Goal: Task Accomplishment & Management: Use online tool/utility

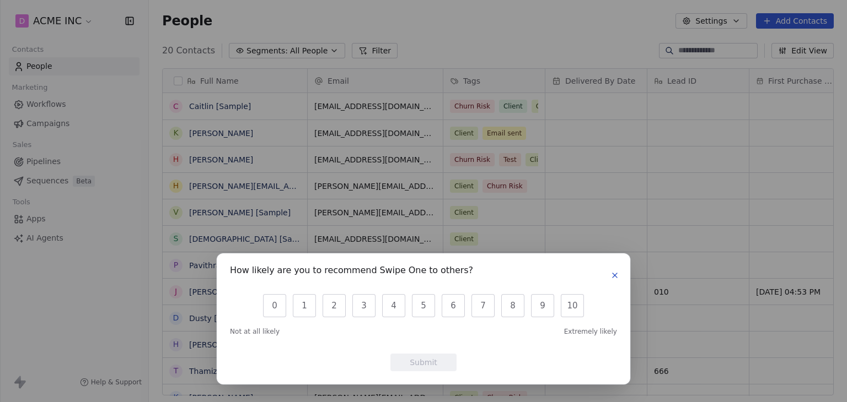
scroll to position [345, 689]
click at [613, 275] on icon "button" at bounding box center [614, 275] width 9 height 9
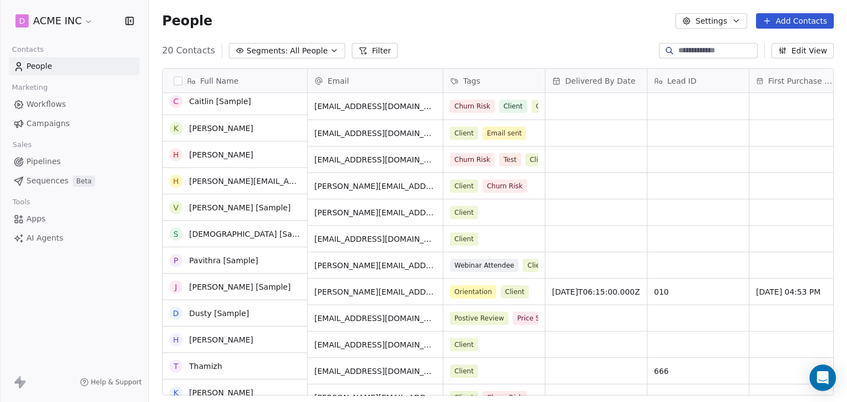
scroll to position [0, 0]
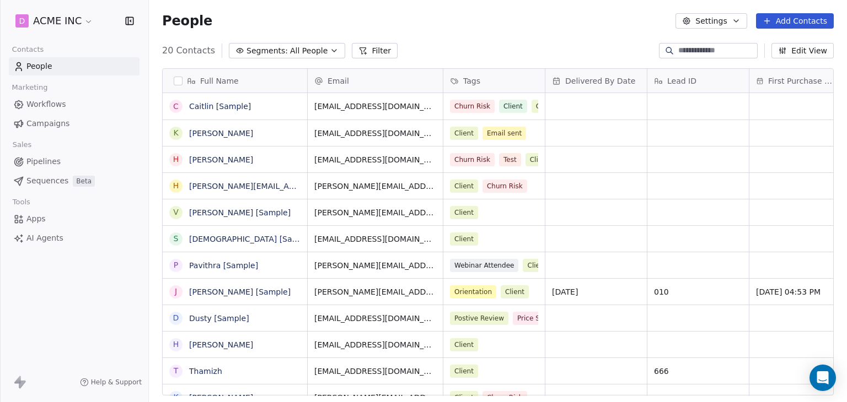
click at [56, 217] on link "Apps" at bounding box center [74, 219] width 131 height 18
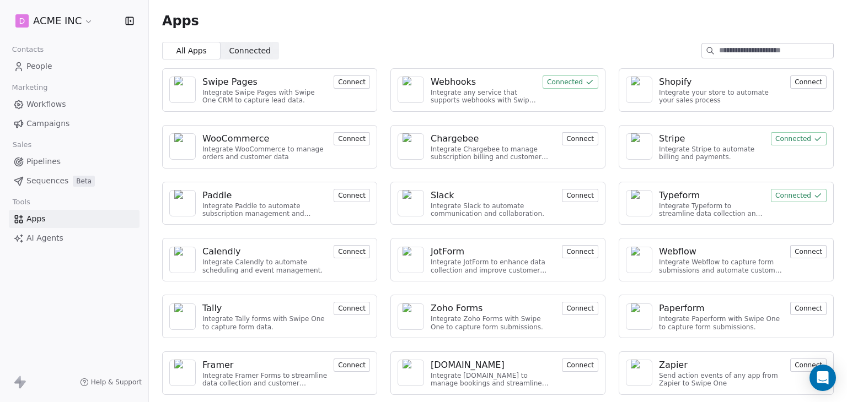
click at [465, 79] on div "Webhooks" at bounding box center [453, 82] width 45 height 13
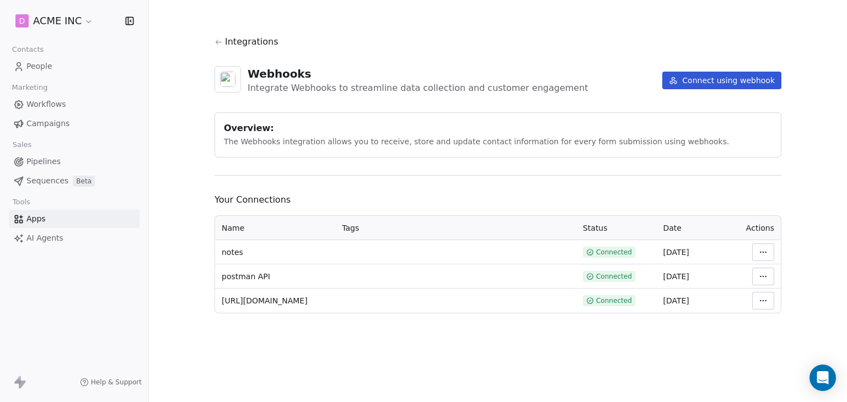
click at [676, 82] on icon at bounding box center [674, 81] width 3 height 5
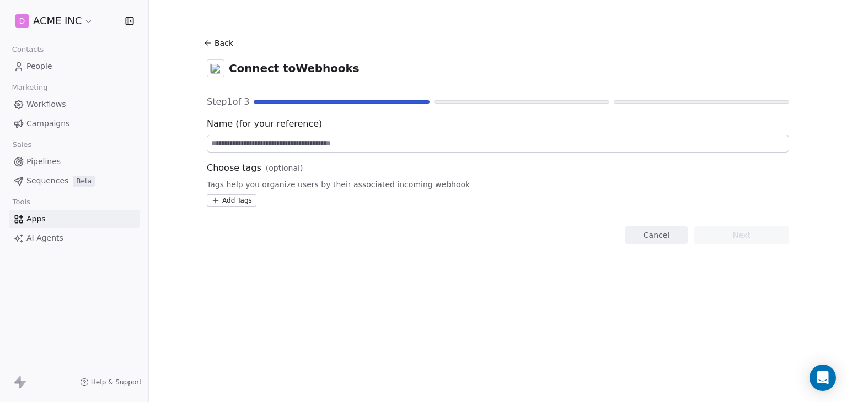
click at [363, 151] on input at bounding box center [497, 144] width 581 height 17
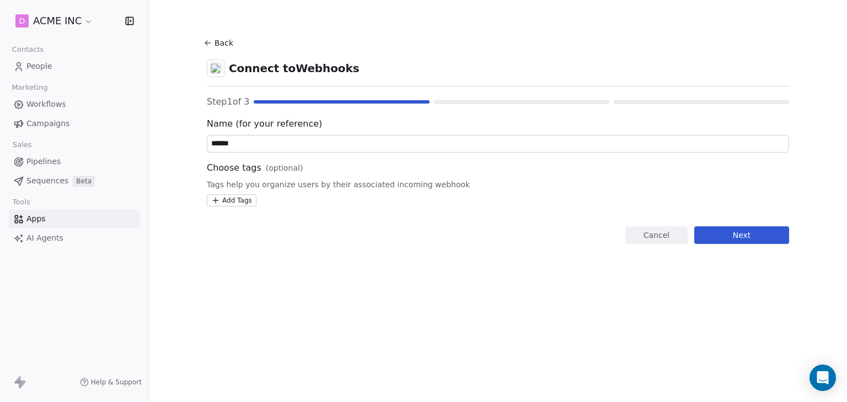
type input "******"
click at [778, 235] on button "Next" at bounding box center [741, 236] width 95 height 18
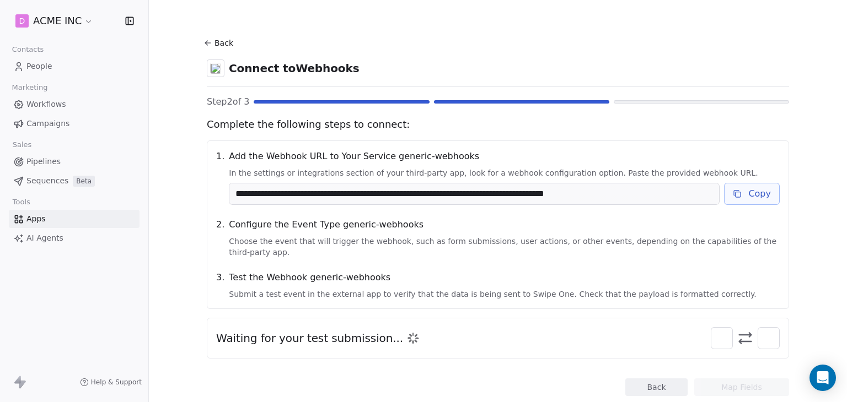
scroll to position [18, 0]
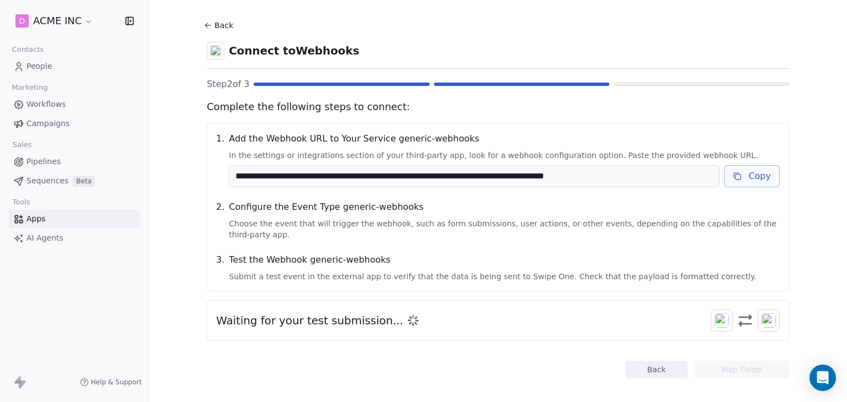
click at [733, 180] on icon at bounding box center [737, 176] width 9 height 9
click at [775, 173] on button "Copy" at bounding box center [752, 176] width 56 height 22
click at [391, 316] on div "Waiting for your test submission..." at bounding box center [317, 320] width 202 height 15
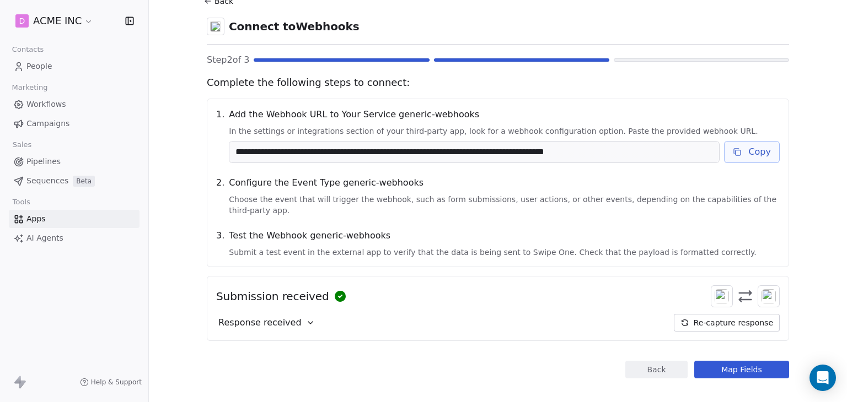
click at [292, 314] on div "Response received" at bounding box center [266, 323] width 101 height 18
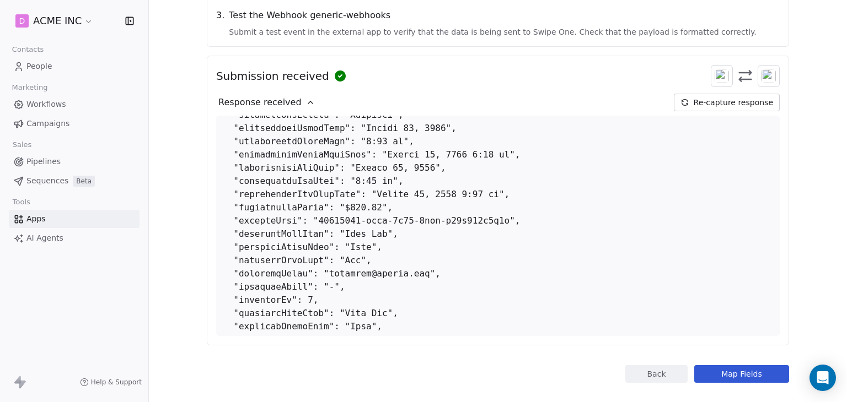
scroll to position [0, 0]
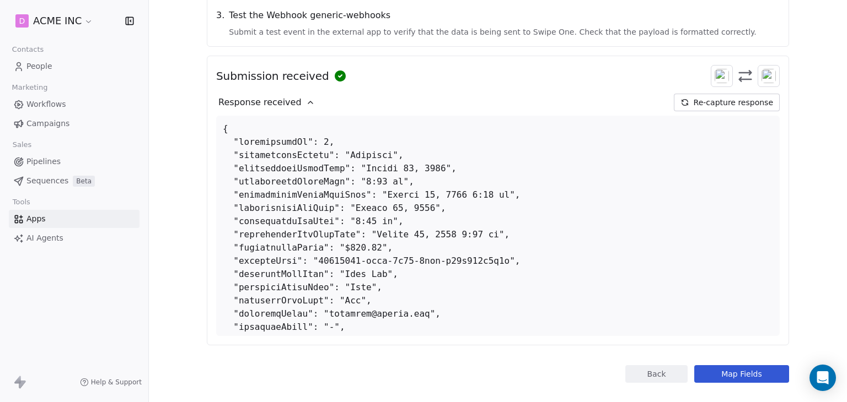
click at [697, 365] on button "Map Fields" at bounding box center [741, 374] width 95 height 18
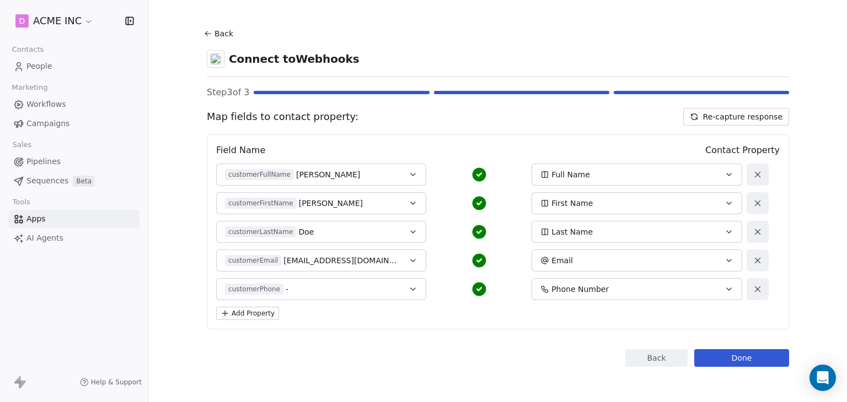
scroll to position [4, 0]
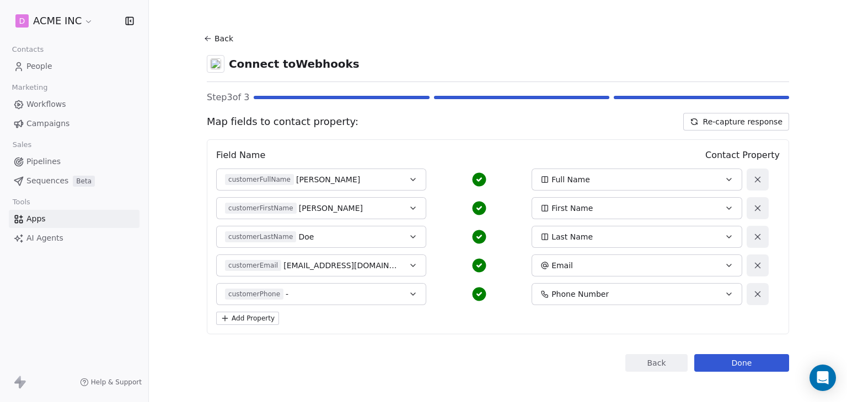
click at [750, 364] on button "Done" at bounding box center [741, 363] width 95 height 18
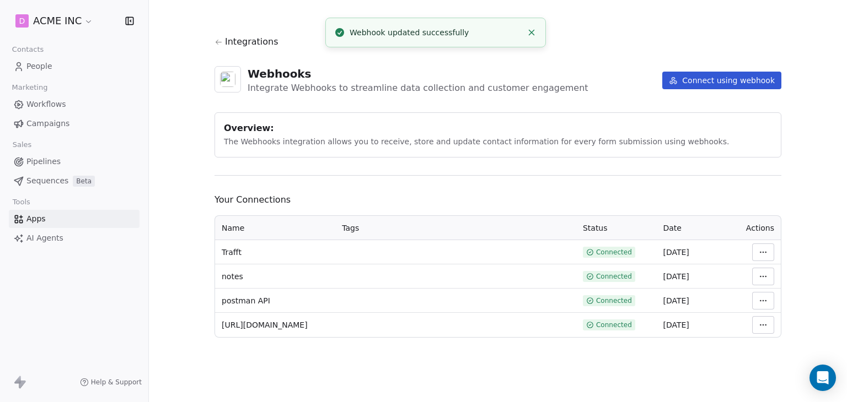
click at [51, 68] on span "People" at bounding box center [39, 67] width 26 height 12
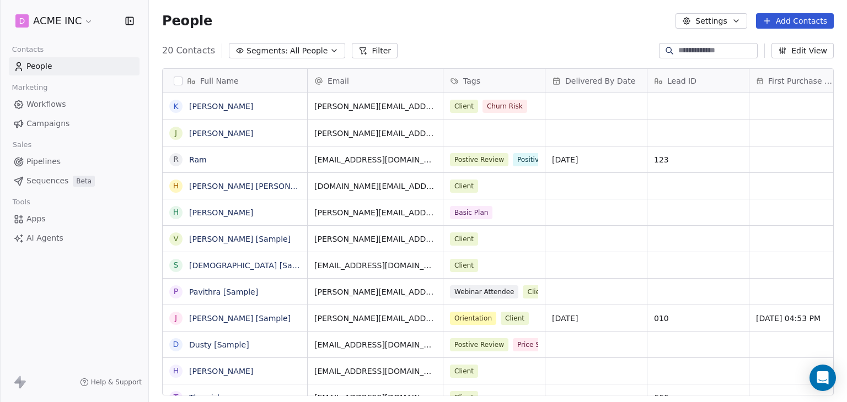
click at [593, 82] on span "Delivered By Date" at bounding box center [600, 81] width 70 height 11
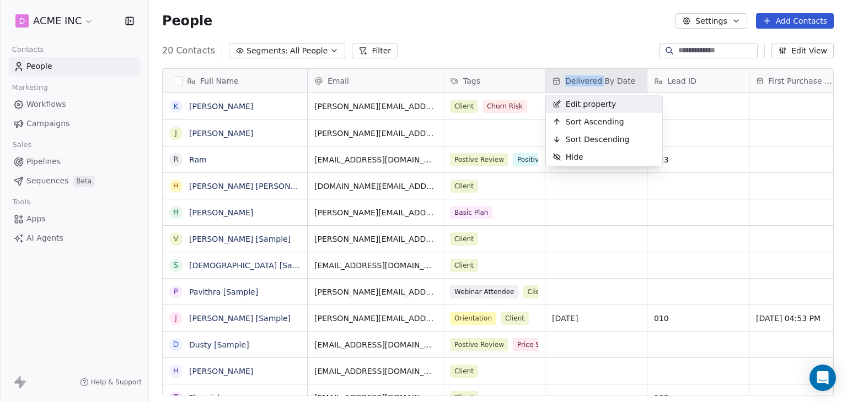
click at [593, 82] on html "D ACME INC Contacts People Marketing Workflows Campaigns Sales Pipelines Sequen…" at bounding box center [423, 201] width 847 height 402
click at [595, 108] on span "Edit property" at bounding box center [591, 104] width 51 height 11
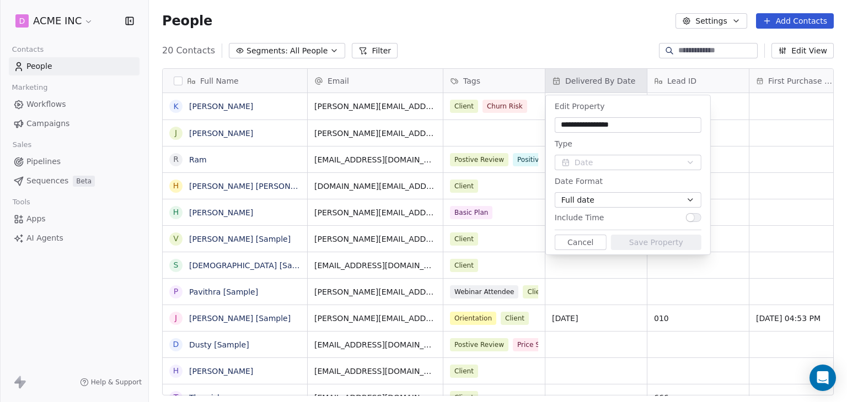
click at [640, 126] on input "**********" at bounding box center [628, 125] width 142 height 11
drag, startPoint x: 640, startPoint y: 125, endPoint x: 520, endPoint y: 118, distance: 119.8
click at [520, 118] on html "D ACME INC Contacts People Marketing Workflows Campaigns Sales Pipelines Sequen…" at bounding box center [423, 201] width 847 height 402
type input "*********"
type input "**********"
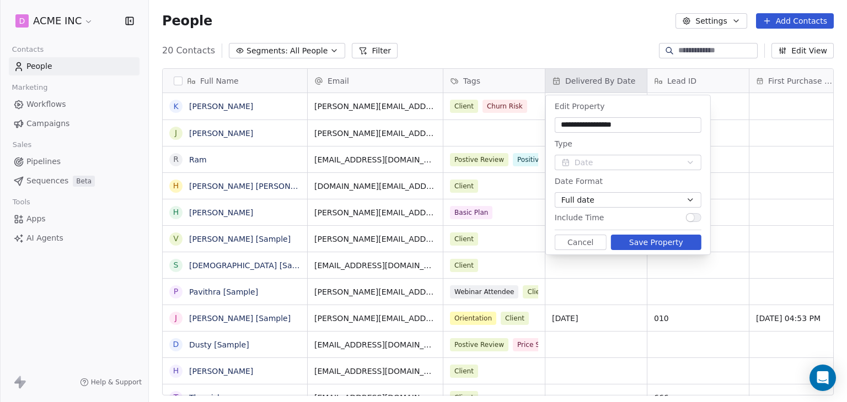
click at [642, 244] on button "Save Property" at bounding box center [656, 242] width 90 height 15
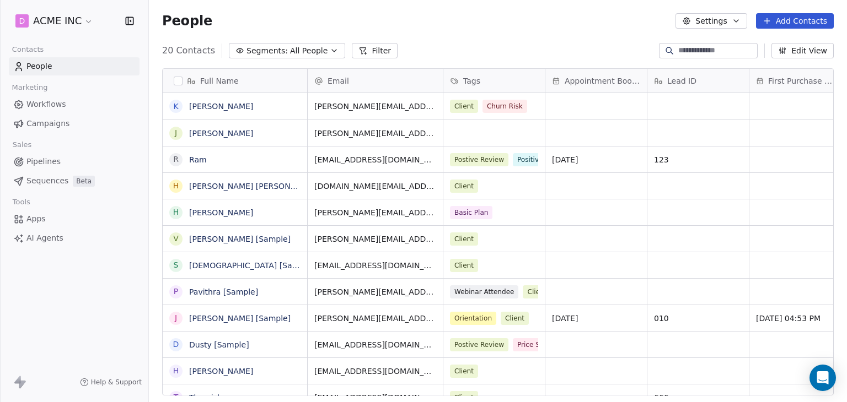
click at [26, 223] on span "Apps" at bounding box center [35, 219] width 19 height 12
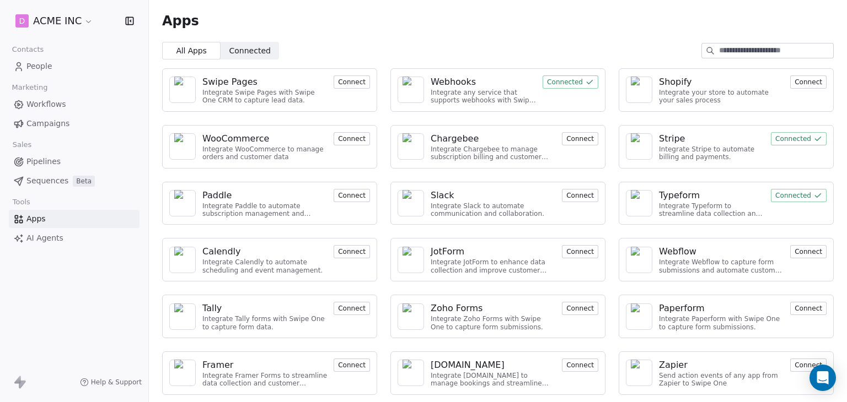
click at [432, 82] on div "Webhooks" at bounding box center [453, 82] width 45 height 13
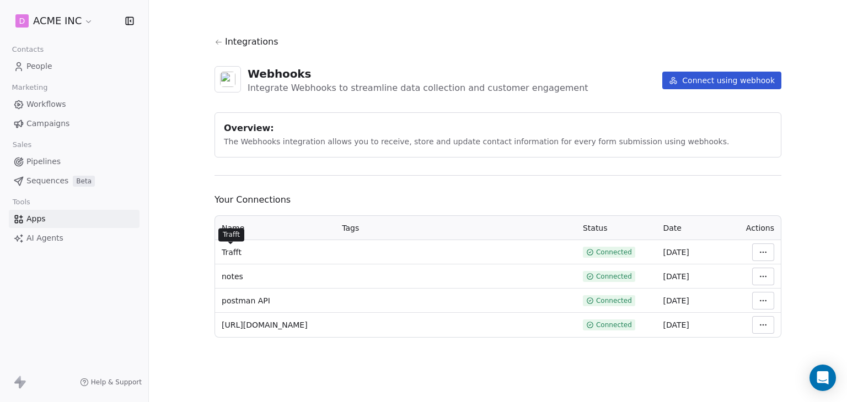
click at [232, 254] on span "Trafft" at bounding box center [232, 252] width 20 height 11
click at [758, 248] on html "D ACME INC Contacts People Marketing Workflows Campaigns Sales Pipelines Sequen…" at bounding box center [423, 201] width 847 height 402
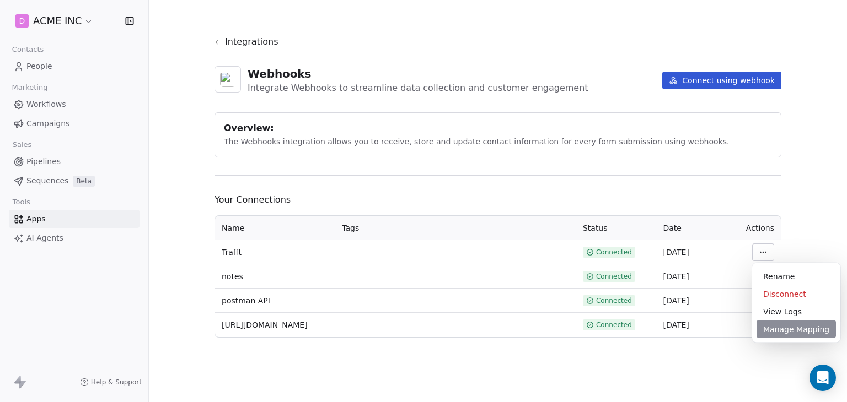
click at [785, 329] on div "Manage Mapping" at bounding box center [795, 330] width 79 height 18
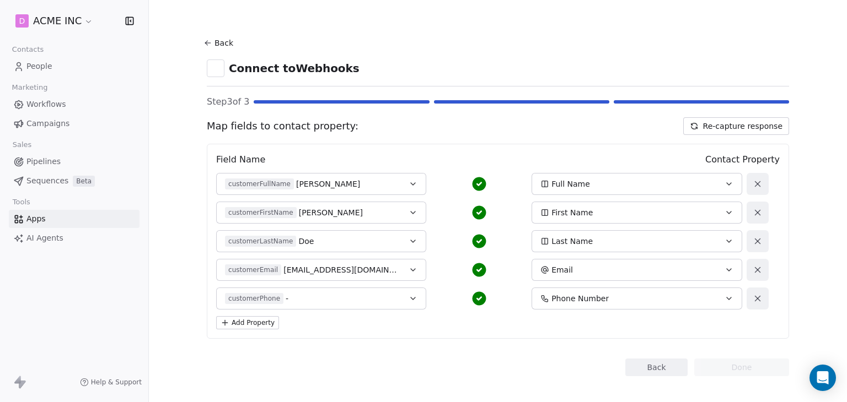
click at [237, 324] on button "Add Property" at bounding box center [247, 322] width 63 height 13
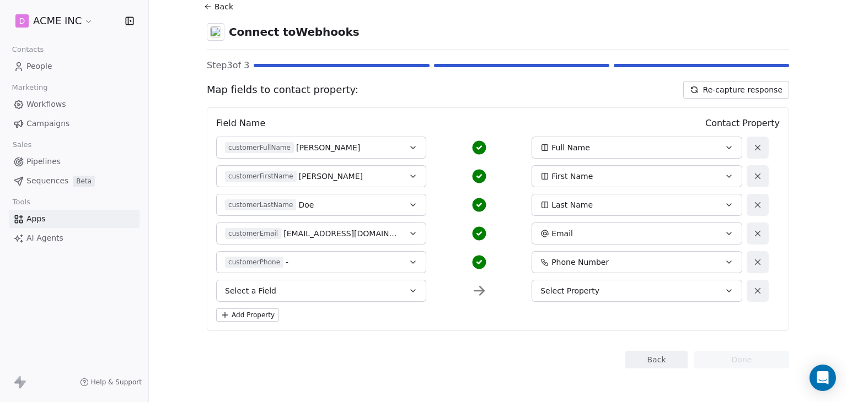
scroll to position [37, 0]
click at [387, 301] on div "Field Name Contact Property customerFullName Jone Doe Full Name customerFirstNa…" at bounding box center [498, 218] width 582 height 224
click at [387, 294] on button "Select a Field" at bounding box center [321, 290] width 210 height 22
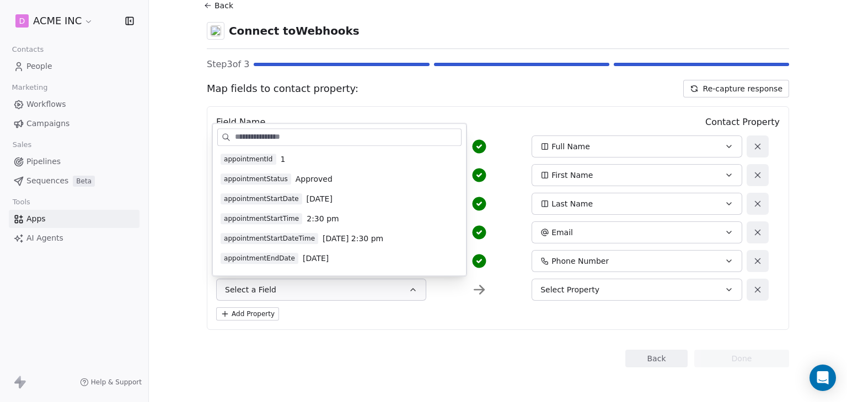
click at [386, 195] on div "appointmentStartDate August 18, 2025" at bounding box center [339, 198] width 238 height 11
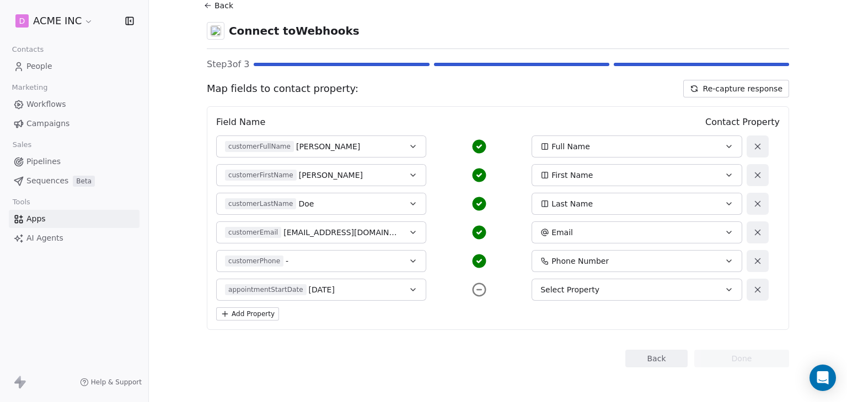
click at [562, 287] on span "Select Property" at bounding box center [569, 289] width 59 height 11
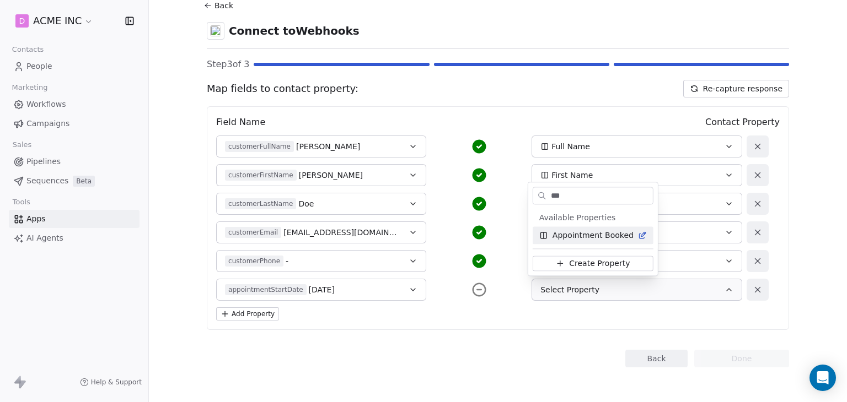
type input "***"
click at [589, 239] on span "Appointment Booked" at bounding box center [592, 235] width 81 height 11
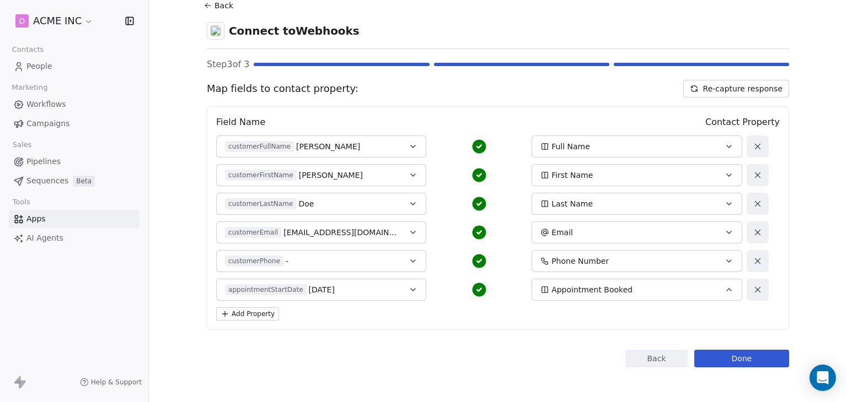
click at [624, 316] on div "Add Property" at bounding box center [497, 314] width 563 height 13
click at [735, 362] on button "Done" at bounding box center [741, 359] width 95 height 18
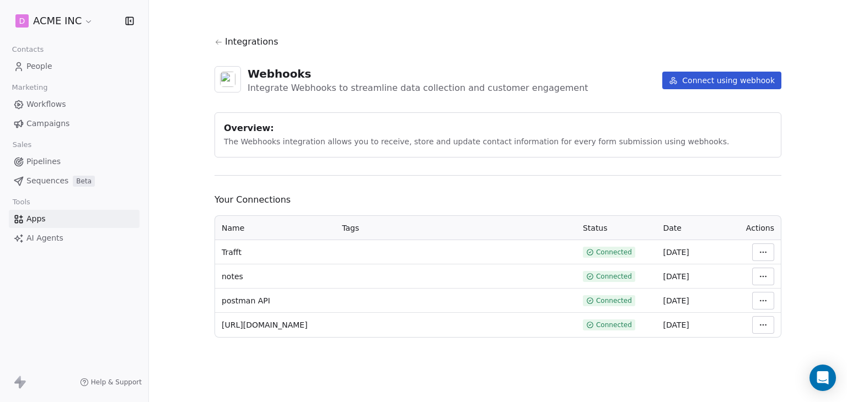
click at [37, 70] on span "People" at bounding box center [39, 67] width 26 height 12
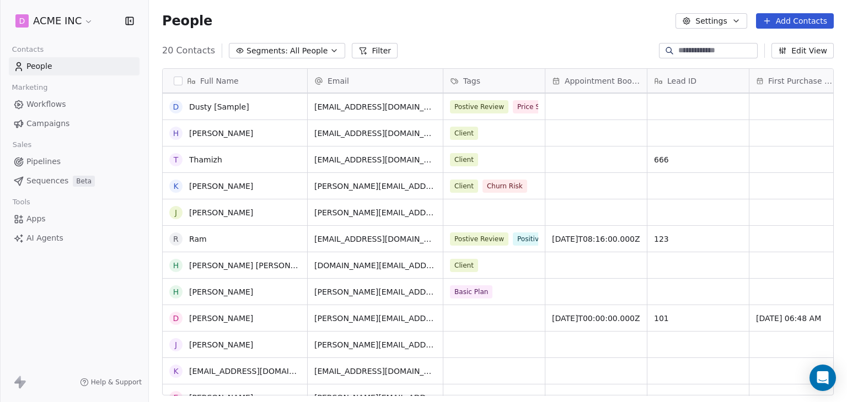
scroll to position [225, 0]
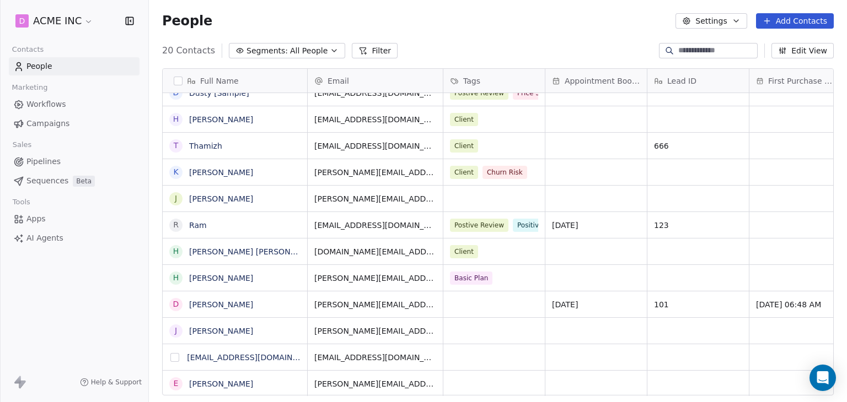
click at [176, 359] on button "grid" at bounding box center [174, 357] width 9 height 9
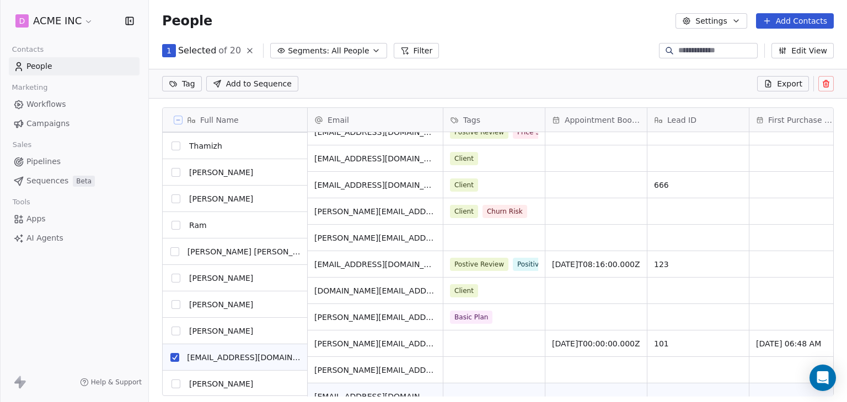
scroll to position [265, 0]
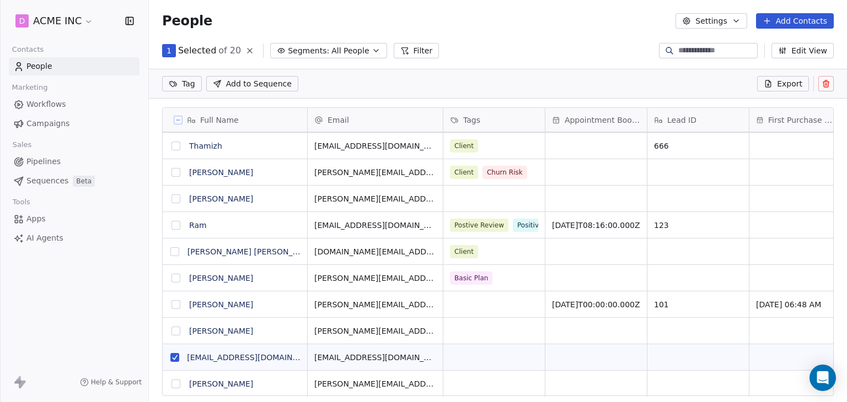
click at [829, 85] on icon at bounding box center [825, 83] width 9 height 9
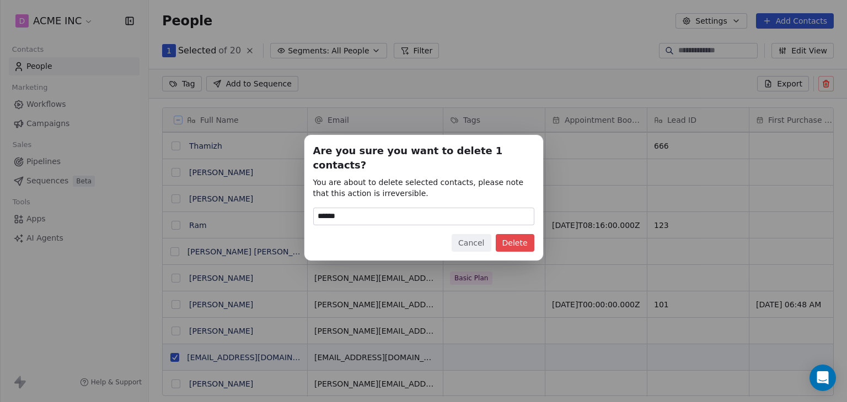
type input "******"
click at [517, 238] on button "Delete" at bounding box center [515, 243] width 39 height 18
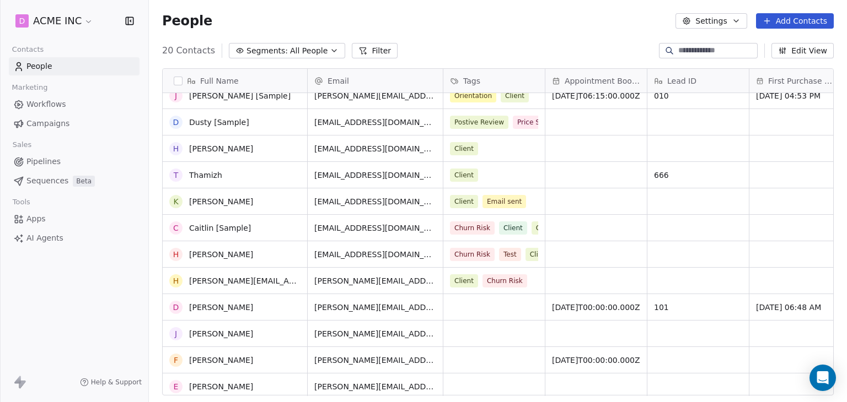
scroll to position [225, 0]
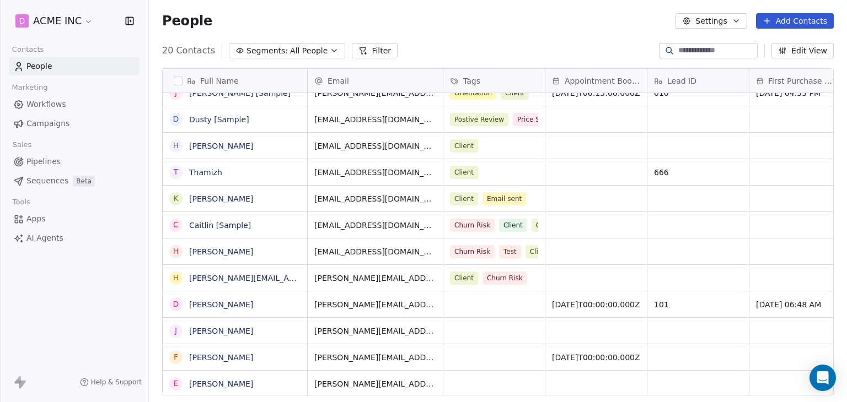
click at [597, 364] on div "2025-08-19T00:00:00.000Z" at bounding box center [595, 358] width 101 height 26
click at [563, 356] on span "2025-08-19T00:00:00.000Z" at bounding box center [596, 357] width 88 height 11
click at [572, 353] on span "2025-08-19T00:00:00.000Z" at bounding box center [596, 357] width 88 height 11
click at [581, 358] on span "2025-08-19T00:00:00.000Z" at bounding box center [596, 357] width 88 height 11
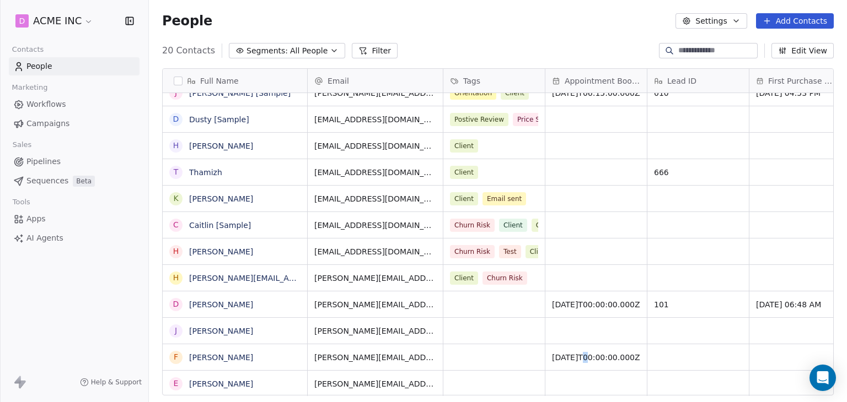
click at [581, 358] on span "2025-08-19T00:00:00.000Z" at bounding box center [596, 357] width 88 height 11
click at [560, 329] on div "grid" at bounding box center [595, 331] width 101 height 26
click at [223, 357] on link "[PERSON_NAME]" at bounding box center [221, 357] width 64 height 9
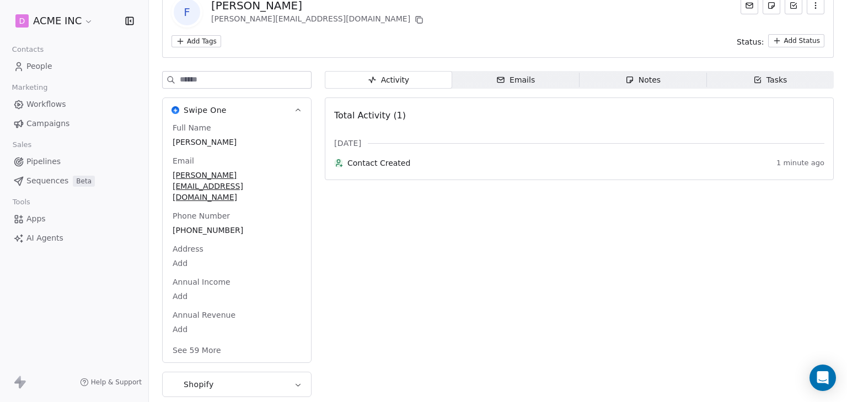
scroll to position [77, 0]
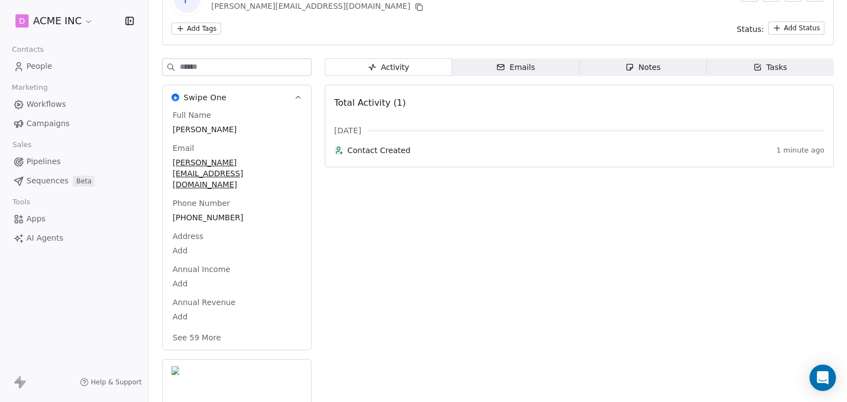
click at [188, 328] on button "See 59 More" at bounding box center [197, 338] width 62 height 20
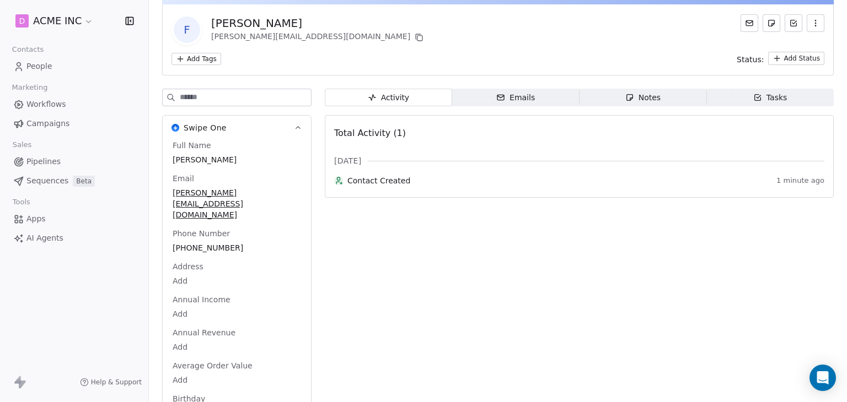
scroll to position [0, 0]
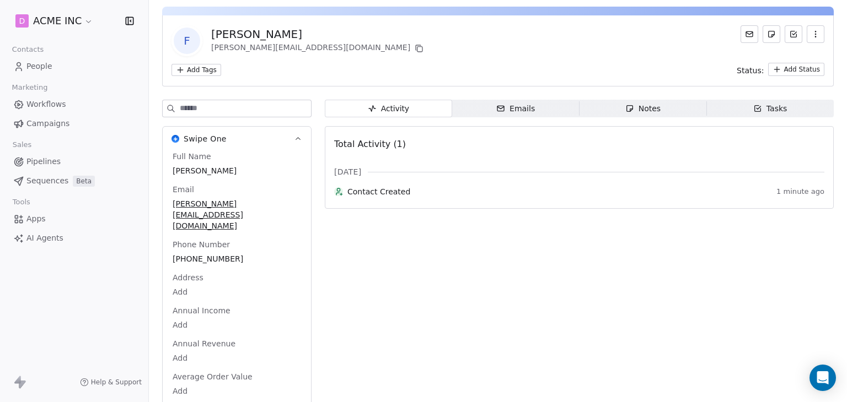
scroll to position [0, 0]
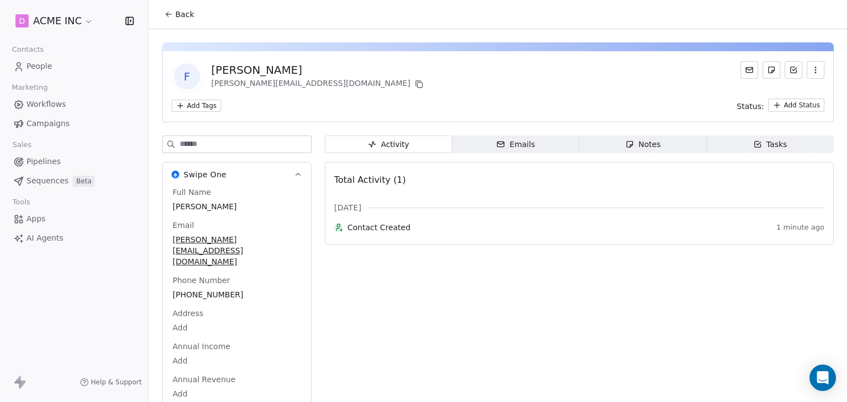
click at [180, 20] on button "Back" at bounding box center [179, 14] width 43 height 20
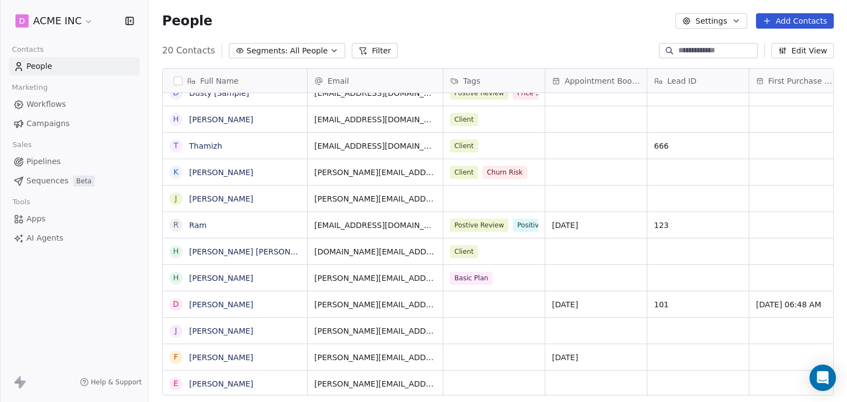
scroll to position [8, 0]
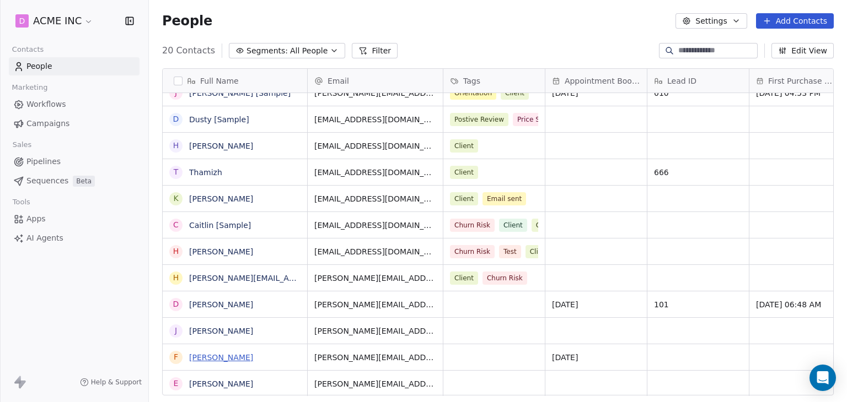
click at [196, 358] on link "[PERSON_NAME]" at bounding box center [221, 357] width 64 height 9
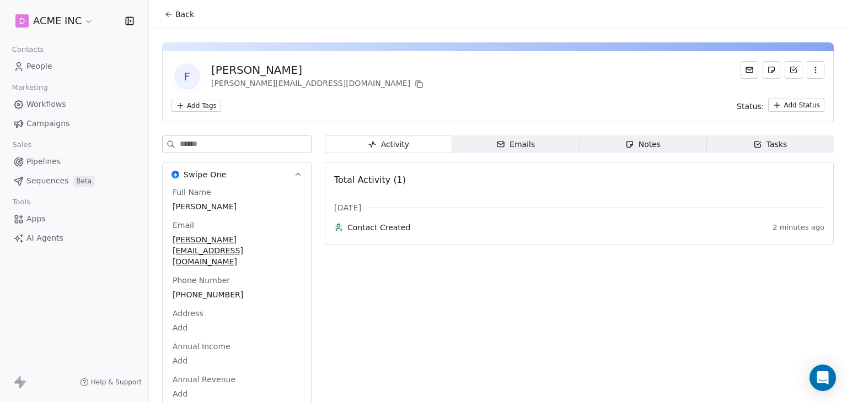
click at [178, 14] on span "Back" at bounding box center [184, 14] width 19 height 11
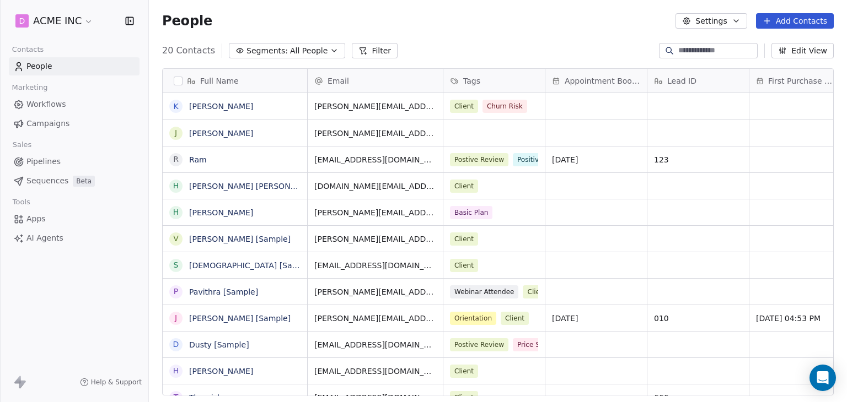
scroll to position [345, 689]
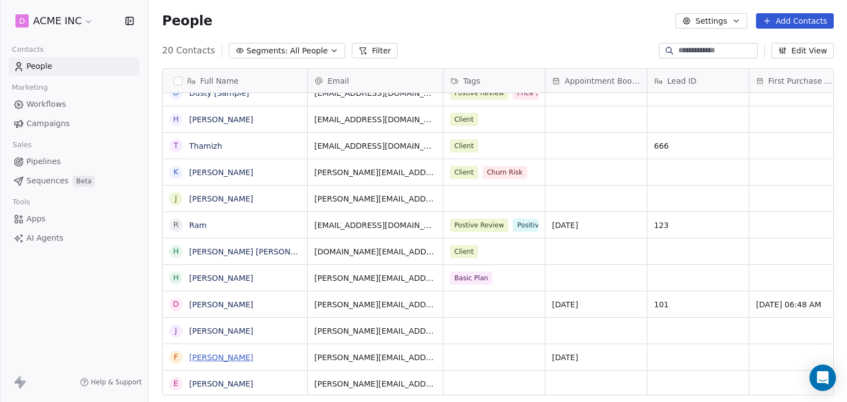
click at [217, 359] on link "[PERSON_NAME]" at bounding box center [221, 357] width 64 height 9
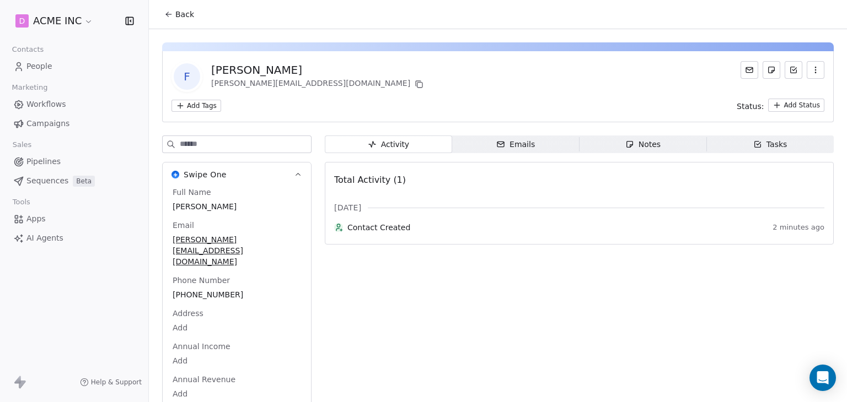
click at [806, 69] on button "button" at bounding box center [815, 70] width 18 height 18
click at [797, 93] on div "Delete" at bounding box center [800, 94] width 74 height 18
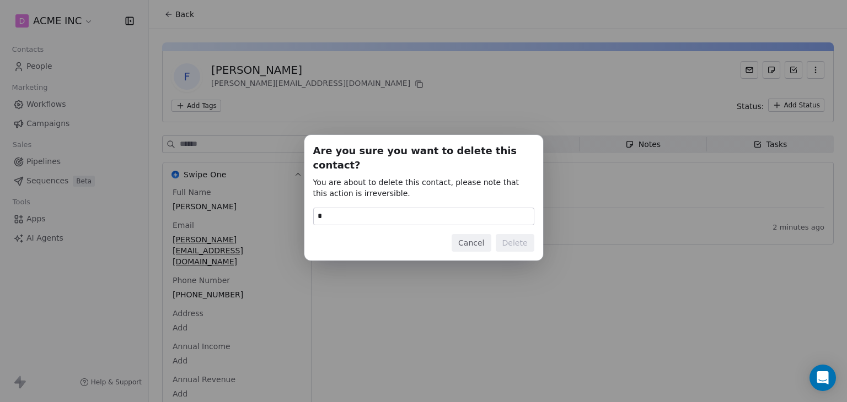
type input "******"
click at [515, 235] on button "Delete" at bounding box center [515, 243] width 39 height 18
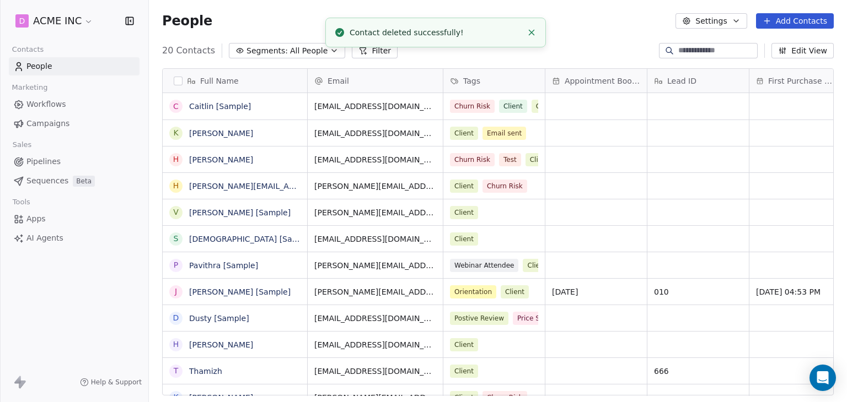
scroll to position [345, 689]
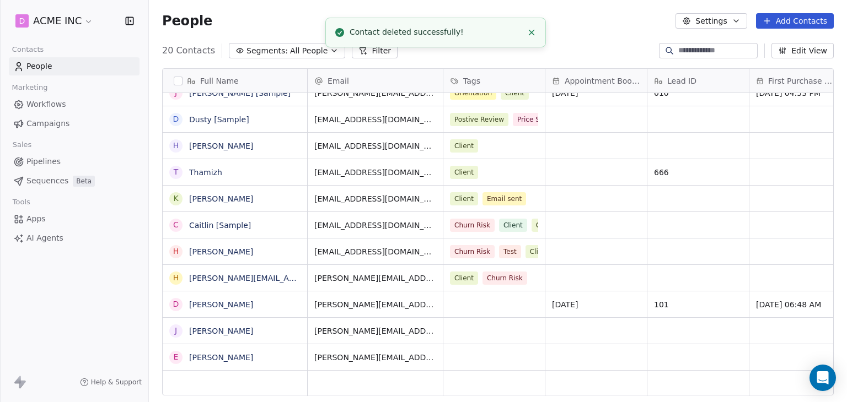
click at [529, 31] on icon "Close toast" at bounding box center [531, 33] width 10 height 10
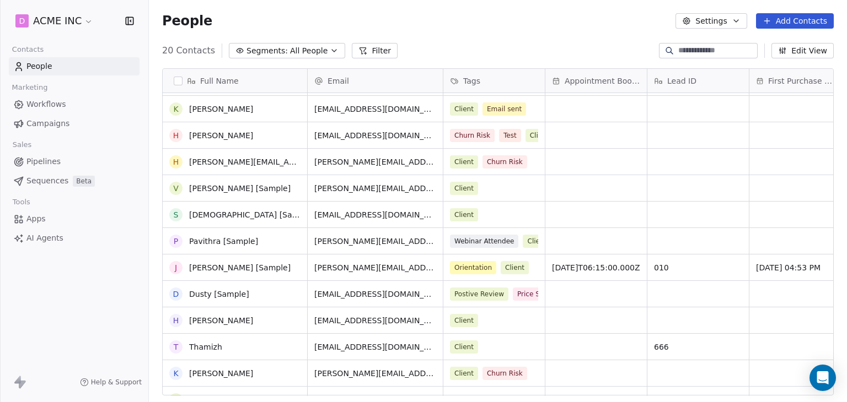
scroll to position [0, 0]
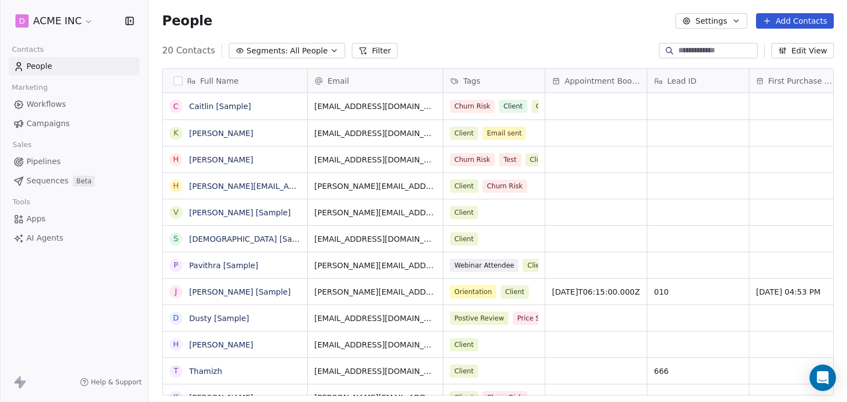
click at [428, 28] on div "People Settings Add Contacts" at bounding box center [497, 20] width 671 height 15
click at [439, 42] on div "20 Contacts Segments: All People Filter Edit View" at bounding box center [498, 51] width 698 height 18
click at [40, 217] on span "Apps" at bounding box center [35, 219] width 19 height 12
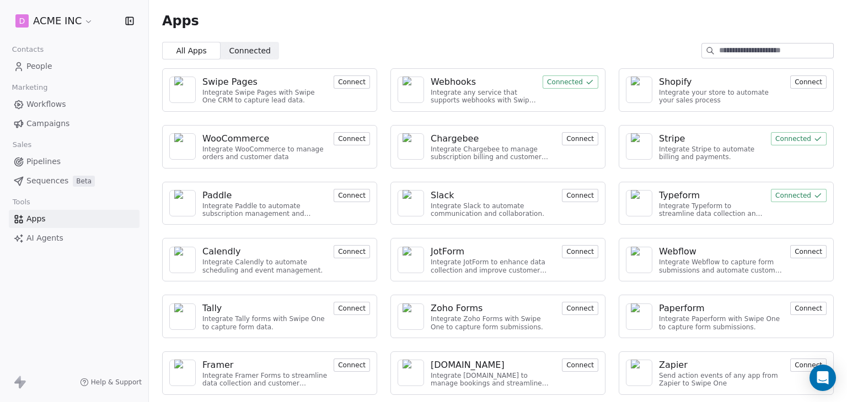
click at [478, 84] on div "Webhooks" at bounding box center [483, 82] width 105 height 13
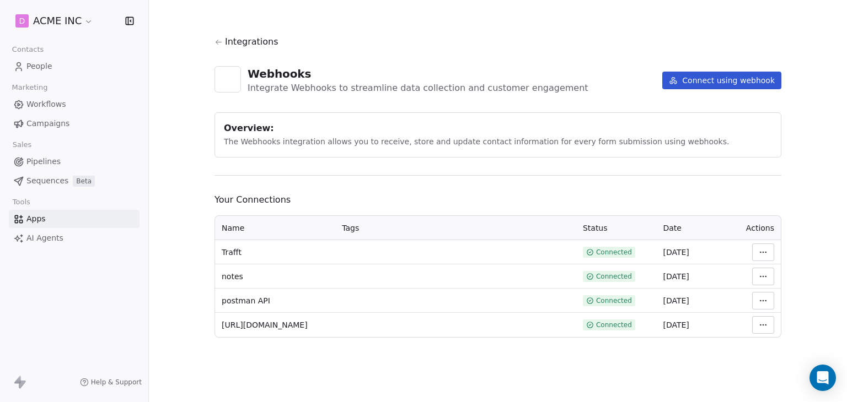
click at [767, 250] on html "D ACME INC Contacts People Marketing Workflows Campaigns Sales Pipelines Sequen…" at bounding box center [423, 201] width 847 height 402
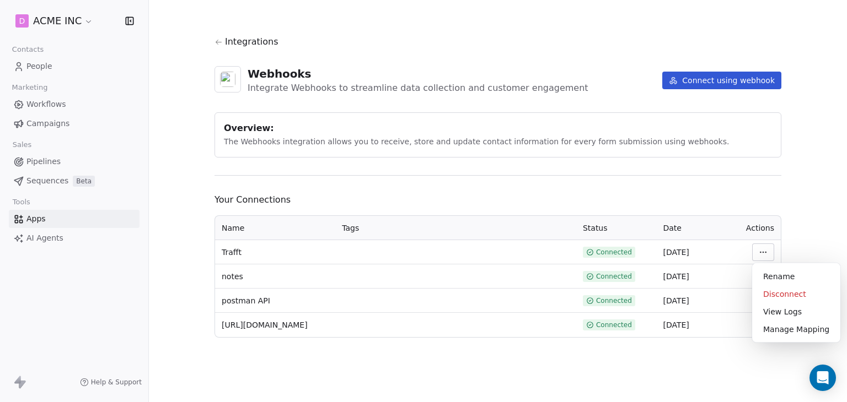
click at [767, 250] on html "D ACME INC Contacts People Marketing Workflows Campaigns Sales Pipelines Sequen…" at bounding box center [423, 201] width 847 height 402
click at [410, 190] on div "Integrations Webhooks Integrate Webhooks to streamline data collection and cust…" at bounding box center [497, 186] width 567 height 303
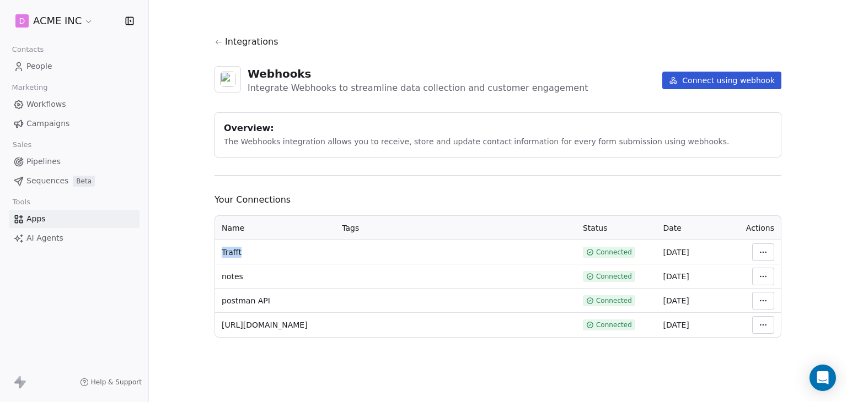
drag, startPoint x: 272, startPoint y: 250, endPoint x: 217, endPoint y: 256, distance: 55.0
click at [217, 256] on td "Trafft" at bounding box center [275, 252] width 120 height 24
click at [252, 249] on div "Trafft" at bounding box center [275, 252] width 107 height 11
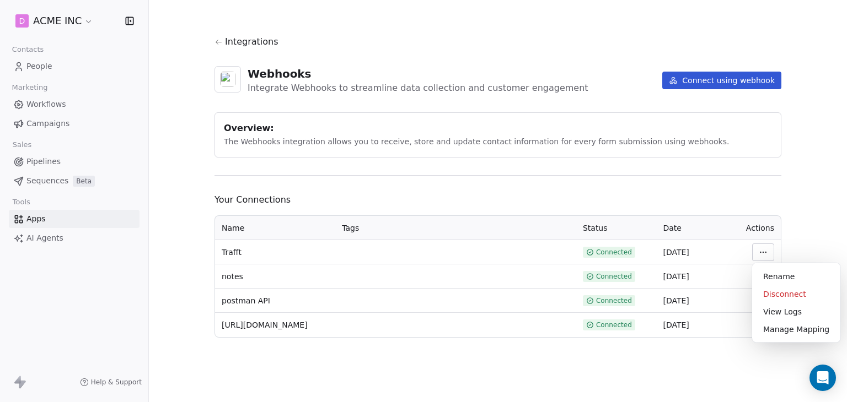
click at [761, 245] on html "D ACME INC Contacts People Marketing Workflows Campaigns Sales Pipelines Sequen…" at bounding box center [423, 201] width 847 height 402
click at [796, 330] on div "Manage Mapping" at bounding box center [795, 330] width 79 height 18
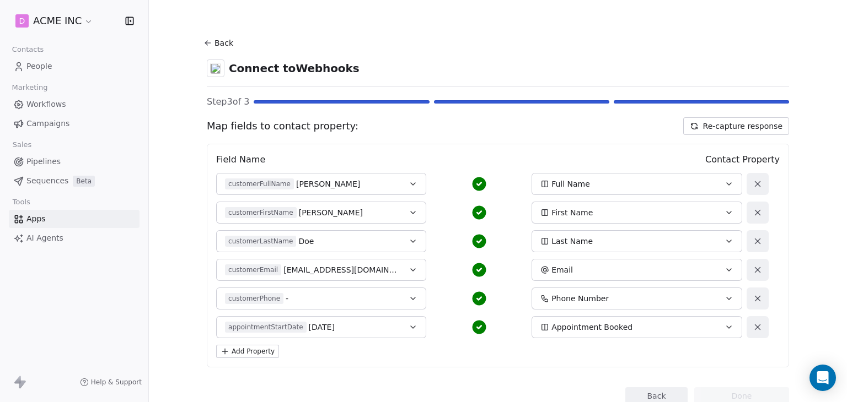
click at [214, 47] on button "Back" at bounding box center [219, 43] width 35 height 20
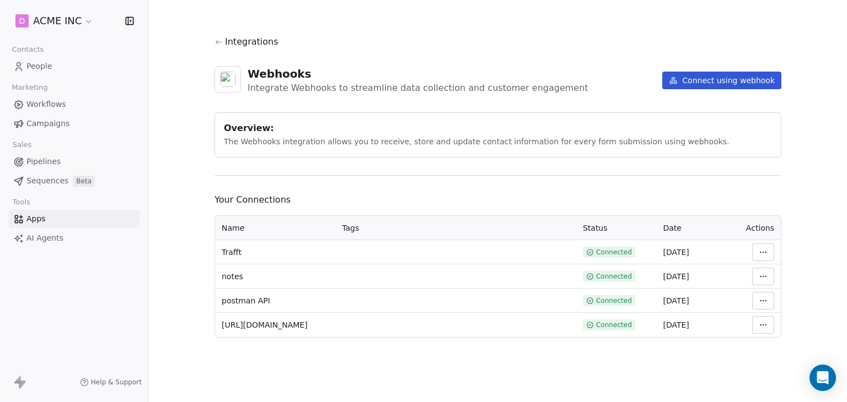
click at [54, 64] on link "People" at bounding box center [74, 66] width 131 height 18
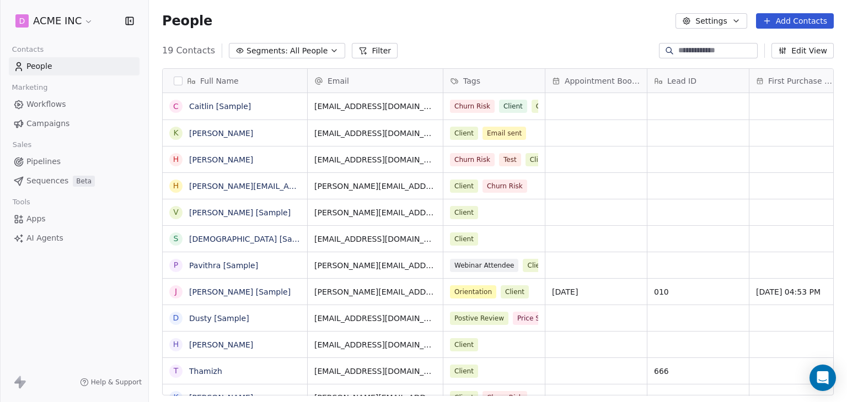
scroll to position [345, 689]
click at [592, 78] on span "Appointment Booked" at bounding box center [602, 81] width 76 height 11
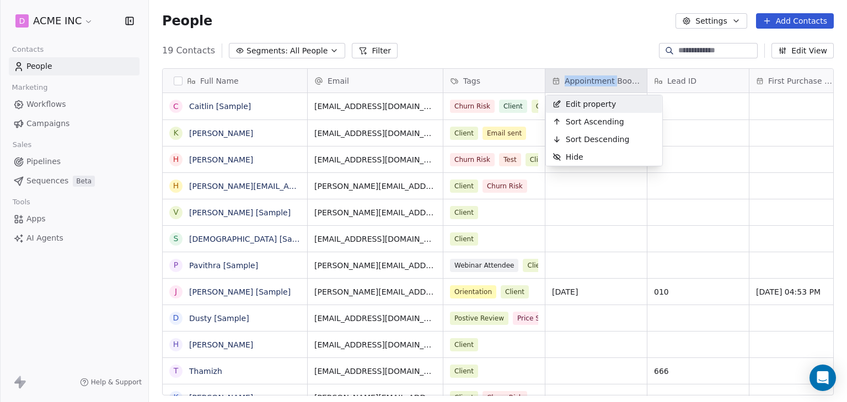
click at [592, 78] on html "D ACME INC Contacts People Marketing Workflows Campaigns Sales Pipelines Sequen…" at bounding box center [423, 201] width 847 height 402
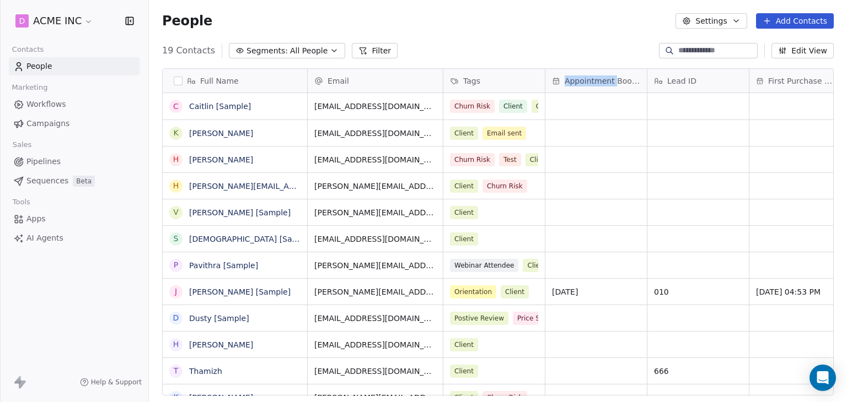
click at [591, 79] on span "Appointment Booked" at bounding box center [602, 81] width 76 height 11
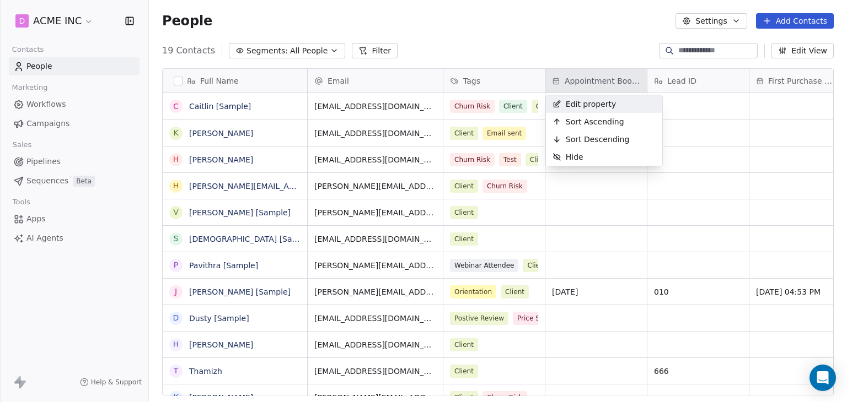
click at [593, 99] on span "Edit property" at bounding box center [591, 104] width 51 height 11
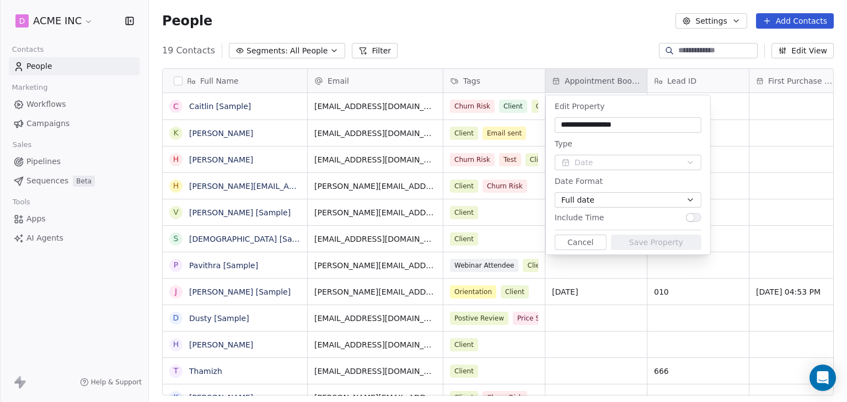
click at [639, 127] on input "**********" at bounding box center [628, 125] width 142 height 11
drag, startPoint x: 642, startPoint y: 126, endPoint x: 571, endPoint y: 132, distance: 71.4
click at [571, 132] on div "**********" at bounding box center [628, 124] width 147 height 15
type input "**********"
click at [648, 248] on button "Save Property" at bounding box center [656, 242] width 90 height 15
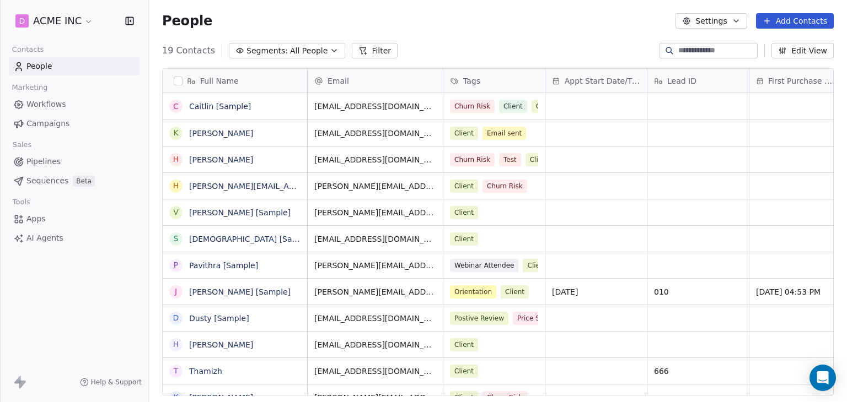
click at [618, 80] on span "Appt Start Date/Time" at bounding box center [602, 81] width 76 height 11
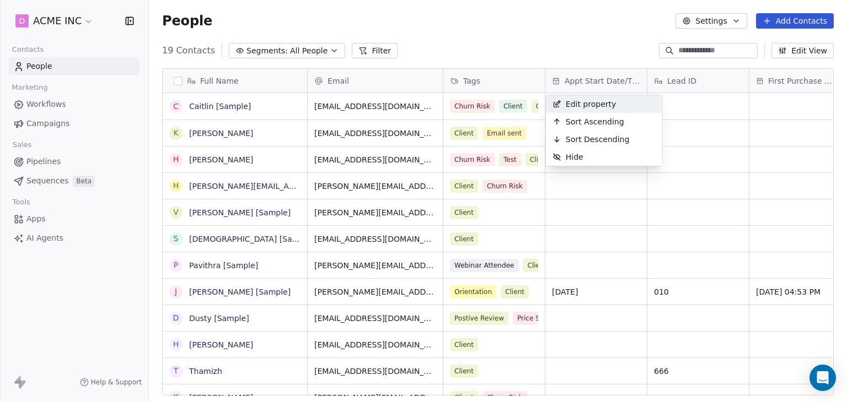
click at [499, 31] on html "D ACME INC Contacts People Marketing Workflows Campaigns Sales Pipelines Sequen…" at bounding box center [423, 201] width 847 height 402
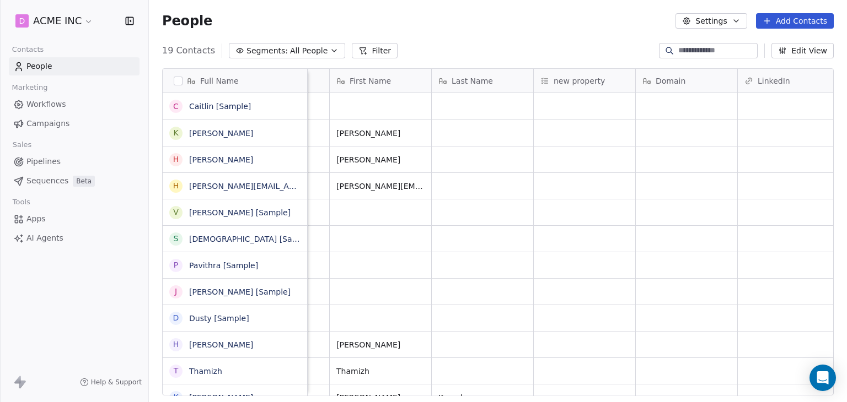
scroll to position [0, 1027]
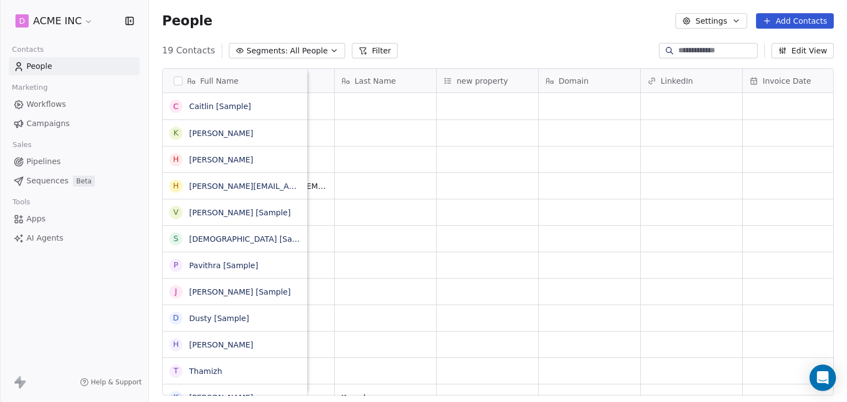
click at [479, 82] on span "new property" at bounding box center [481, 81] width 51 height 11
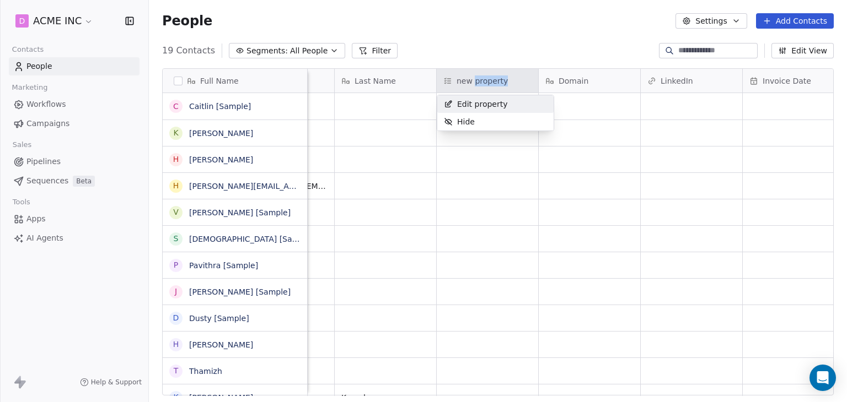
click at [479, 82] on html "D ACME INC Contacts People Marketing Workflows Campaigns Sales Pipelines Sequen…" at bounding box center [423, 201] width 847 height 402
click at [498, 45] on html "D ACME INC Contacts People Marketing Workflows Campaigns Sales Pipelines Sequen…" at bounding box center [423, 201] width 847 height 402
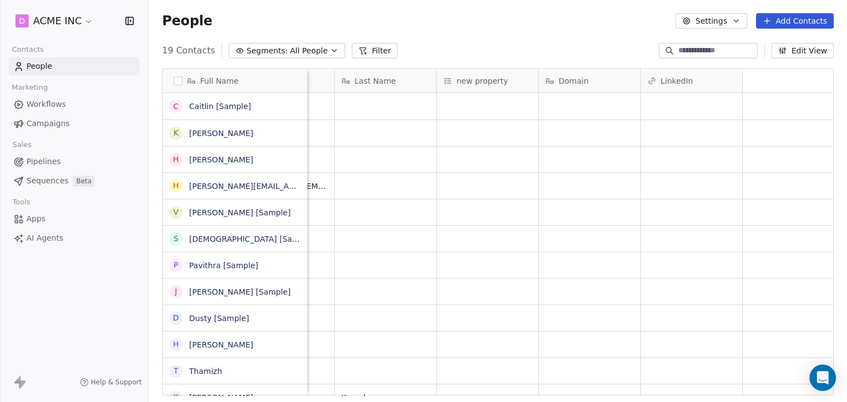
scroll to position [0, 0]
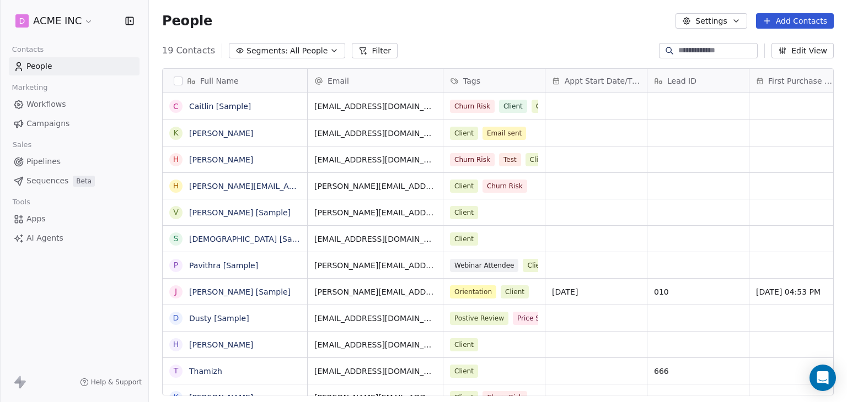
click at [593, 83] on span "Appt Start Date/Time" at bounding box center [602, 81] width 76 height 11
click at [593, 83] on html "D ACME INC Contacts People Marketing Workflows Campaigns Sales Pipelines Sequen…" at bounding box center [423, 201] width 847 height 402
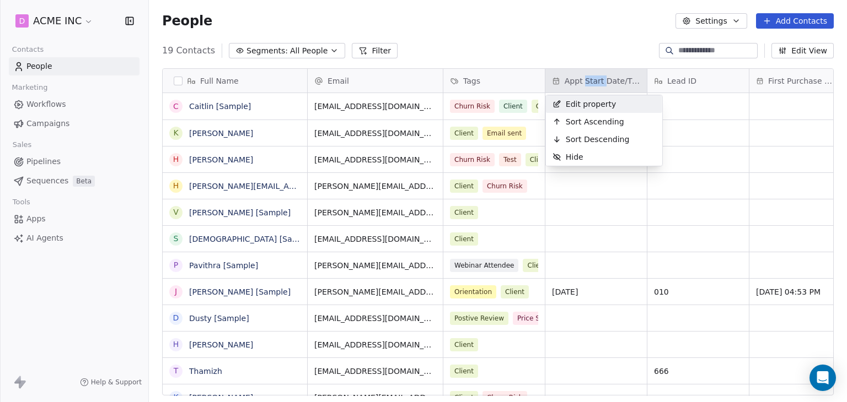
click at [610, 104] on span "Edit property" at bounding box center [591, 104] width 51 height 11
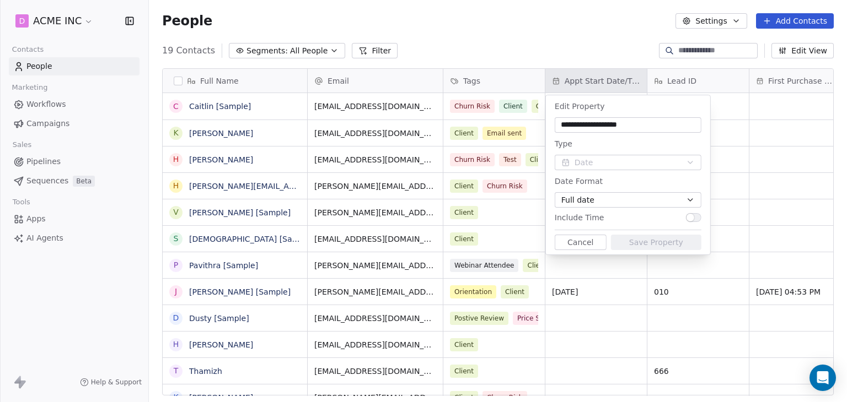
click at [641, 123] on input "**********" at bounding box center [628, 125] width 142 height 11
drag, startPoint x: 642, startPoint y: 124, endPoint x: 516, endPoint y: 127, distance: 125.7
click at [516, 127] on html "D ACME INC Contacts People Marketing Workflows Campaigns Sales Pipelines Sequen…" at bounding box center [423, 201] width 847 height 402
click at [658, 130] on input "**********" at bounding box center [628, 125] width 142 height 11
click at [563, 38] on html "D ACME INC Contacts People Marketing Workflows Campaigns Sales Pipelines Sequen…" at bounding box center [423, 201] width 847 height 402
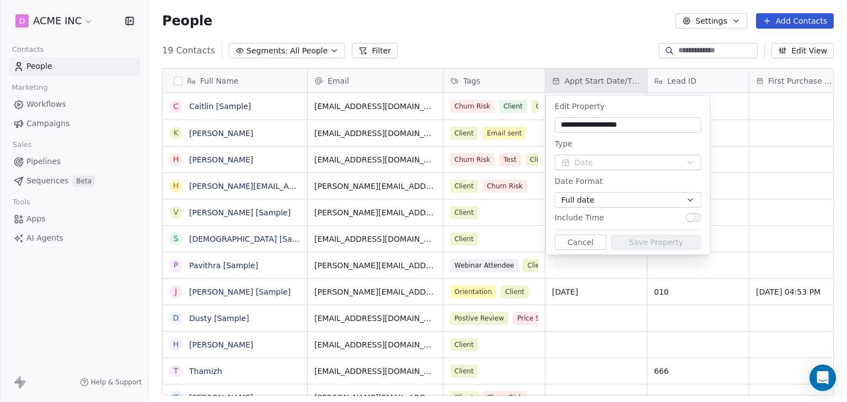
click at [569, 241] on button "Cancel" at bounding box center [581, 242] width 52 height 15
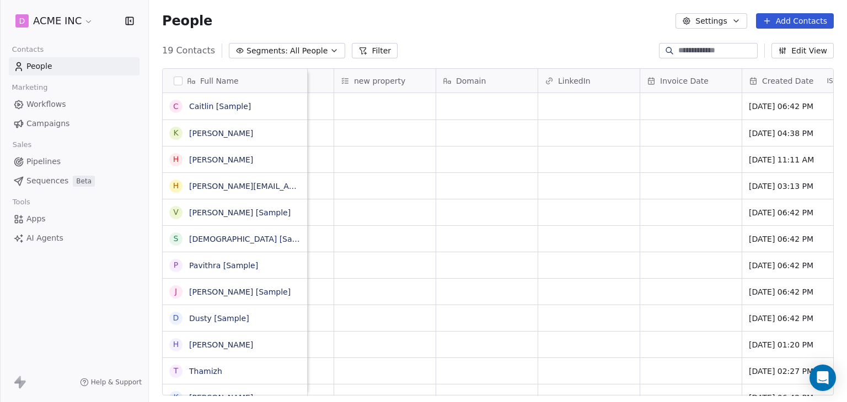
scroll to position [0, 994]
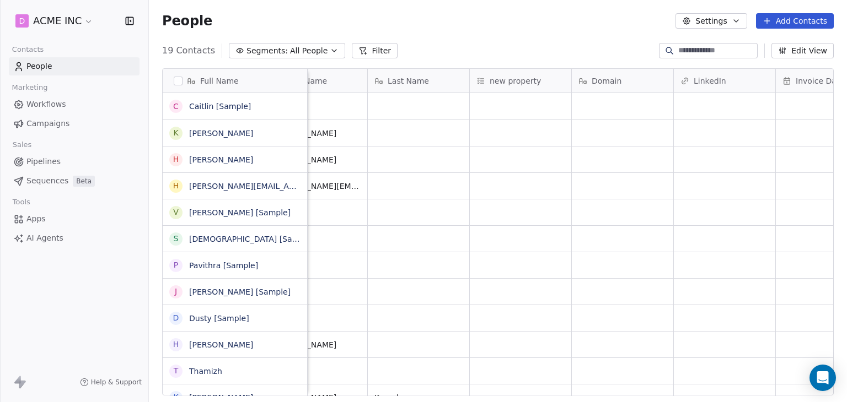
click at [505, 83] on span "new property" at bounding box center [514, 81] width 51 height 11
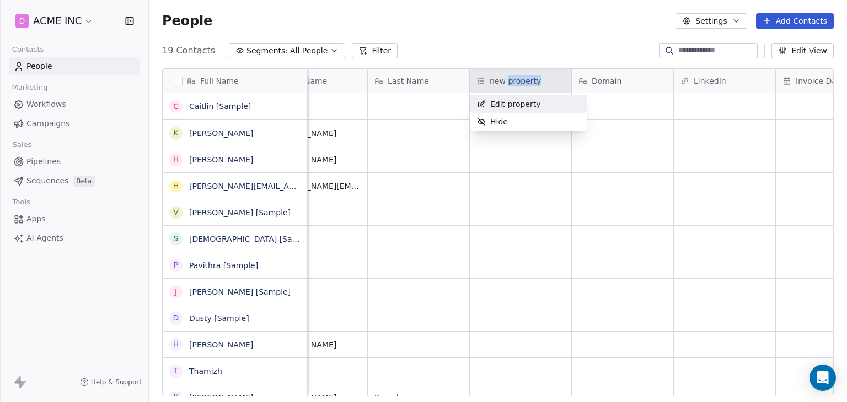
click at [505, 83] on html "D ACME INC Contacts People Marketing Workflows Campaigns Sales Pipelines Sequen…" at bounding box center [423, 201] width 847 height 402
click at [511, 99] on span "Edit property" at bounding box center [515, 104] width 51 height 11
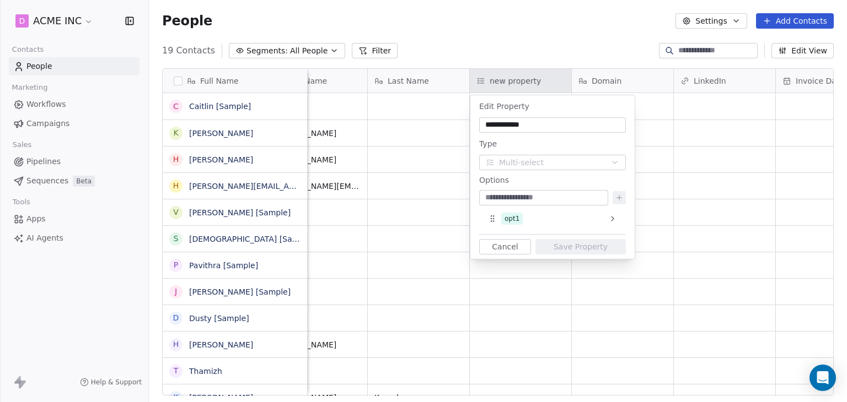
click at [536, 125] on input "**********" at bounding box center [552, 125] width 142 height 11
click at [538, 124] on input "**********" at bounding box center [552, 125] width 142 height 11
click at [539, 124] on input "**********" at bounding box center [552, 125] width 142 height 11
click at [564, 130] on input "**********" at bounding box center [552, 125] width 142 height 11
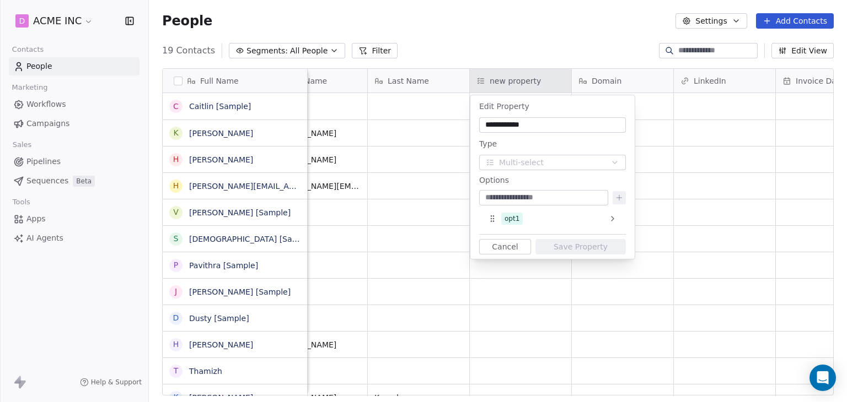
click at [527, 23] on html "D ACME INC Contacts People Marketing Workflows Campaigns Sales Pipelines Sequen…" at bounding box center [423, 201] width 847 height 402
click at [543, 27] on html "D ACME INC Contacts People Marketing Workflows Campaigns Sales Pipelines Sequen…" at bounding box center [423, 201] width 847 height 402
click at [505, 364] on html "D ACME INC Contacts People Marketing Workflows Campaigns Sales Pipelines Sequen…" at bounding box center [423, 201] width 847 height 402
click at [503, 336] on html "D ACME INC Contacts People Marketing Workflows Campaigns Sales Pipelines Sequen…" at bounding box center [423, 201] width 847 height 402
click at [513, 251] on button "Cancel" at bounding box center [505, 246] width 52 height 15
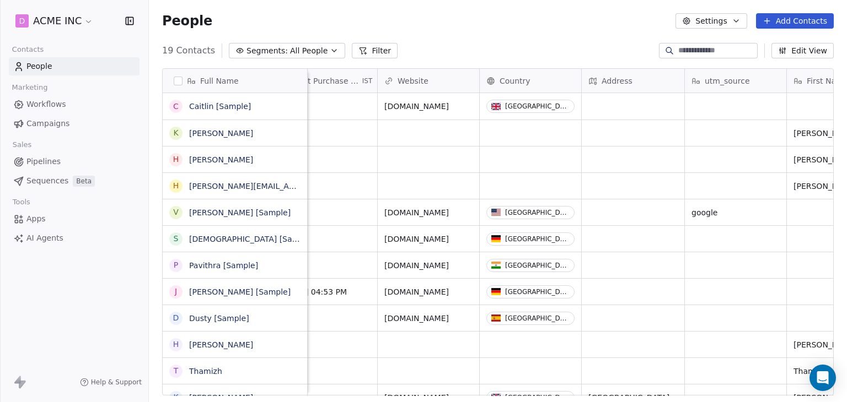
scroll to position [0, 302]
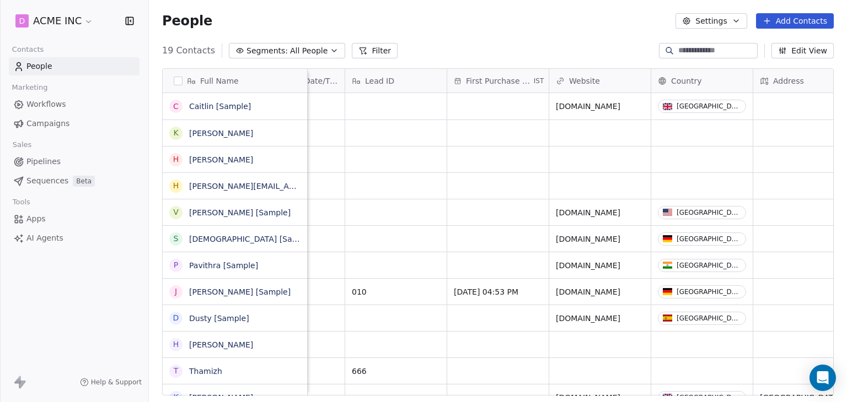
click at [470, 83] on span "First Purchase Date" at bounding box center [499, 81] width 66 height 11
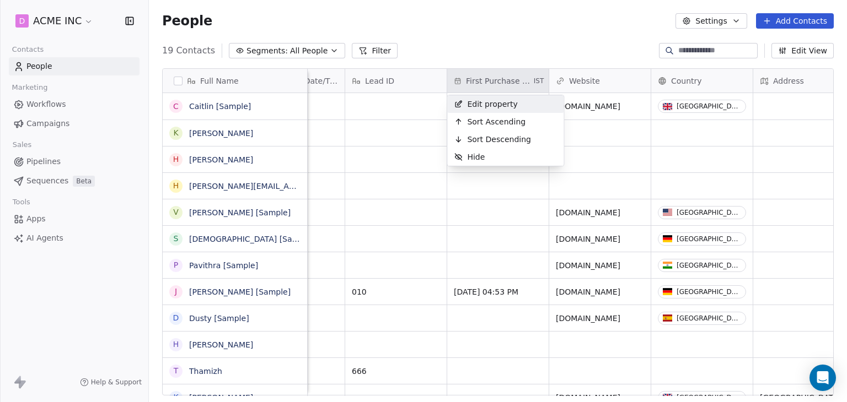
click at [481, 107] on span "Edit property" at bounding box center [492, 104] width 51 height 11
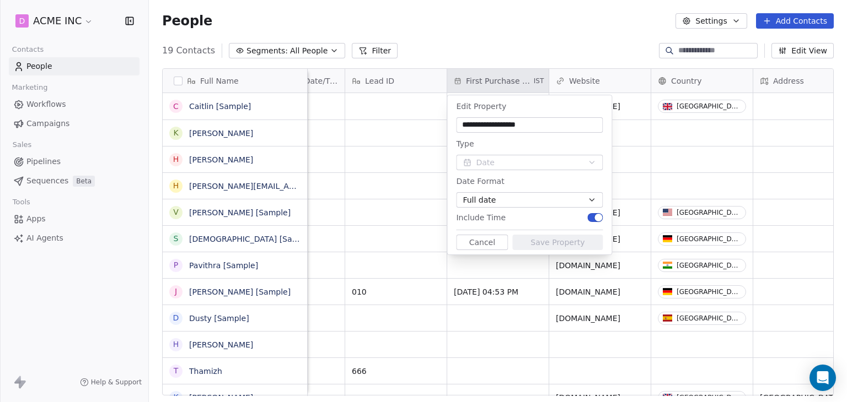
click at [541, 126] on input "**********" at bounding box center [529, 125] width 142 height 11
click at [542, 125] on input "**********" at bounding box center [529, 125] width 142 height 11
type input "*****"
drag, startPoint x: 496, startPoint y: 125, endPoint x: 482, endPoint y: 124, distance: 14.3
click at [482, 124] on input "**********" at bounding box center [529, 125] width 142 height 11
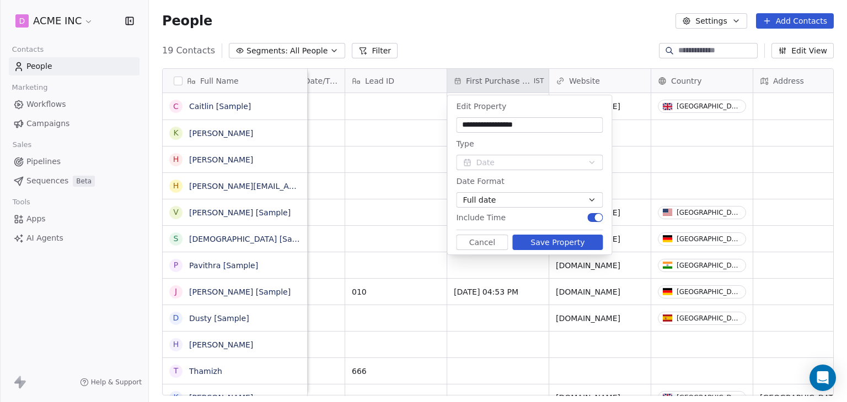
click at [526, 122] on input "**********" at bounding box center [529, 125] width 142 height 11
click at [551, 124] on input "**********" at bounding box center [529, 125] width 142 height 11
type input "**********"
click at [561, 244] on button "Save Property" at bounding box center [557, 242] width 90 height 15
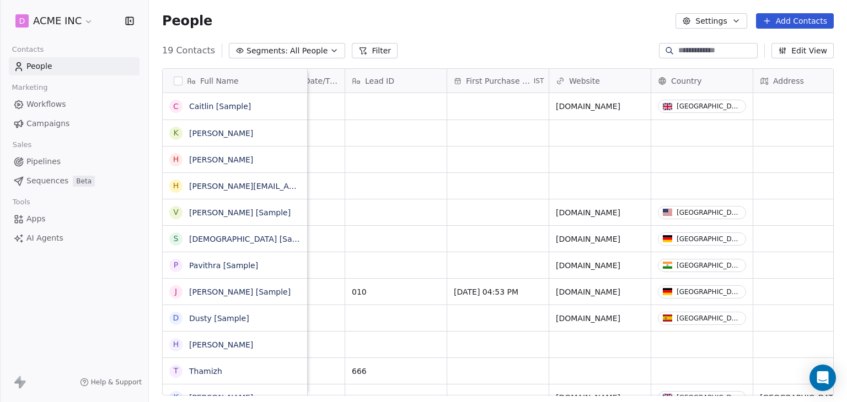
click at [487, 16] on html "D ACME INC Contacts People Marketing Workflows Campaigns Sales Pipelines Sequen…" at bounding box center [423, 201] width 847 height 402
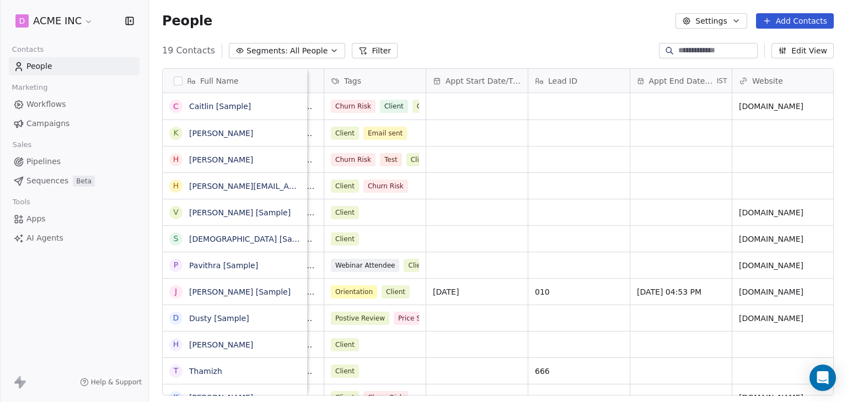
scroll to position [0, 0]
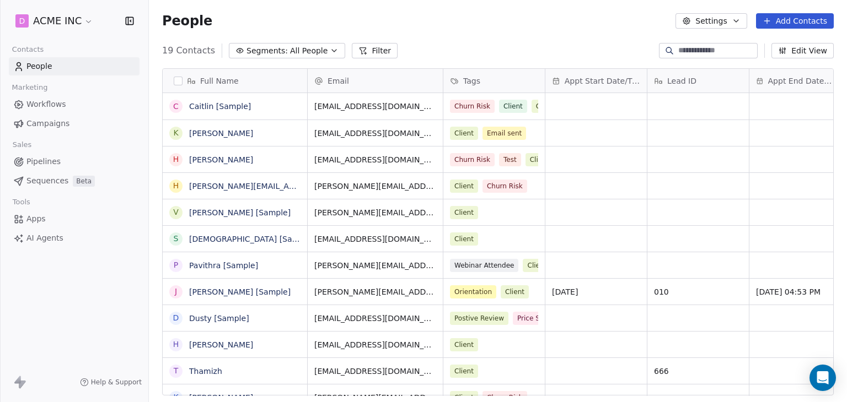
click at [459, 25] on div "People Settings Add Contacts" at bounding box center [497, 20] width 671 height 15
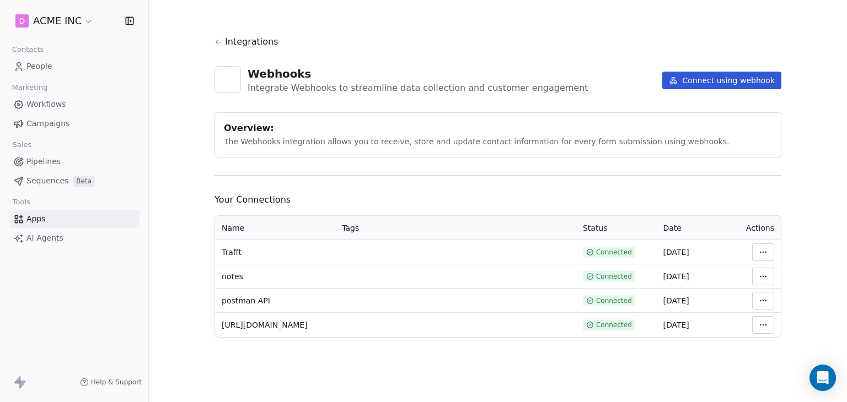
click at [427, 52] on div "Integrations Webhooks Integrate Webhooks to streamline data collection and cust…" at bounding box center [497, 186] width 567 height 303
click at [434, 213] on div "Your Connections Name Tags Status Date Actions Trafft Connected 18 Aug 2025 not…" at bounding box center [497, 265] width 567 height 144
click at [768, 251] on html "D ACME INC Contacts People Marketing Workflows Campaigns Sales Pipelines Sequen…" at bounding box center [423, 201] width 847 height 402
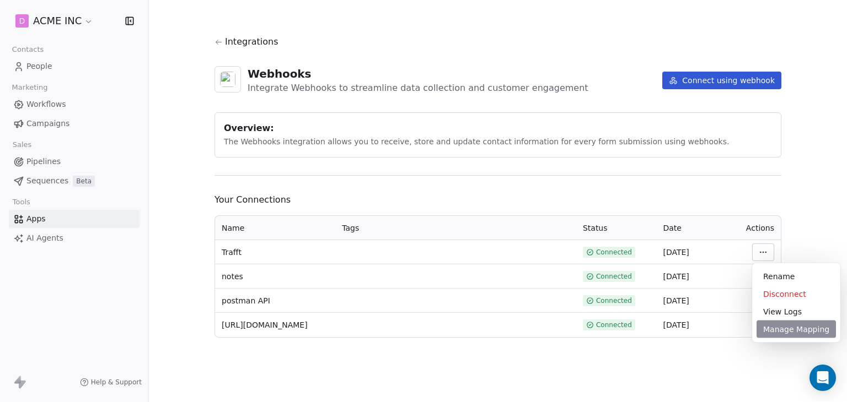
click at [787, 328] on div "Manage Mapping" at bounding box center [795, 330] width 79 height 18
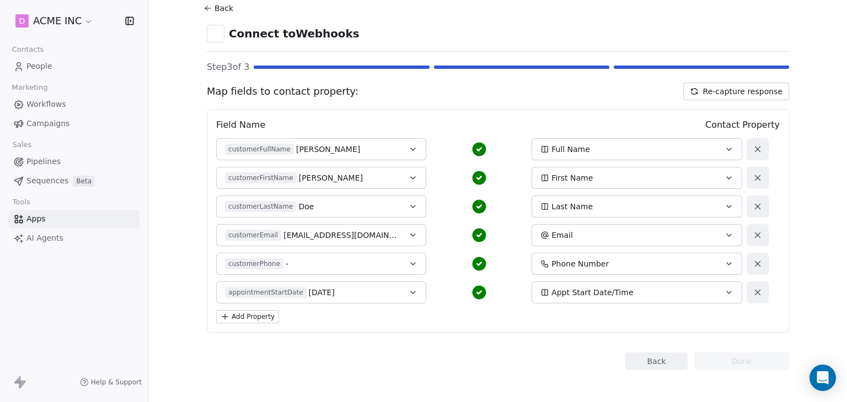
scroll to position [37, 0]
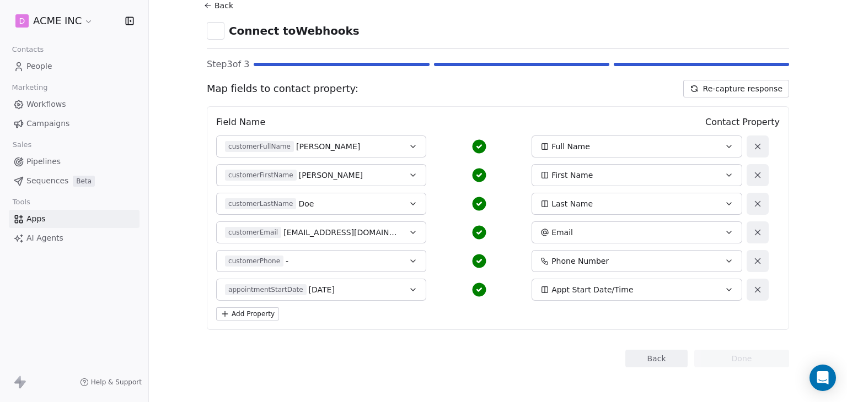
click at [752, 292] on icon at bounding box center [757, 290] width 10 height 10
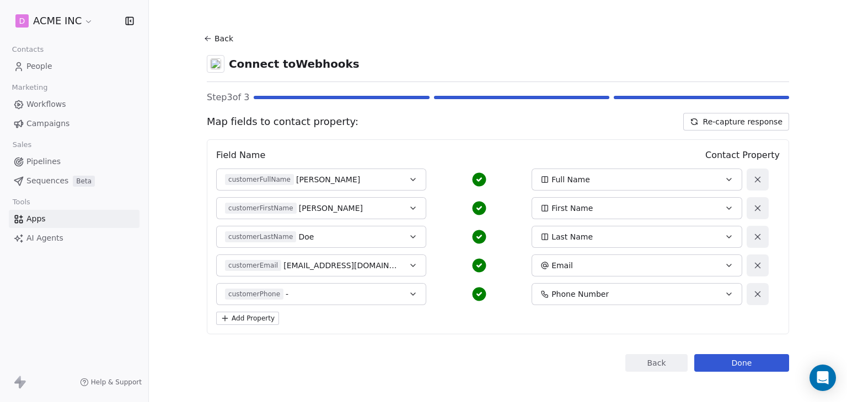
scroll to position [0, 0]
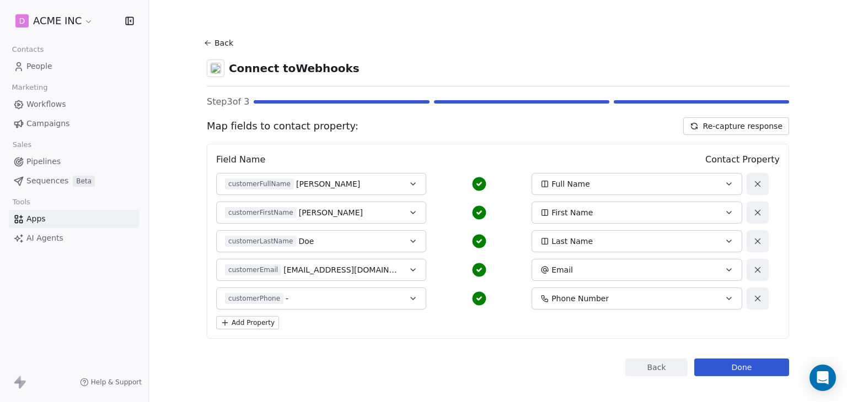
click at [627, 368] on button "Back" at bounding box center [656, 368] width 62 height 18
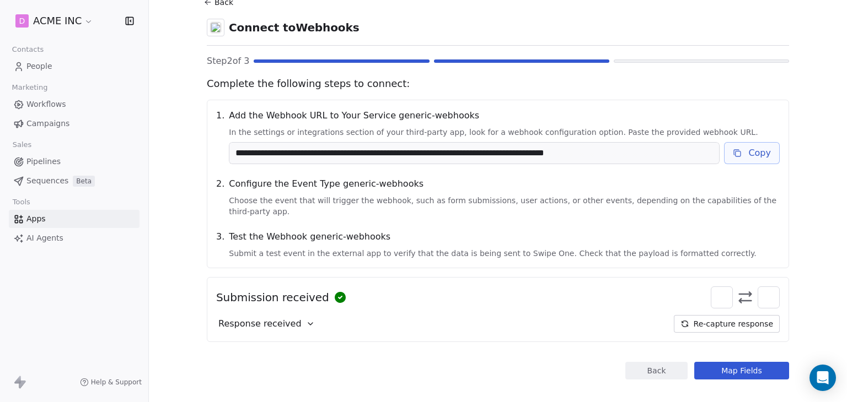
scroll to position [42, 0]
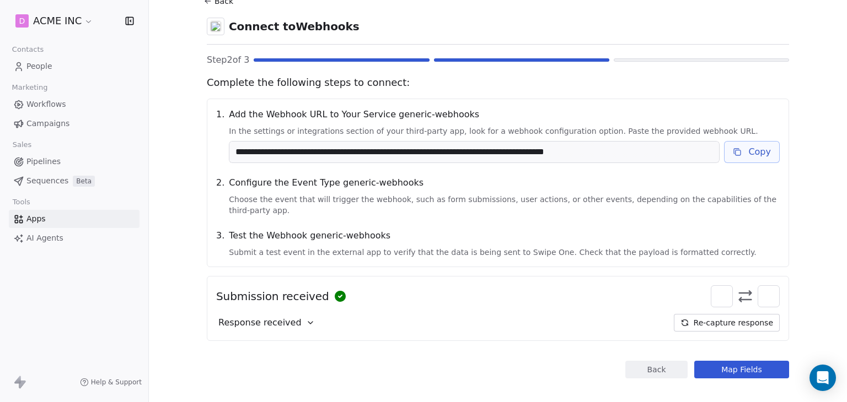
click at [646, 361] on button "Back" at bounding box center [656, 370] width 62 height 18
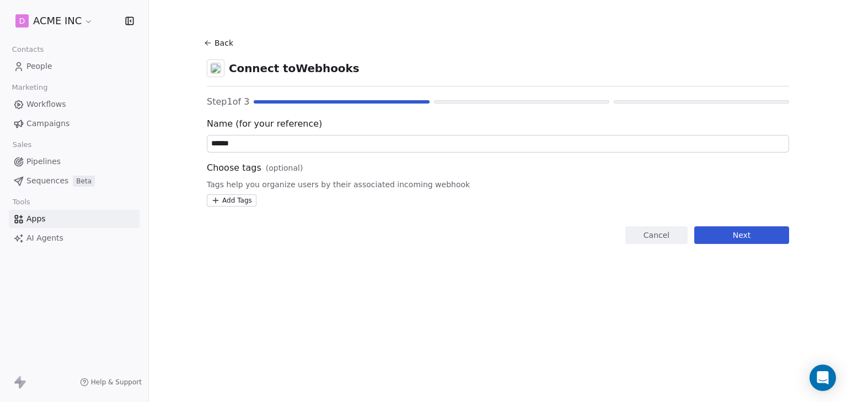
click at [293, 148] on input "******" at bounding box center [497, 144] width 581 height 17
click at [396, 56] on div "Back Connect to Webhooks Step 1 of 3 Name (for your reference) ****** Choose ta…" at bounding box center [498, 139] width 582 height 209
click at [428, 261] on section "Back Connect to Webhooks Step 1 of 3 Name (for your reference) ****** Choose ta…" at bounding box center [497, 139] width 635 height 279
click at [420, 270] on section "Back Connect to Webhooks Step 1 of 3 Name (for your reference) ****** Choose ta…" at bounding box center [497, 139] width 635 height 279
drag, startPoint x: 229, startPoint y: 71, endPoint x: 360, endPoint y: 68, distance: 130.7
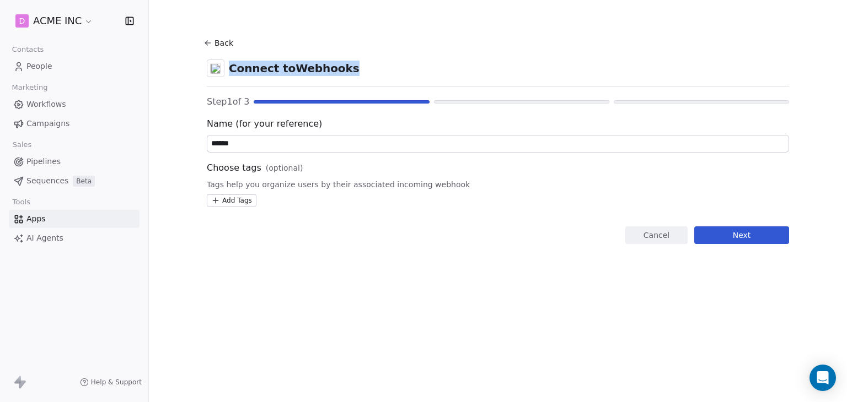
click at [416, 84] on div "Back Connect to Webhooks Step 1 of 3 Name (for your reference) ****** Choose ta…" at bounding box center [498, 139] width 582 height 209
click at [346, 67] on div "Connect to Webhooks" at bounding box center [498, 69] width 582 height 18
click at [751, 239] on button "Next" at bounding box center [741, 236] width 95 height 18
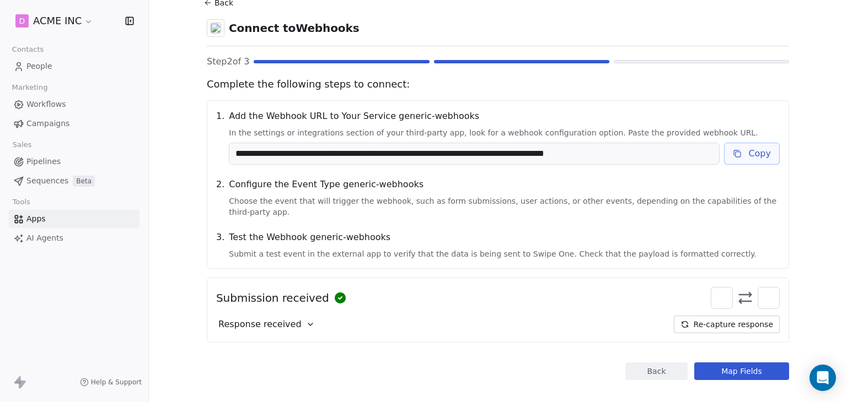
scroll to position [42, 0]
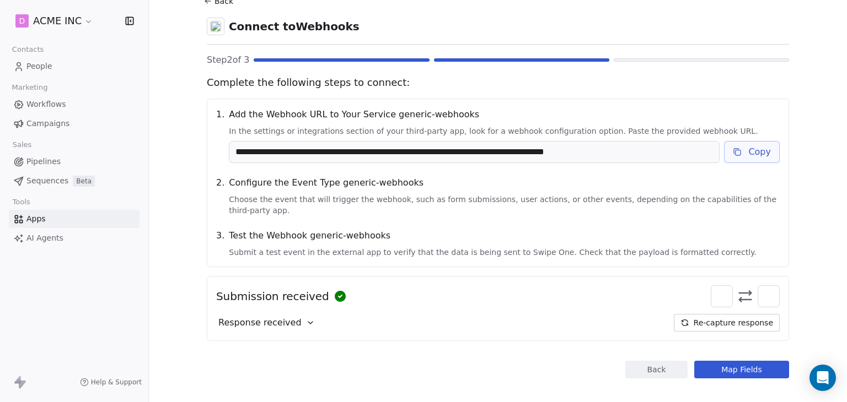
click at [279, 316] on span "Response received" at bounding box center [259, 322] width 83 height 13
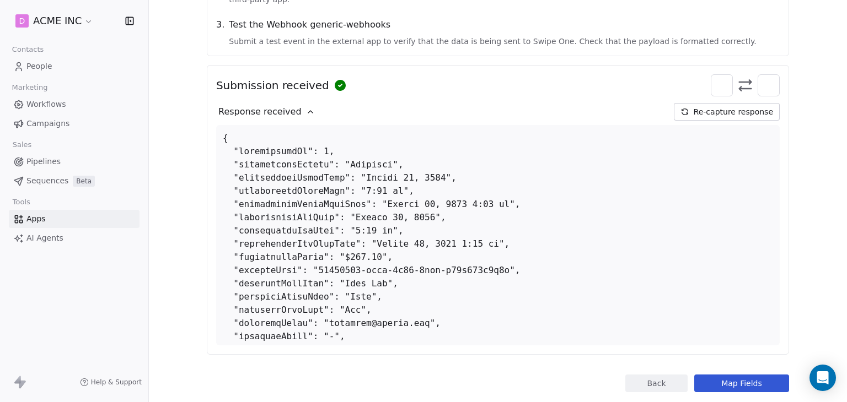
scroll to position [267, 0]
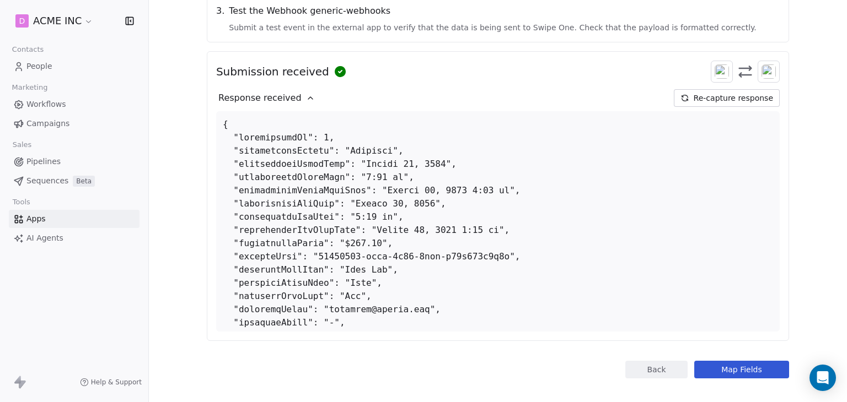
click at [396, 170] on div at bounding box center [497, 221] width 563 height 220
drag, startPoint x: 439, startPoint y: 150, endPoint x: 225, endPoint y: 155, distance: 213.9
click at [225, 155] on div at bounding box center [497, 221] width 563 height 220
click at [509, 163] on div at bounding box center [497, 221] width 563 height 220
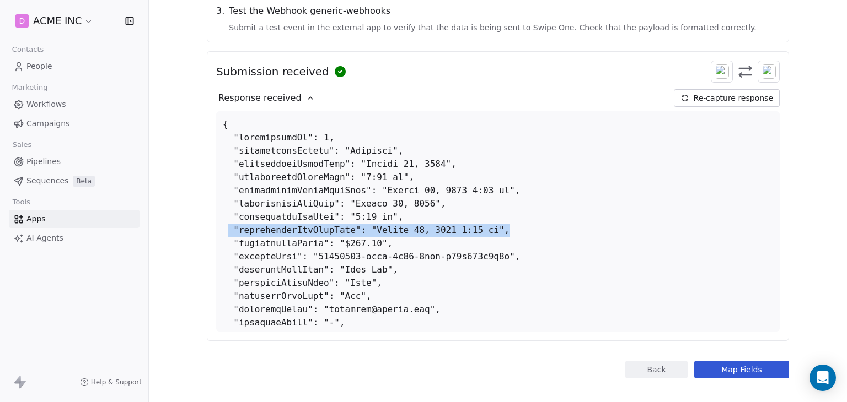
drag, startPoint x: 483, startPoint y: 218, endPoint x: 221, endPoint y: 223, distance: 262.4
click at [221, 223] on div at bounding box center [497, 221] width 563 height 220
click at [492, 217] on div at bounding box center [497, 221] width 563 height 220
click at [529, 224] on div at bounding box center [497, 221] width 563 height 220
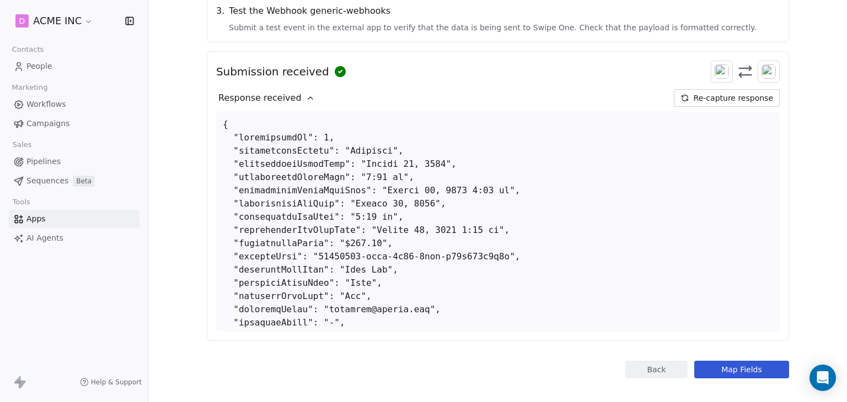
click at [722, 361] on button "Map Fields" at bounding box center [741, 370] width 95 height 18
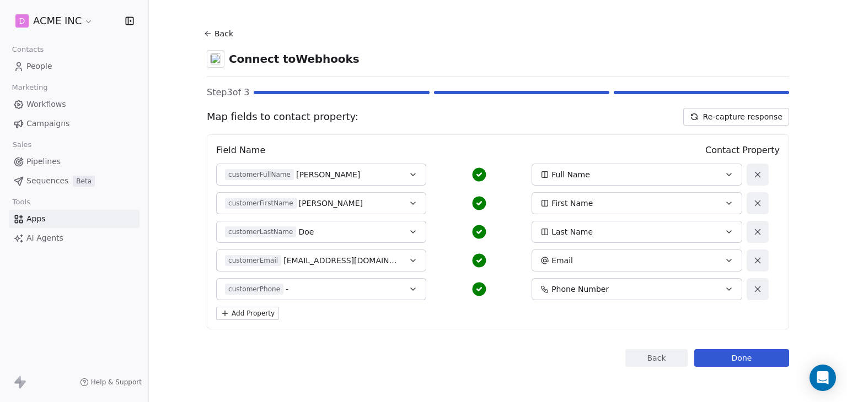
scroll to position [9, 0]
click at [227, 310] on button "Add Property" at bounding box center [247, 314] width 63 height 13
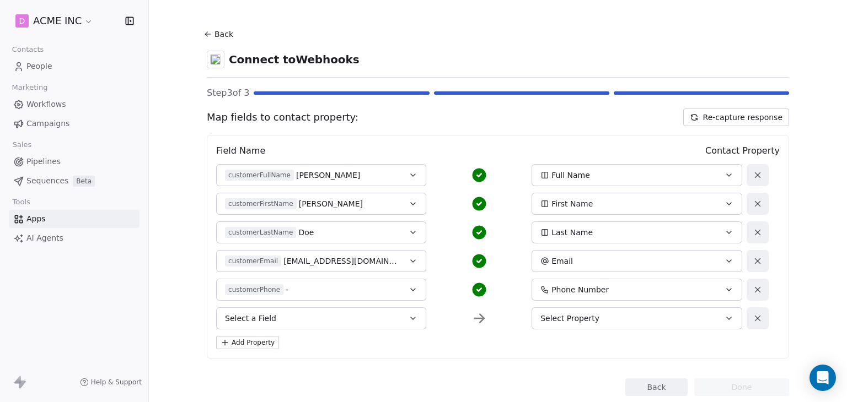
click at [356, 316] on button "Select a Field" at bounding box center [321, 319] width 210 height 22
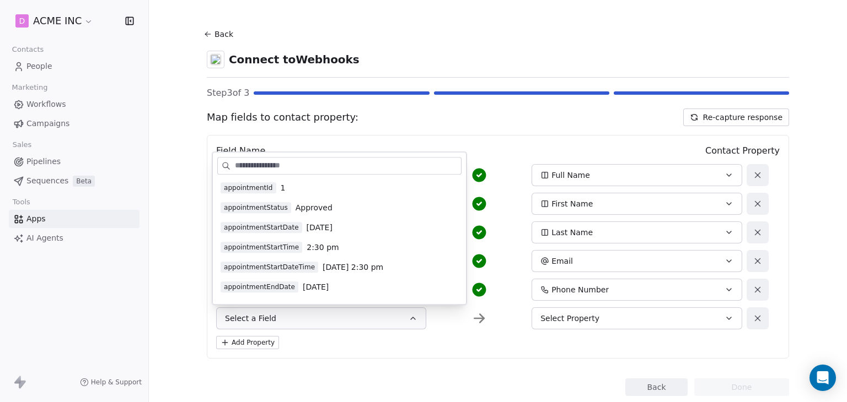
click at [326, 269] on span "August 18, 2025 2:30 pm" at bounding box center [352, 267] width 61 height 11
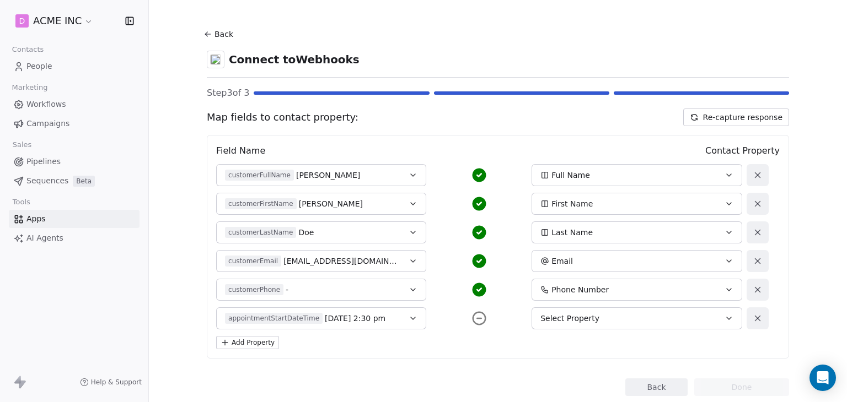
click at [602, 322] on div "Select Property" at bounding box center [626, 318] width 173 height 11
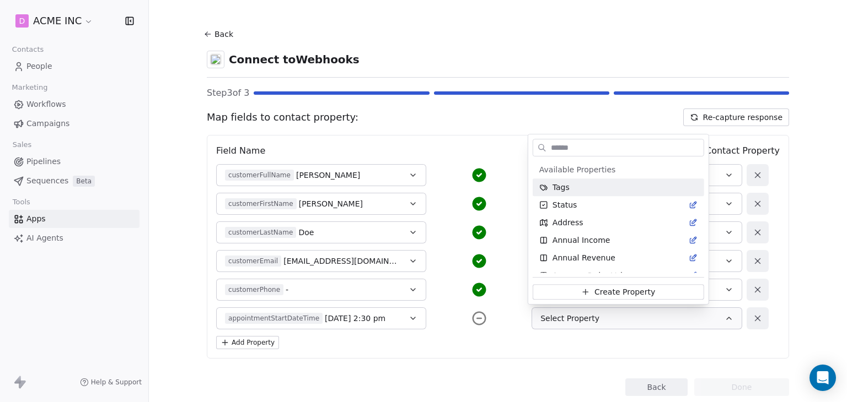
click at [594, 149] on input "text" at bounding box center [625, 148] width 155 height 16
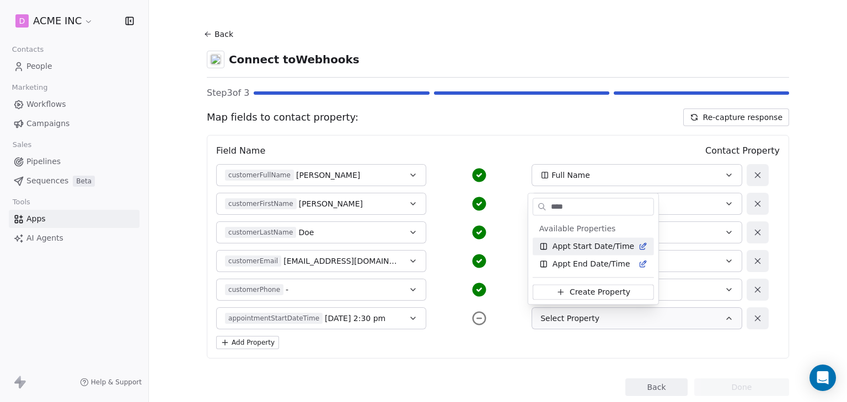
type input "****"
click at [601, 249] on span "Appt Start Date/Time" at bounding box center [593, 246] width 82 height 11
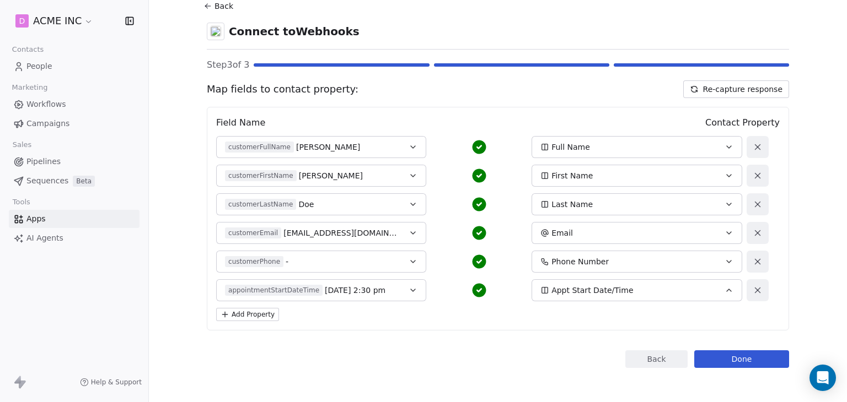
scroll to position [37, 0]
click at [245, 313] on button "Add Property" at bounding box center [247, 314] width 63 height 13
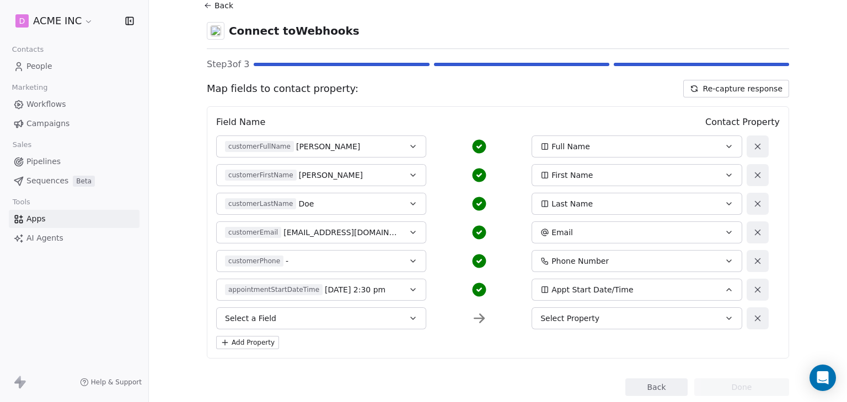
click at [267, 314] on span "Select a Field" at bounding box center [250, 318] width 51 height 11
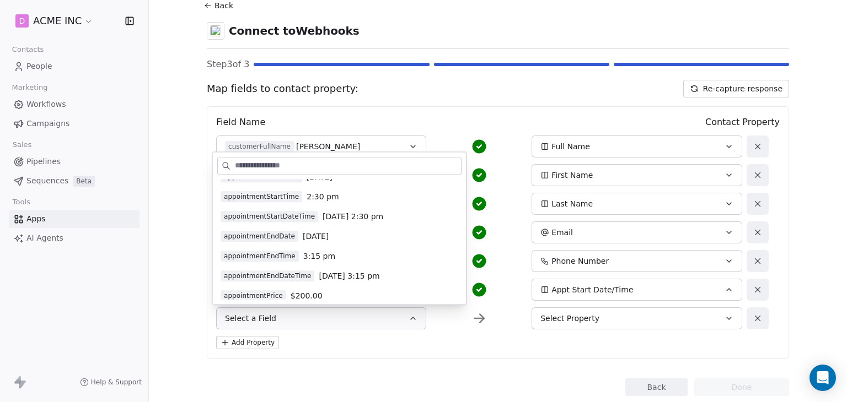
scroll to position [55, 0]
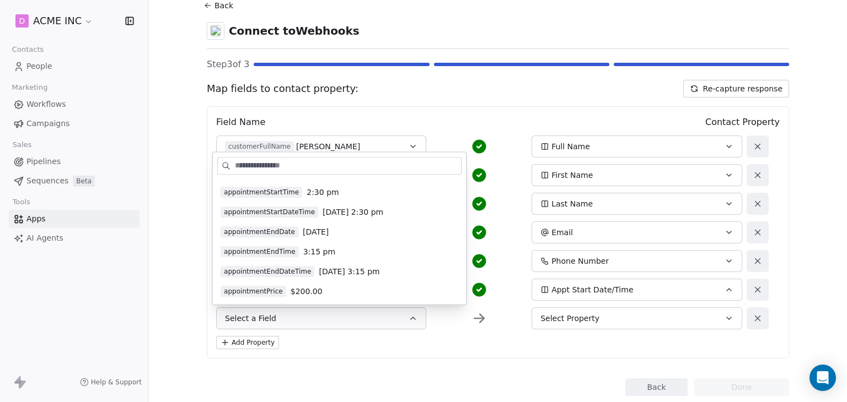
click at [339, 272] on span "August 18, 2025 3:15 pm" at bounding box center [349, 271] width 61 height 11
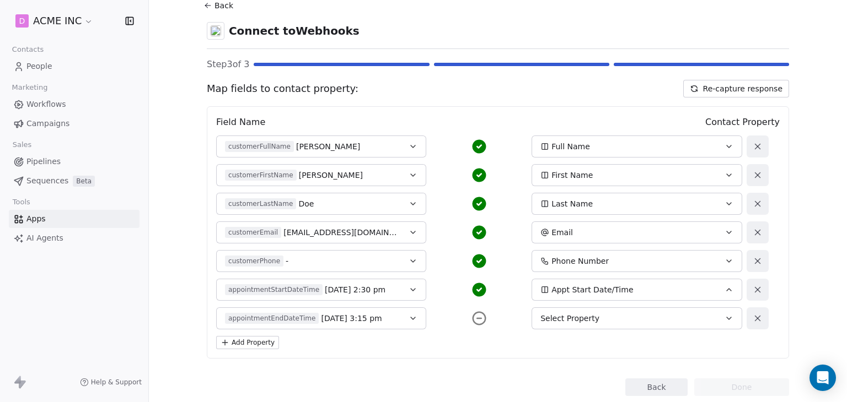
click at [605, 320] on div "Select Property" at bounding box center [626, 318] width 173 height 11
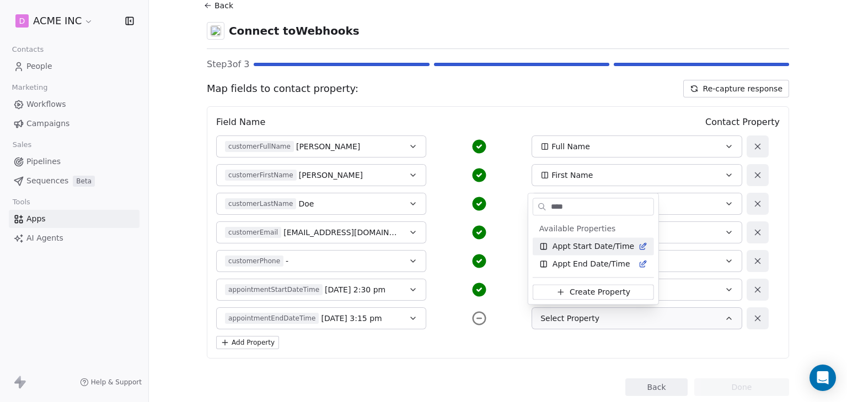
type input "****"
click at [590, 262] on span "Appt End Date/Time" at bounding box center [591, 264] width 78 height 11
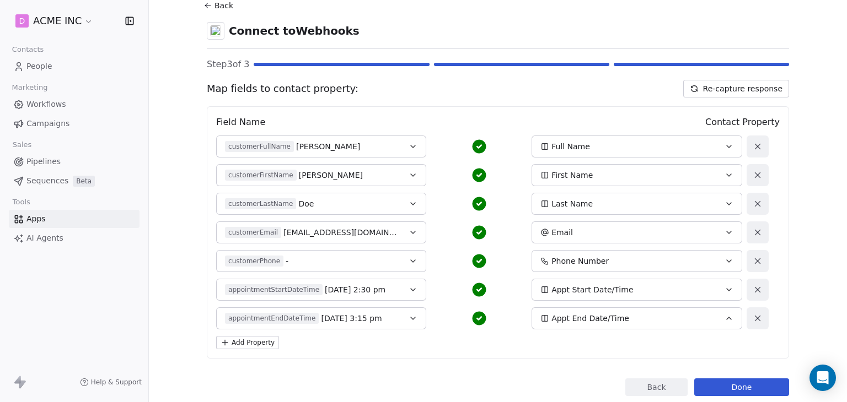
click at [512, 257] on div "customerPhone - Phone Number" at bounding box center [479, 261] width 526 height 22
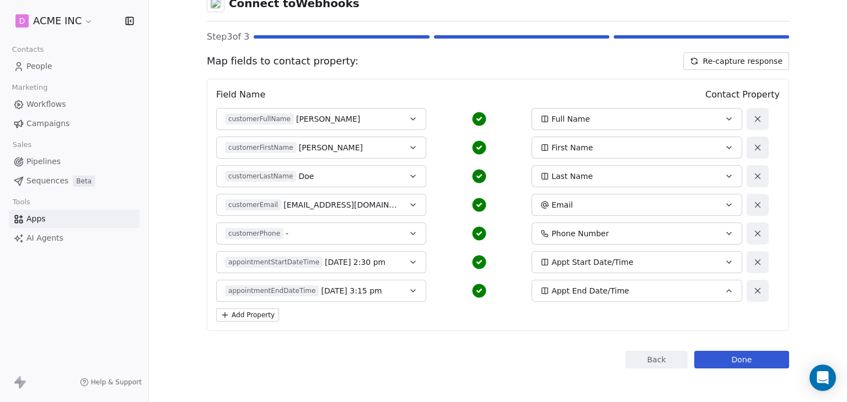
scroll to position [66, 0]
click at [488, 308] on div "Add Property" at bounding box center [497, 314] width 563 height 13
click at [721, 358] on button "Done" at bounding box center [741, 359] width 95 height 18
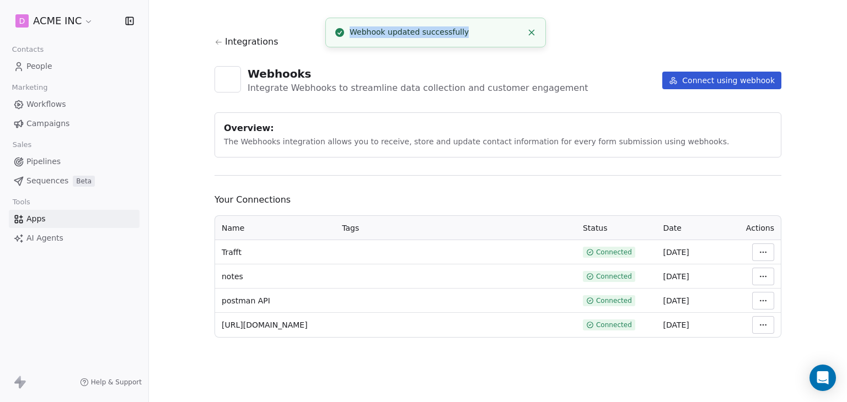
drag, startPoint x: 375, startPoint y: 32, endPoint x: 483, endPoint y: 38, distance: 108.2
click at [483, 38] on div "Webhook updated successfully" at bounding box center [435, 32] width 173 height 12
click at [471, 32] on div "Webhook updated successfully" at bounding box center [435, 32] width 173 height 12
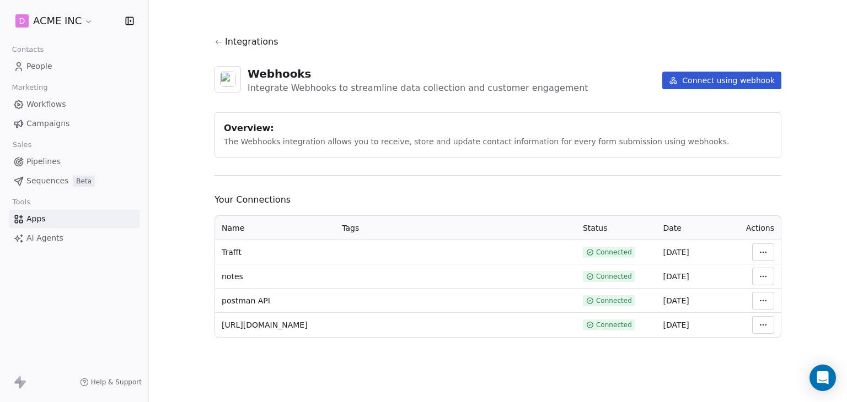
click at [52, 72] on link "People" at bounding box center [74, 66] width 131 height 18
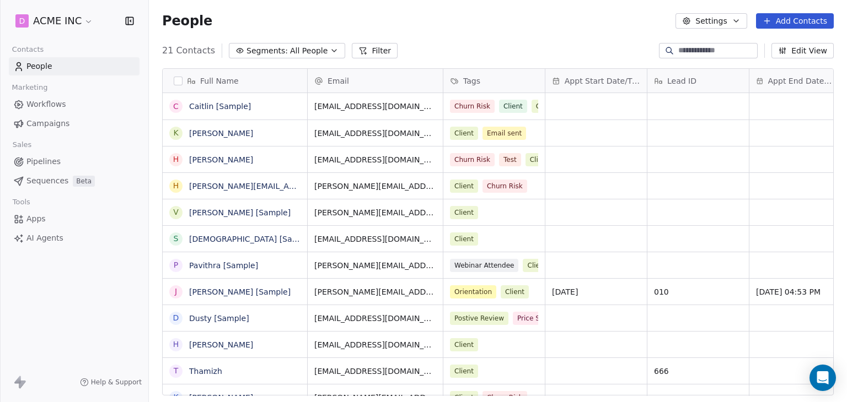
scroll to position [345, 689]
drag, startPoint x: 787, startPoint y: 81, endPoint x: 678, endPoint y: 80, distance: 109.1
click at [678, 80] on div "Full Name C Caitlin [Sample] K Ken H Harinder h harinder@test.com V Vanessa [Sa…" at bounding box center [498, 232] width 670 height 327
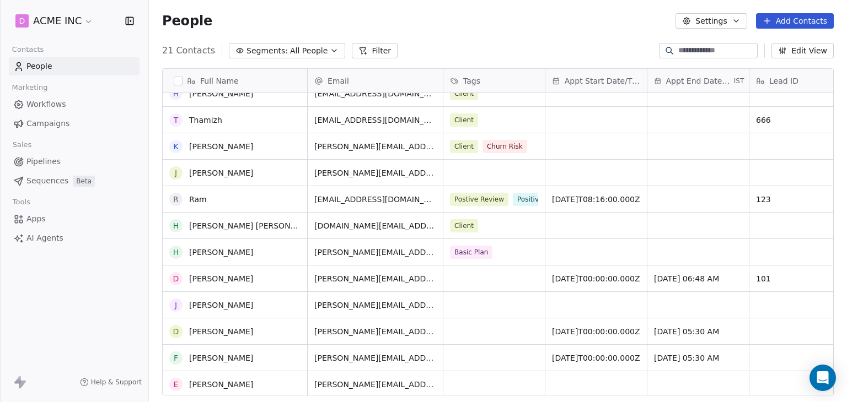
scroll to position [252, 0]
click at [521, 361] on div "grid" at bounding box center [493, 358] width 101 height 26
click at [415, 354] on div "[PERSON_NAME][EMAIL_ADDRESS][DOMAIN_NAME]" at bounding box center [375, 358] width 135 height 26
click at [230, 353] on link "[PERSON_NAME]" at bounding box center [221, 357] width 64 height 9
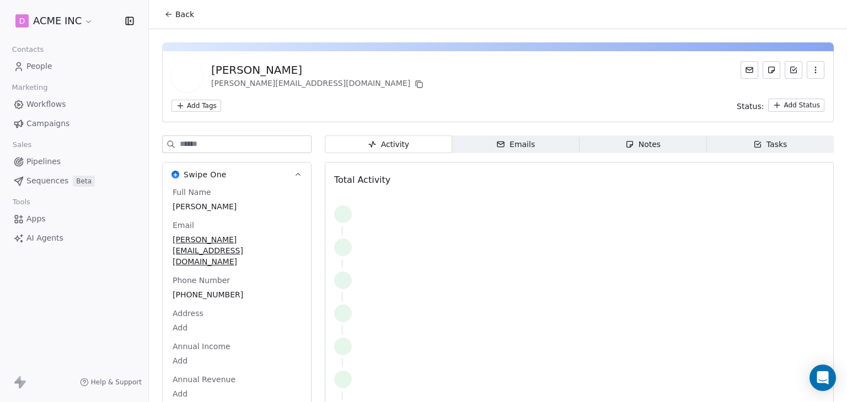
click at [184, 19] on span "Back" at bounding box center [184, 14] width 19 height 11
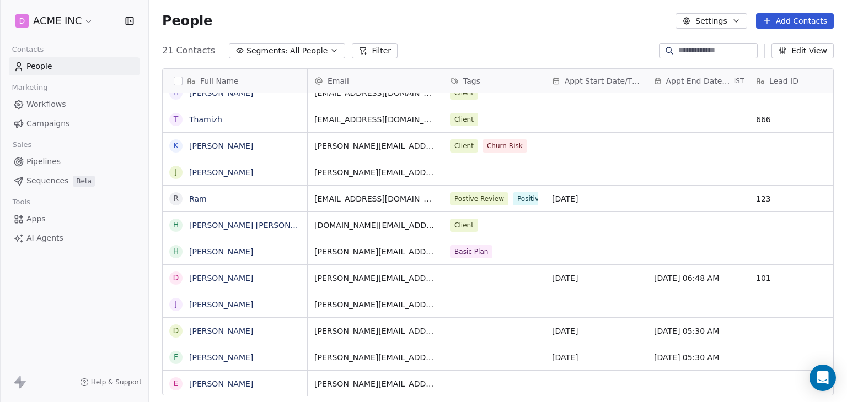
click at [594, 79] on span "Appt Start Date/Time" at bounding box center [602, 81] width 76 height 11
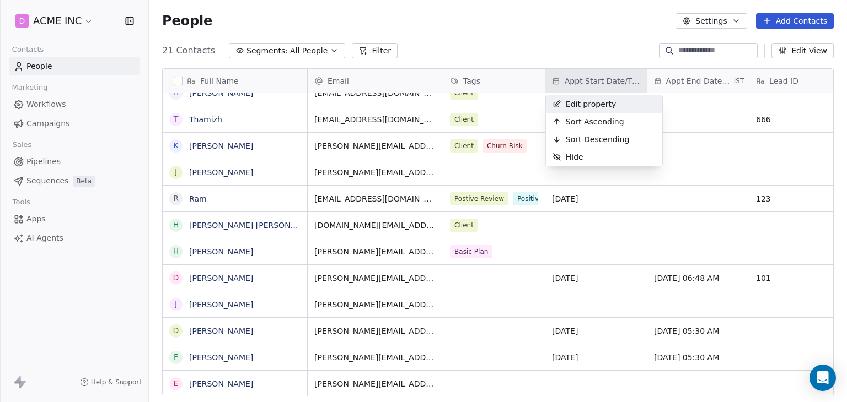
click at [597, 104] on span "Edit property" at bounding box center [591, 104] width 51 height 11
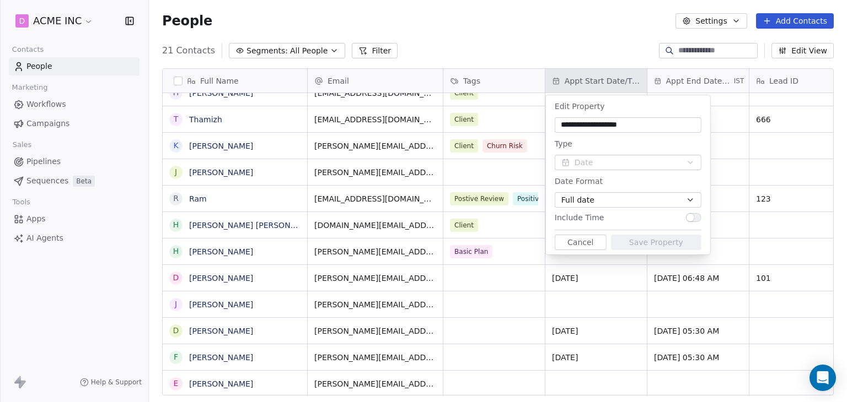
click at [586, 203] on span "Full date" at bounding box center [577, 201] width 33 height 12
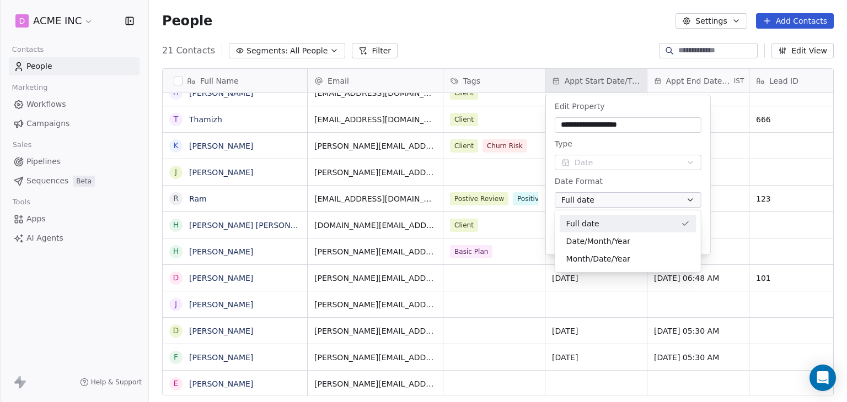
click at [545, 27] on html "D ACME INC Contacts People Marketing Workflows Campaigns Sales Pipelines Sequen…" at bounding box center [423, 201] width 847 height 402
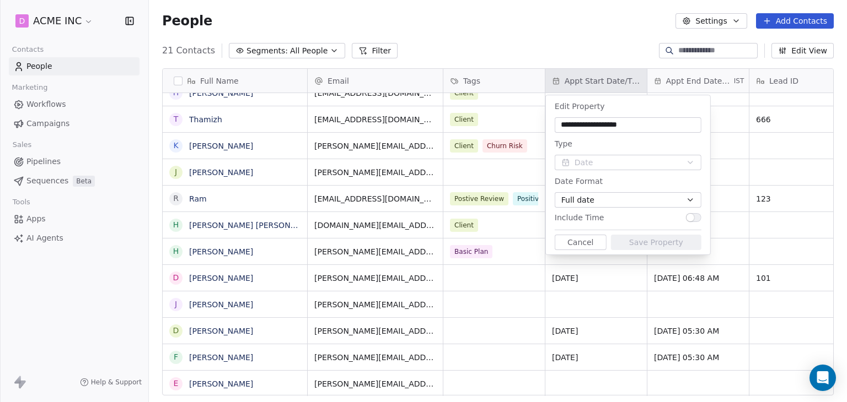
click at [583, 235] on button "Cancel" at bounding box center [581, 242] width 52 height 15
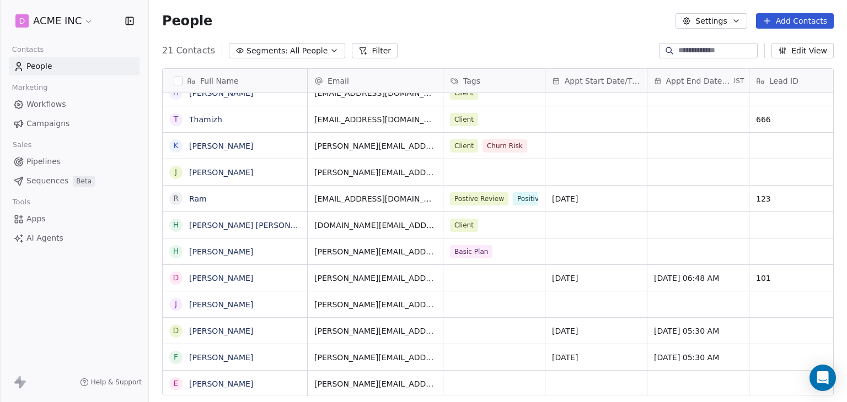
click at [685, 79] on span "Appt End Date/Time" at bounding box center [699, 81] width 66 height 11
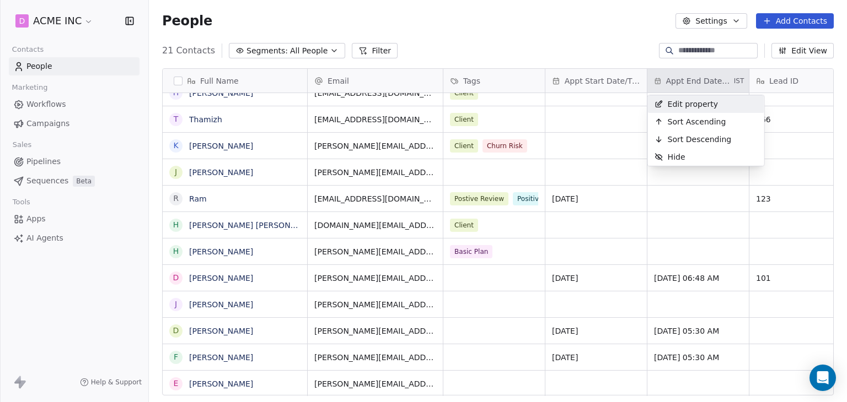
click at [685, 109] on span "Edit property" at bounding box center [693, 104] width 51 height 11
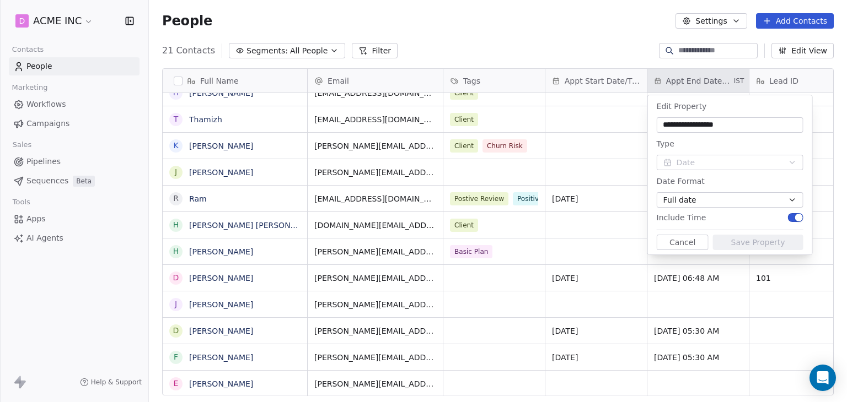
click at [693, 246] on button "Cancel" at bounding box center [683, 242] width 52 height 15
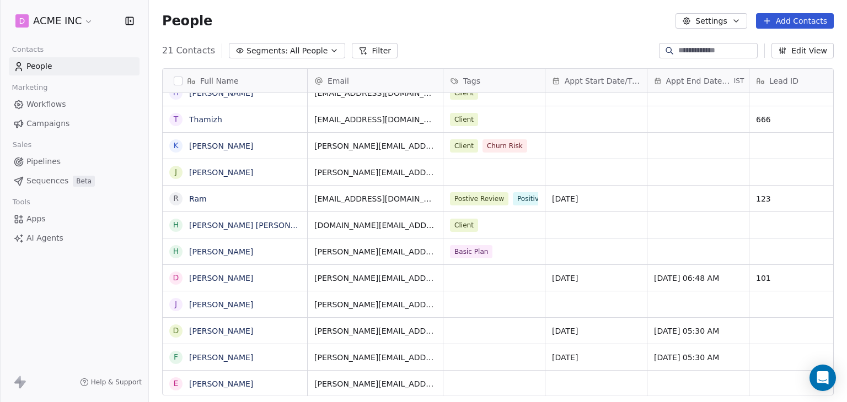
click at [600, 79] on span "Appt Start Date/Time" at bounding box center [602, 81] width 76 height 11
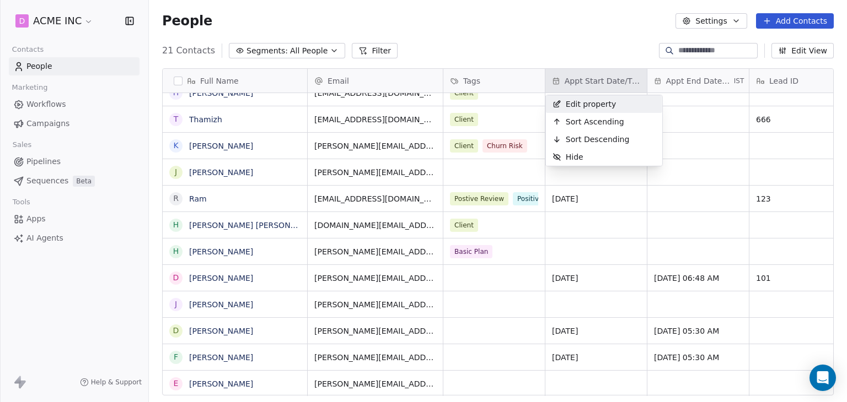
click at [597, 100] on span "Edit property" at bounding box center [591, 104] width 51 height 11
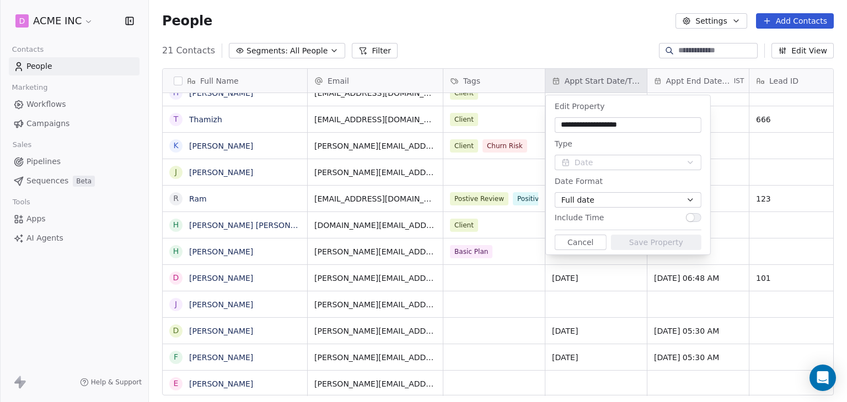
click at [698, 217] on button "button" at bounding box center [693, 217] width 15 height 9
click at [685, 242] on button "Save Property" at bounding box center [656, 242] width 90 height 15
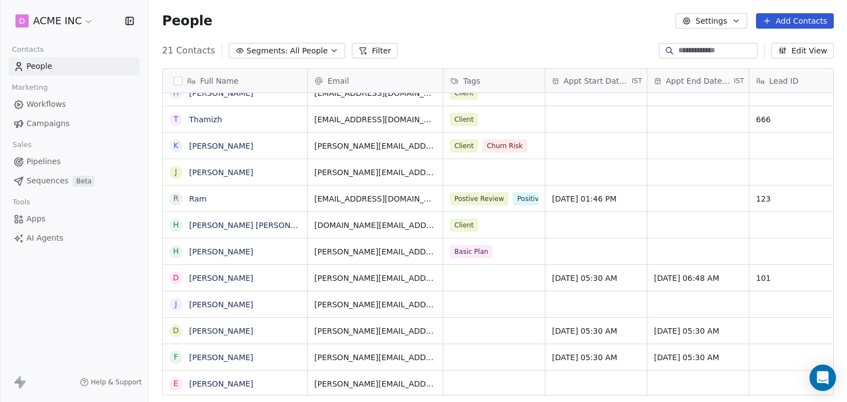
click at [678, 73] on div "Appt End Date/Time IST" at bounding box center [697, 81] width 101 height 24
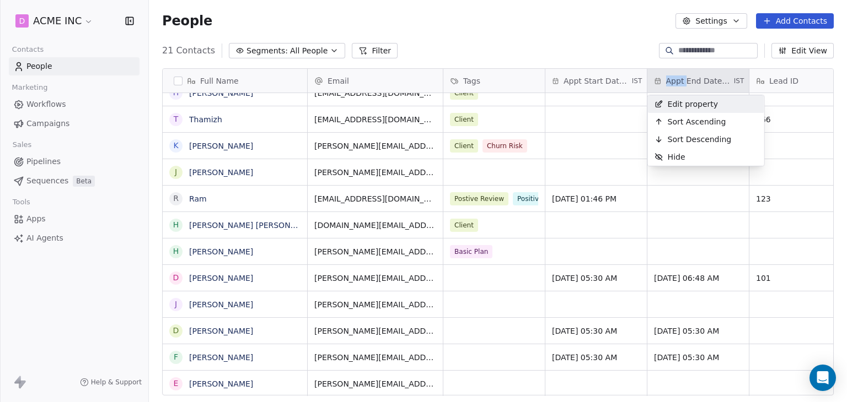
click at [678, 73] on html "D ACME INC Contacts People Marketing Workflows Campaigns Sales Pipelines Sequen…" at bounding box center [423, 201] width 847 height 402
click at [701, 106] on span "Edit property" at bounding box center [693, 104] width 51 height 11
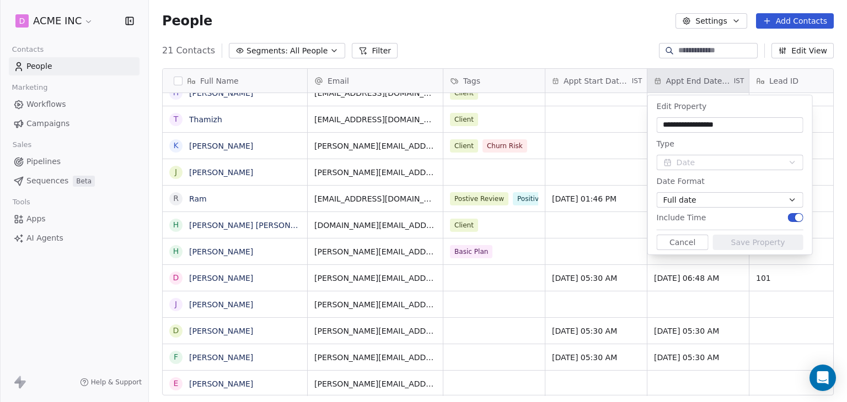
click at [738, 130] on input "**********" at bounding box center [730, 125] width 142 height 11
click at [520, 50] on html "D ACME INC Contacts People Marketing Workflows Campaigns Sales Pipelines Sequen…" at bounding box center [423, 201] width 847 height 402
click at [668, 250] on button "Cancel" at bounding box center [683, 242] width 52 height 15
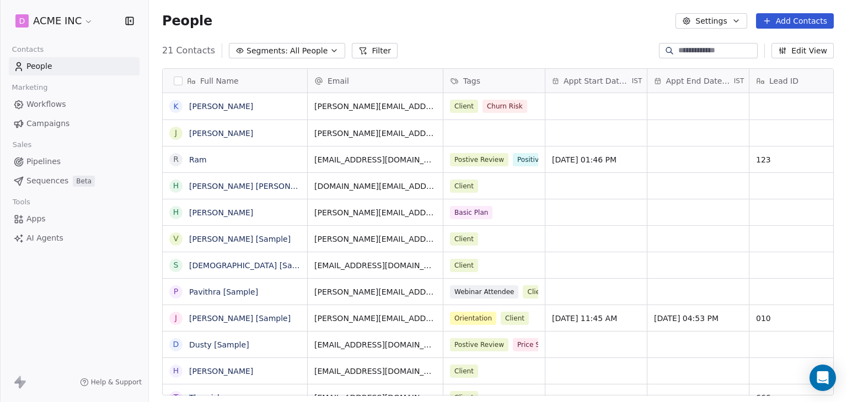
click at [454, 42] on div "21 Contacts Segments: All People Filter Edit View" at bounding box center [498, 51] width 698 height 18
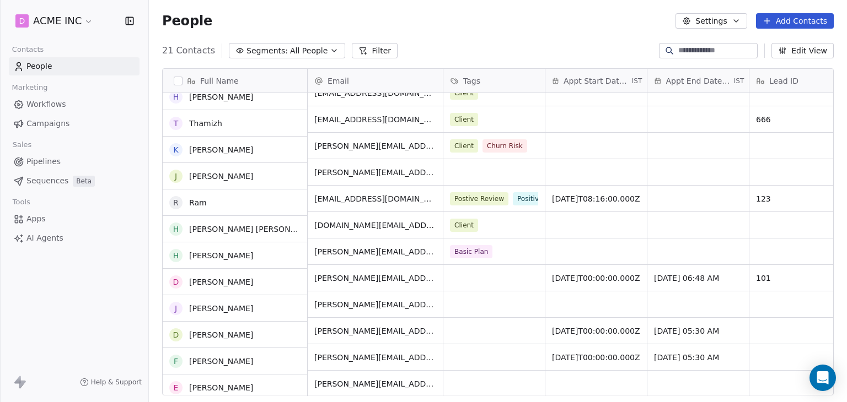
scroll to position [252, 0]
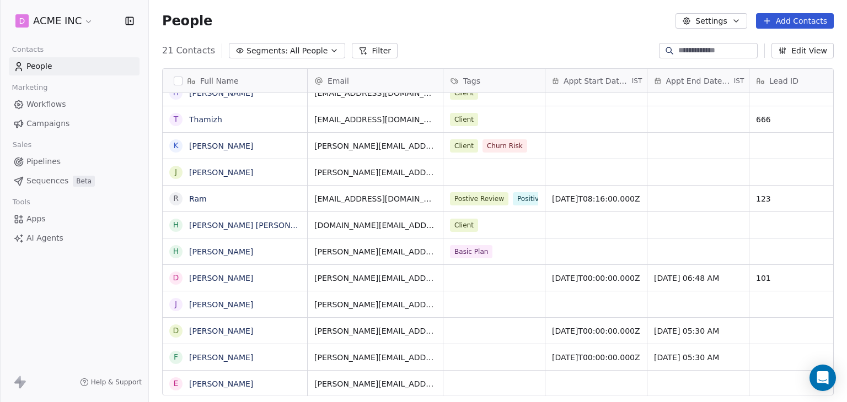
click at [400, 336] on div "[PERSON_NAME][EMAIL_ADDRESS][DOMAIN_NAME]" at bounding box center [375, 331] width 135 height 26
click at [401, 333] on div "[PERSON_NAME][EMAIL_ADDRESS][DOMAIN_NAME]" at bounding box center [375, 331] width 135 height 26
click at [525, 17] on div "People Settings Add Contacts" at bounding box center [497, 20] width 671 height 15
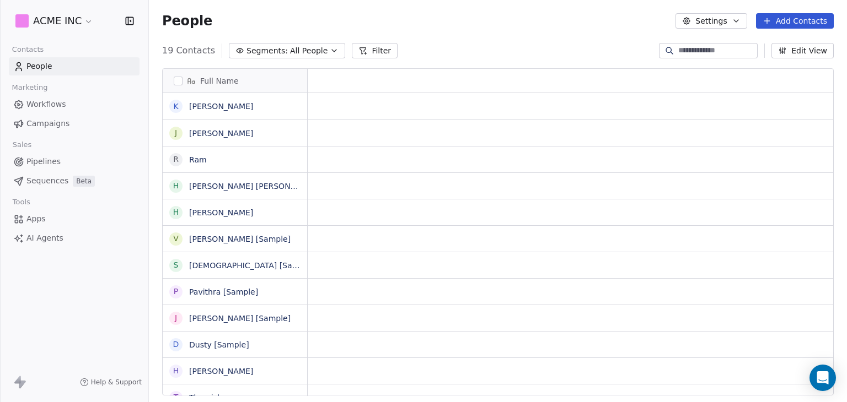
scroll to position [345, 689]
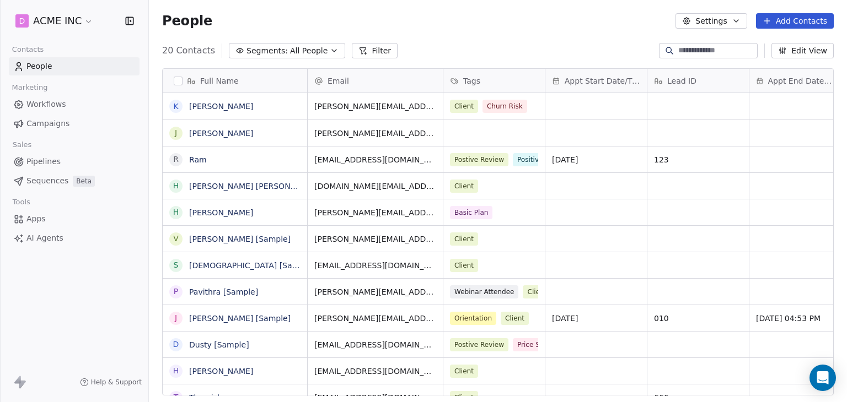
click at [246, 23] on div "People Settings Add Contacts" at bounding box center [497, 20] width 671 height 15
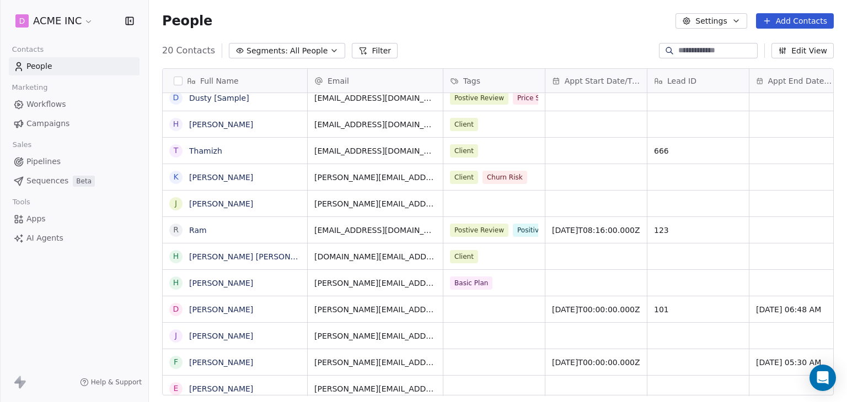
scroll to position [225, 0]
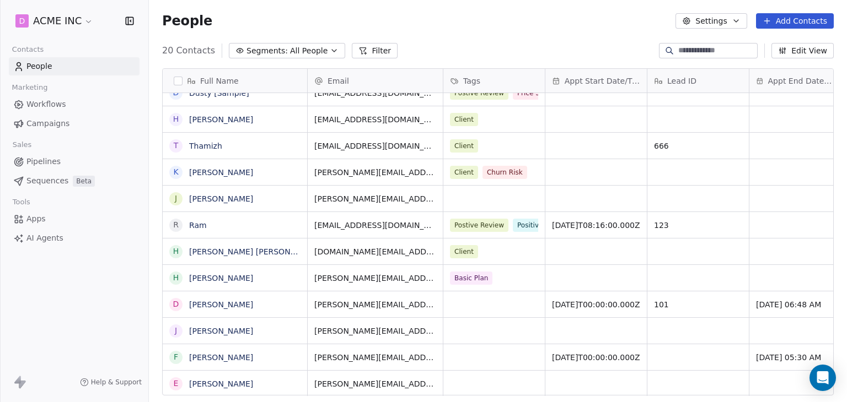
click at [584, 67] on div "Full Name C Caitlin [Sample] K Ken H Harinder h harinder@test.com V Vanessa [Sa…" at bounding box center [498, 237] width 698 height 354
click at [583, 78] on span "Appt Start Date/Time" at bounding box center [602, 81] width 76 height 11
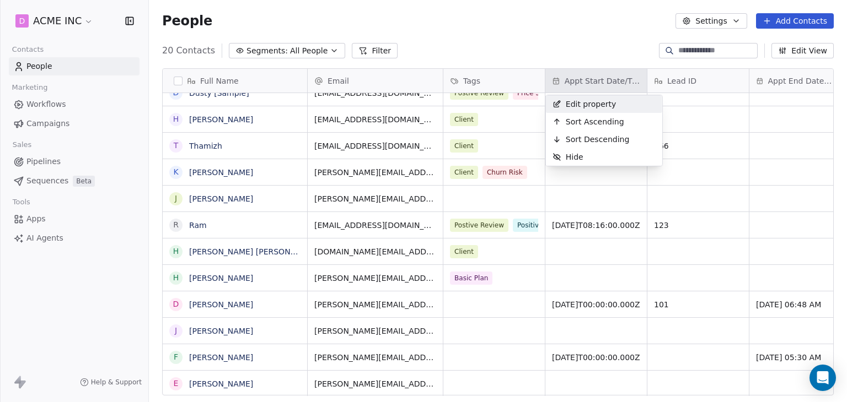
click at [583, 101] on span "Edit property" at bounding box center [591, 104] width 51 height 11
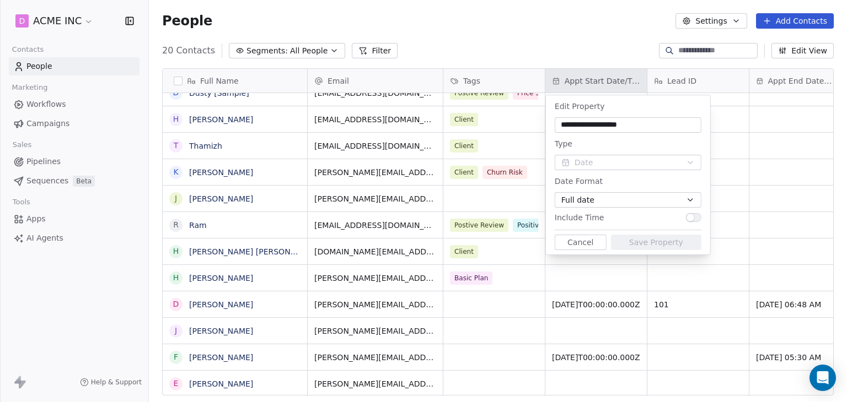
click at [602, 203] on button "Full date" at bounding box center [628, 199] width 147 height 15
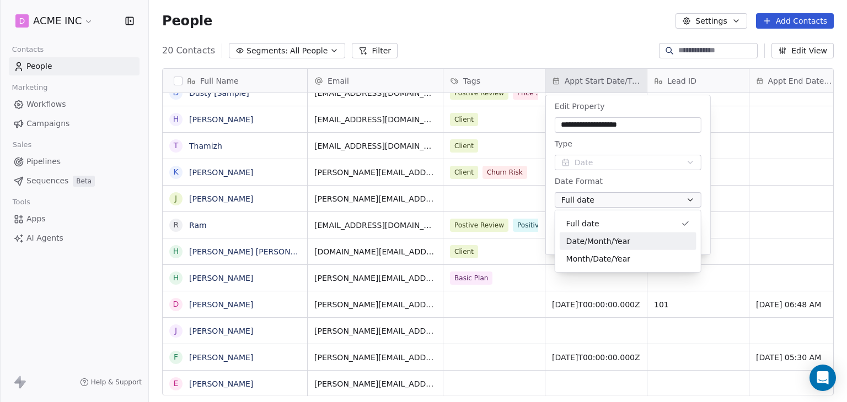
click at [605, 239] on span "Date/Month/Year" at bounding box center [598, 241] width 64 height 12
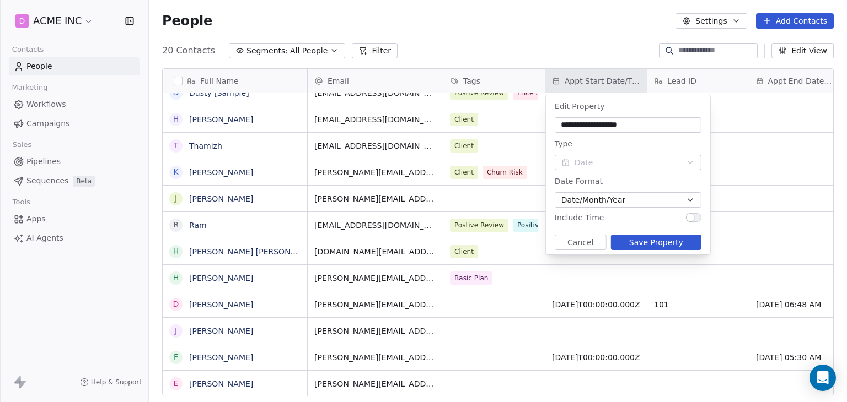
click at [648, 241] on button "Save Property" at bounding box center [656, 242] width 90 height 15
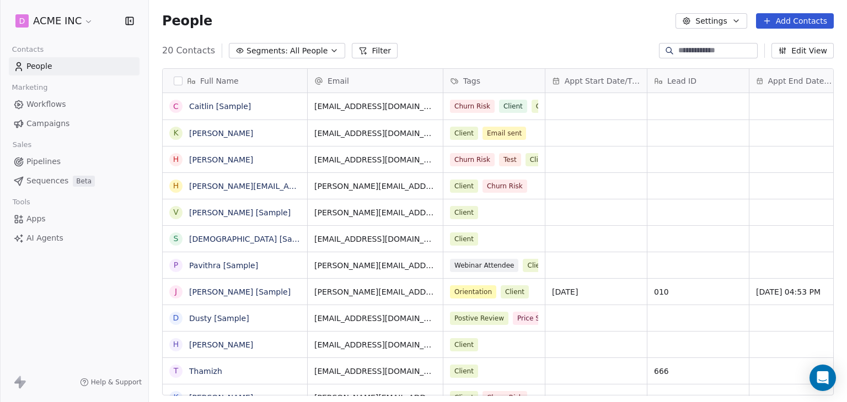
scroll to position [0, 0]
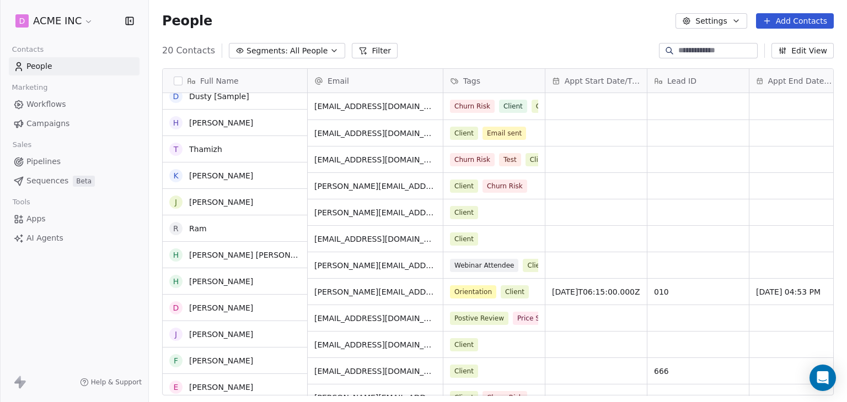
scroll to position [225, 0]
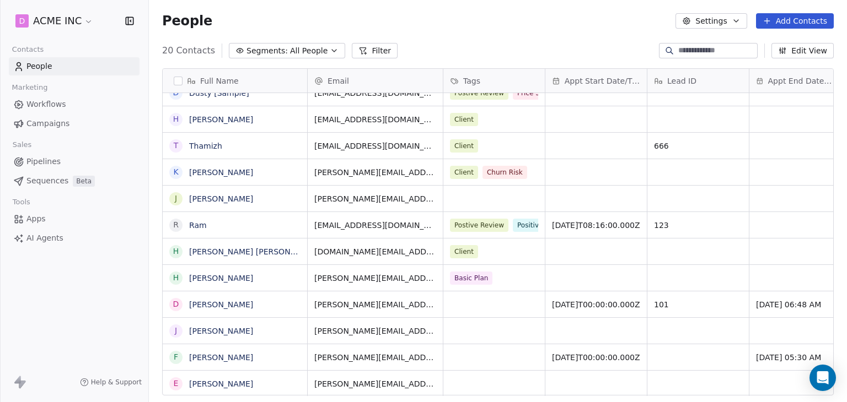
click at [578, 69] on div "Appt Start Date/Time" at bounding box center [595, 81] width 101 height 24
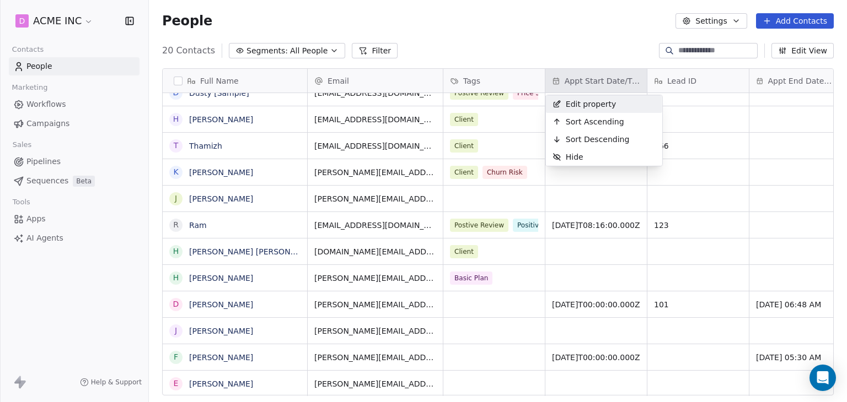
click at [601, 101] on span "Edit property" at bounding box center [591, 104] width 51 height 11
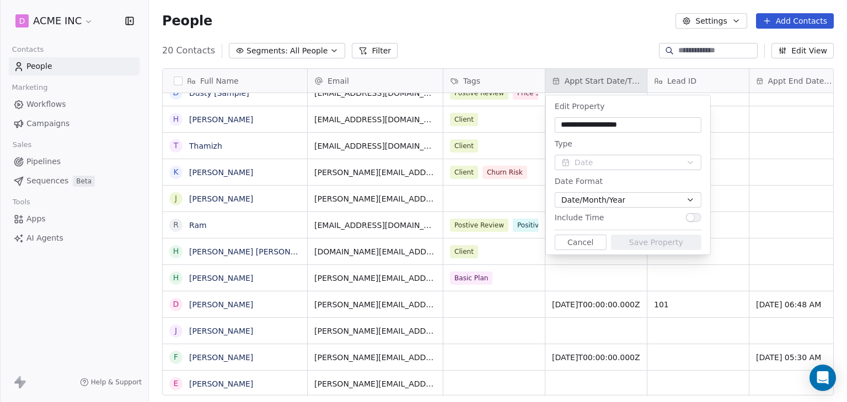
click at [604, 197] on span "Date/Month/Year" at bounding box center [593, 201] width 64 height 12
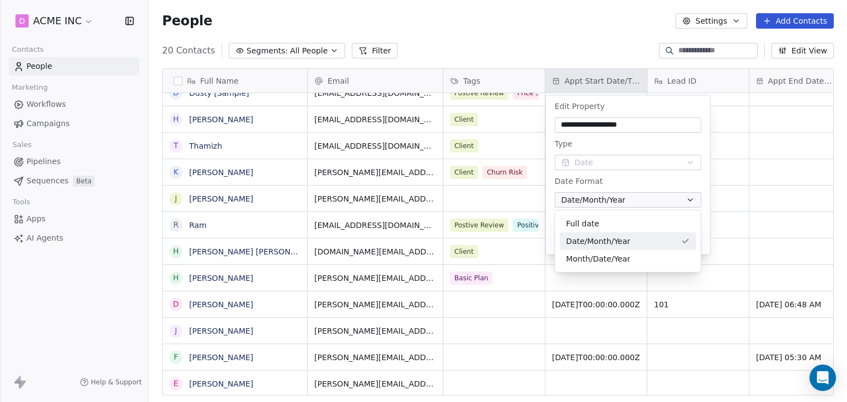
click at [605, 243] on span "Date/Month/Year" at bounding box center [598, 241] width 64 height 12
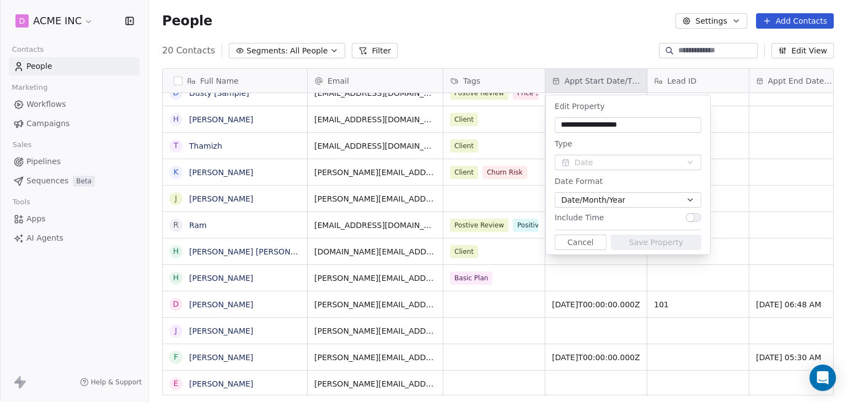
click at [611, 217] on div "Include Time" at bounding box center [628, 217] width 147 height 11
click at [575, 299] on span "[DATE]T00:00:00.000Z" at bounding box center [596, 304] width 88 height 11
click at [352, 364] on div "[PERSON_NAME][EMAIL_ADDRESS][DOMAIN_NAME]" at bounding box center [375, 358] width 135 height 26
click at [227, 358] on html "D ACME INC Contacts People Marketing Workflows Campaigns Sales Pipelines Sequen…" at bounding box center [423, 201] width 847 height 402
click at [241, 338] on html "D ACME INC Contacts People Marketing Workflows Campaigns Sales Pipelines Sequen…" at bounding box center [423, 201] width 847 height 402
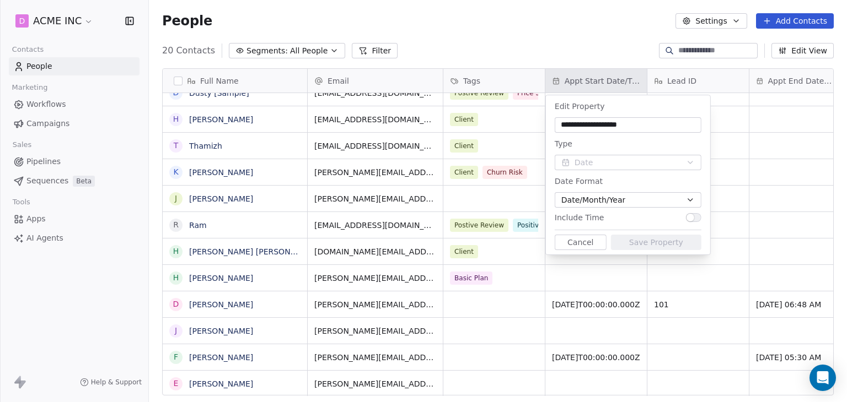
click at [573, 246] on button "Cancel" at bounding box center [581, 242] width 52 height 15
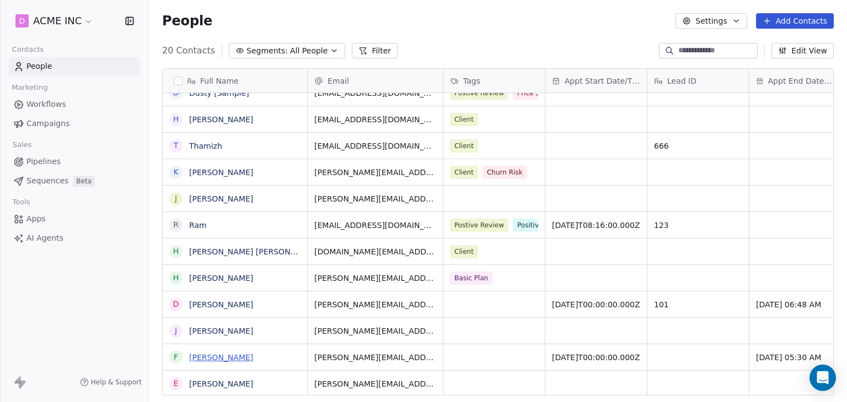
click at [210, 360] on link "[PERSON_NAME]" at bounding box center [221, 357] width 64 height 9
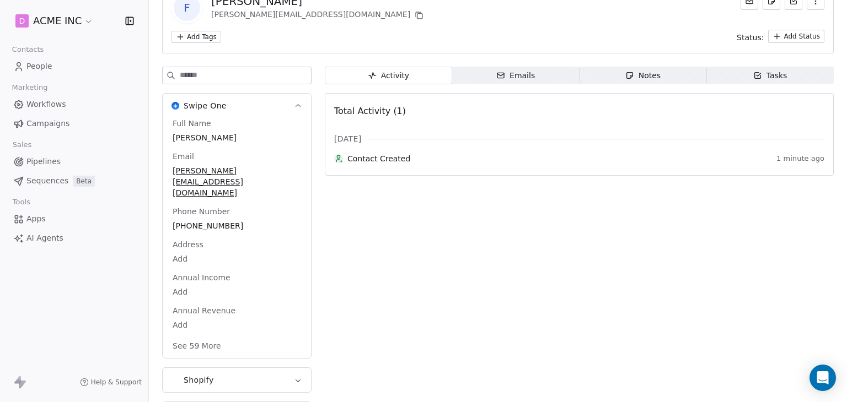
scroll to position [77, 0]
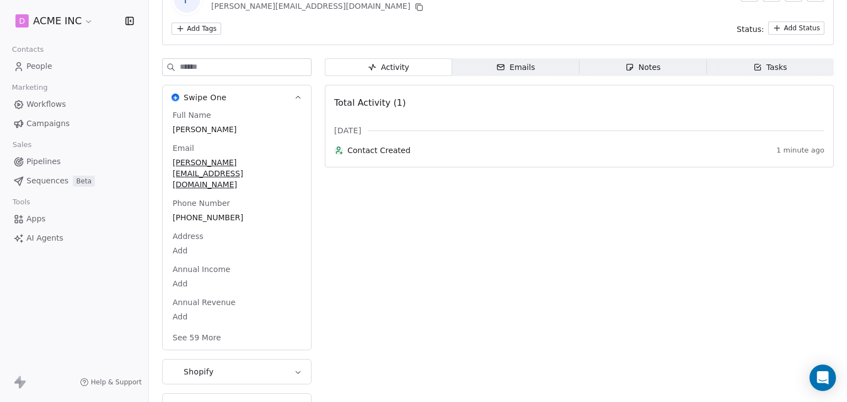
click at [189, 328] on button "See 59 More" at bounding box center [197, 338] width 62 height 20
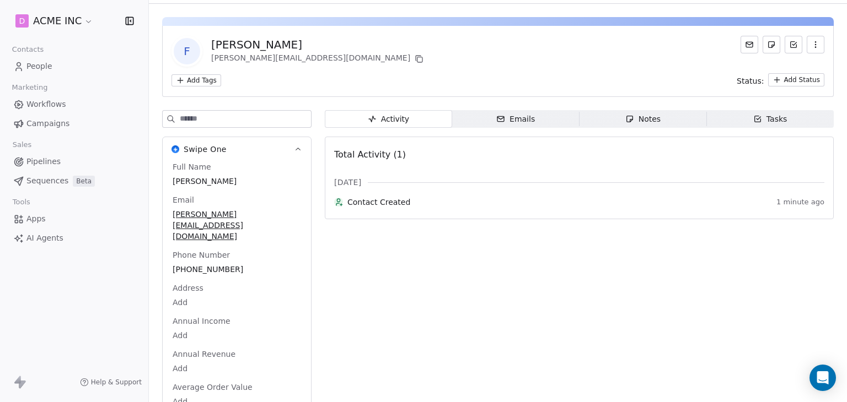
scroll to position [0, 0]
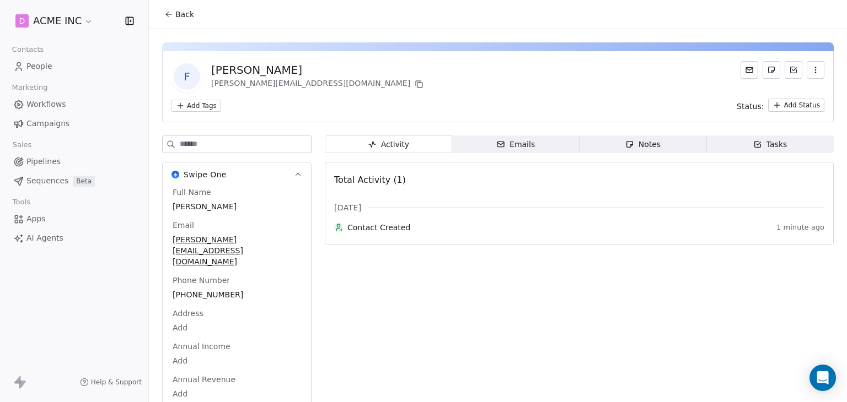
click at [165, 15] on icon at bounding box center [168, 14] width 9 height 9
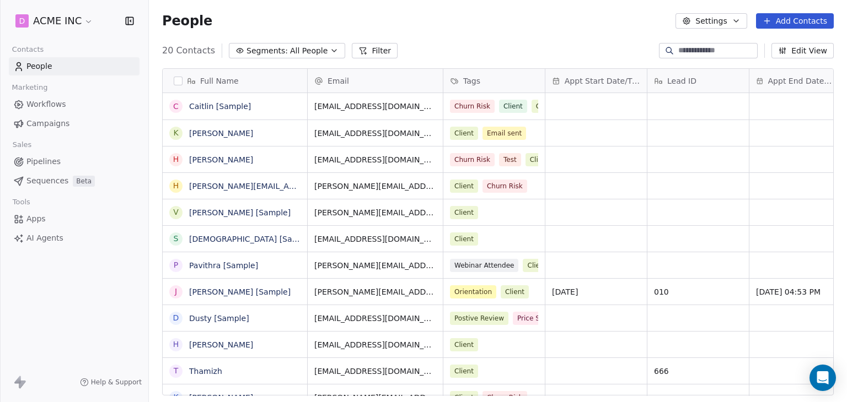
scroll to position [345, 689]
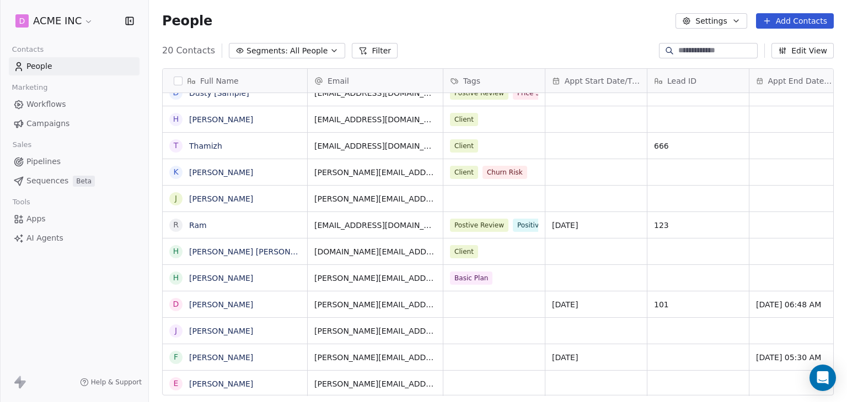
click at [587, 80] on span "Appt Start Date/Time" at bounding box center [602, 81] width 76 height 11
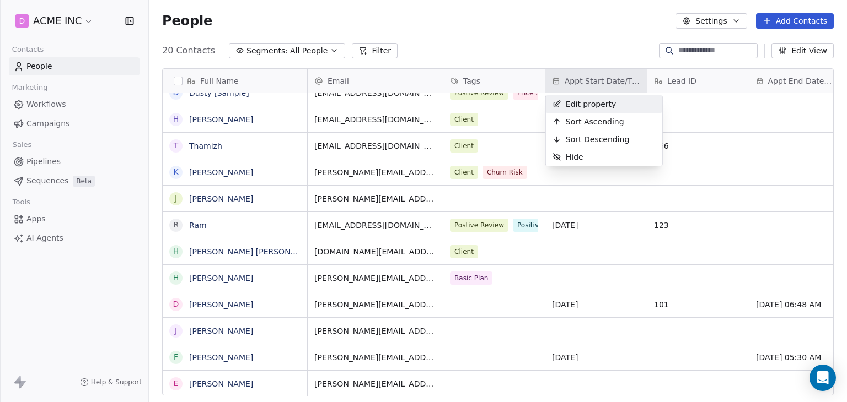
click at [599, 106] on span "Edit property" at bounding box center [591, 104] width 51 height 11
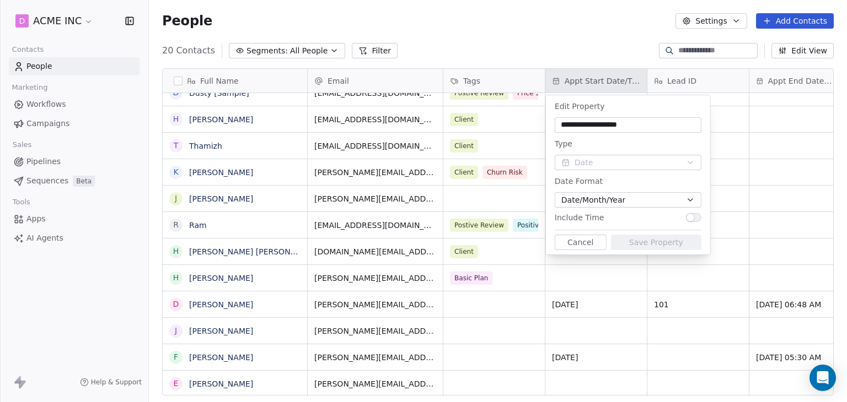
click at [620, 200] on span "Date/Month/Year" at bounding box center [593, 201] width 64 height 12
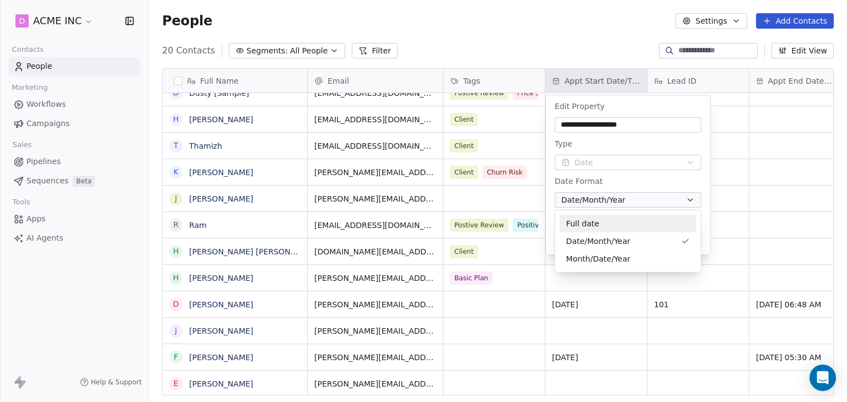
click at [609, 221] on div "Full date" at bounding box center [627, 224] width 123 height 12
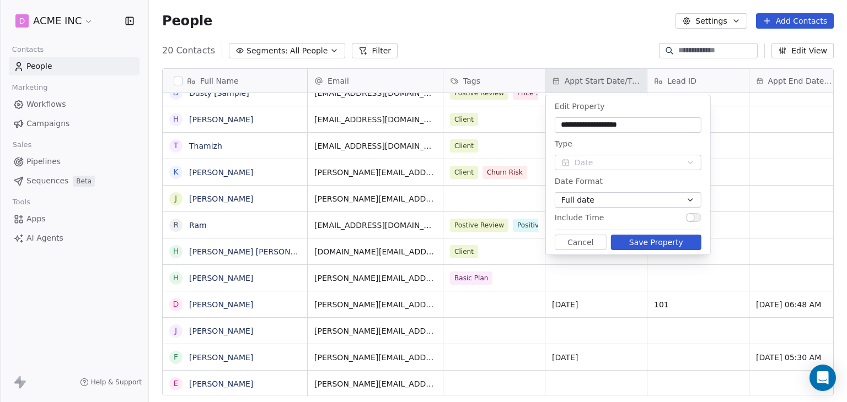
click at [644, 240] on button "Save Property" at bounding box center [656, 242] width 90 height 15
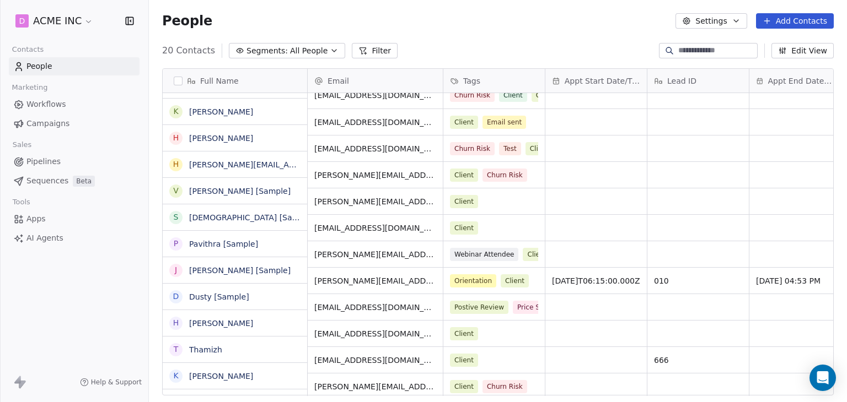
scroll to position [0, 0]
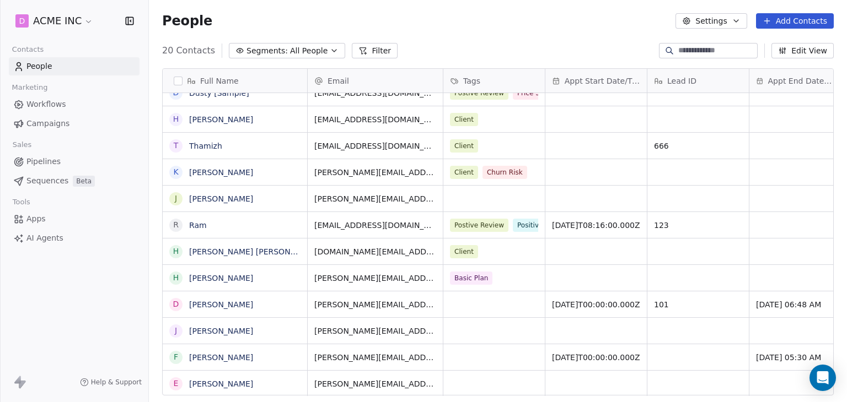
click at [560, 356] on span "[DATE]T00:00:00.000Z" at bounding box center [596, 357] width 88 height 11
click at [211, 331] on link "[PERSON_NAME]" at bounding box center [221, 331] width 64 height 9
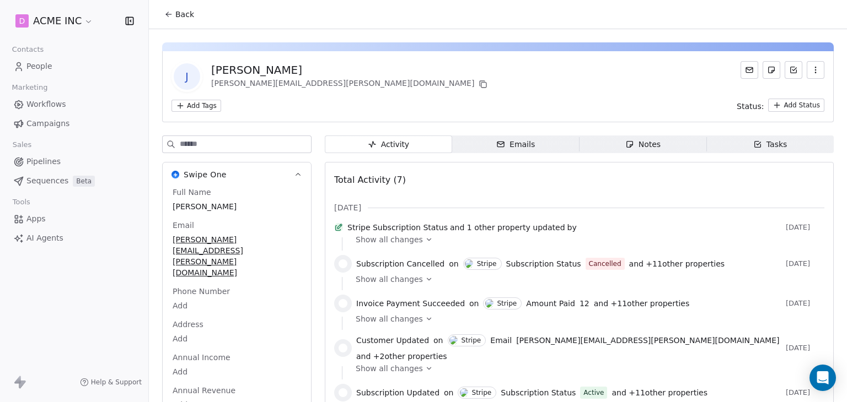
click at [179, 18] on span "Back" at bounding box center [184, 14] width 19 height 11
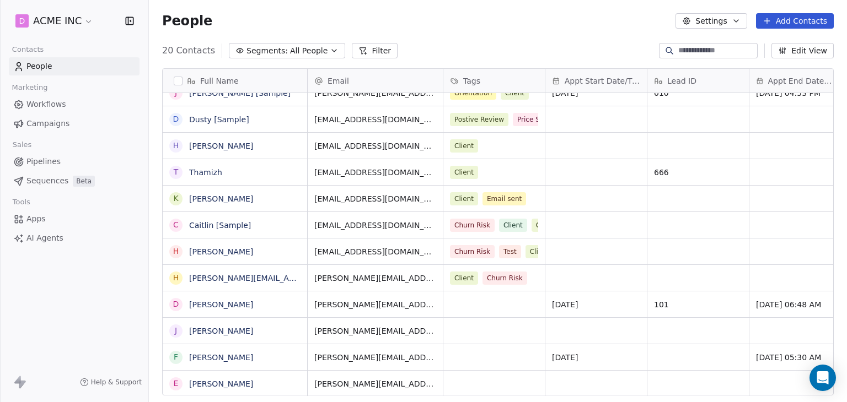
scroll to position [232, 0]
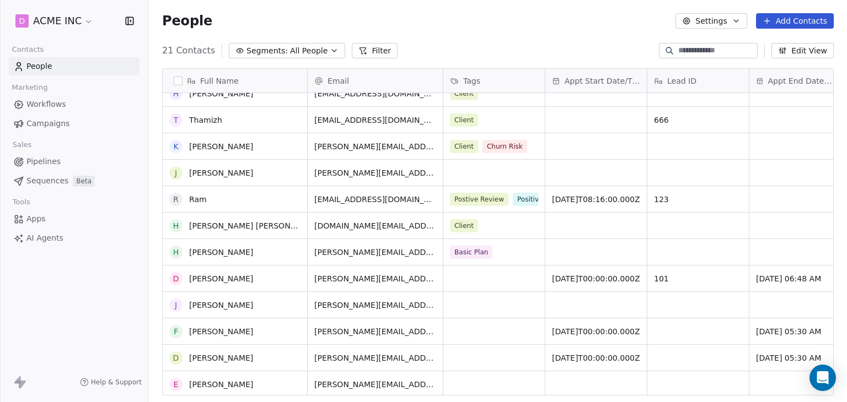
scroll to position [252, 0]
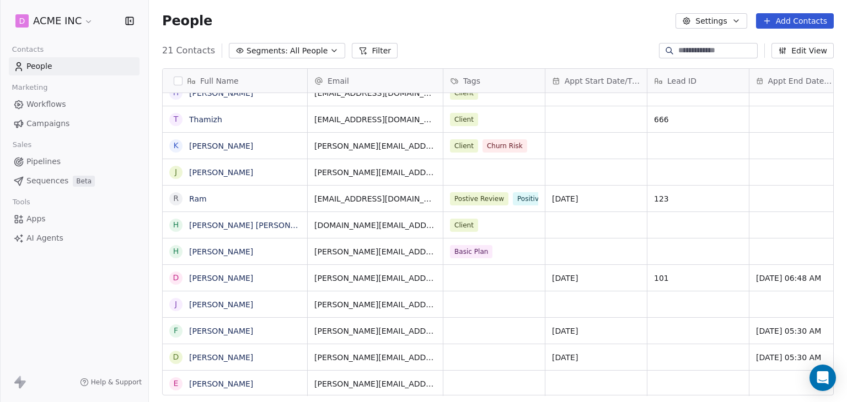
click at [416, 53] on div "21 Contacts Segments: All People Filter Edit View" at bounding box center [498, 51] width 698 height 18
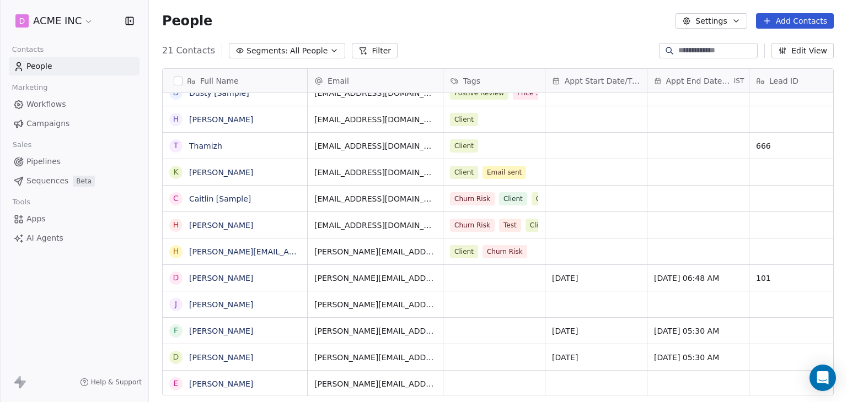
click at [42, 217] on span "Apps" at bounding box center [35, 219] width 19 height 12
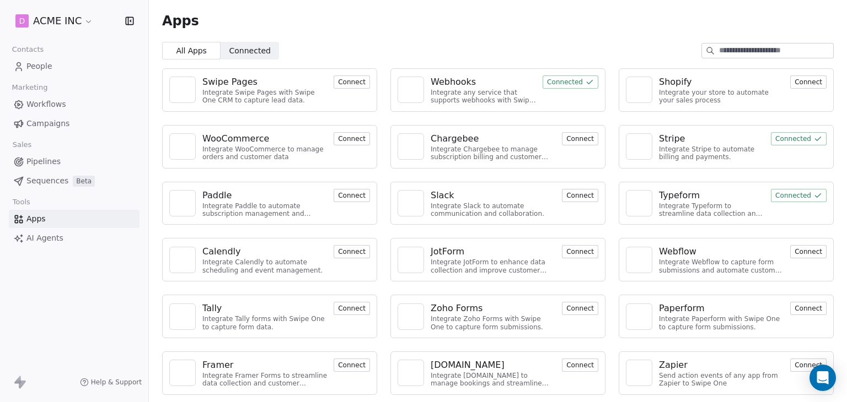
click at [472, 84] on div "Webhooks" at bounding box center [483, 82] width 105 height 13
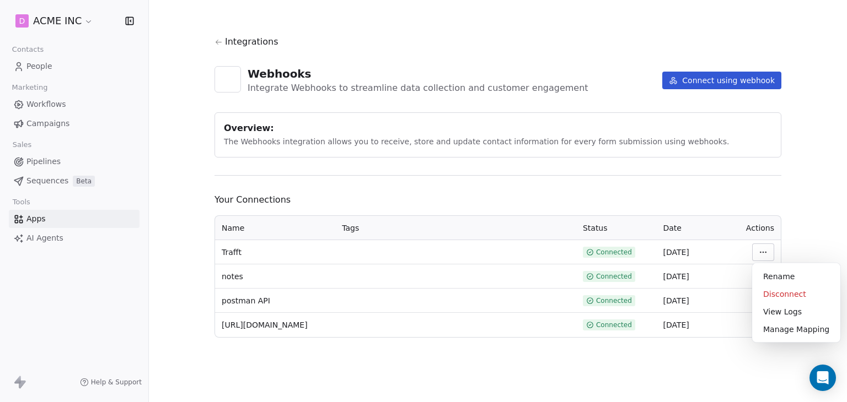
click at [767, 252] on html "D ACME INC Contacts People Marketing Workflows Campaigns Sales Pipelines Sequen…" at bounding box center [423, 201] width 847 height 402
click at [787, 310] on div "View Logs" at bounding box center [795, 312] width 79 height 18
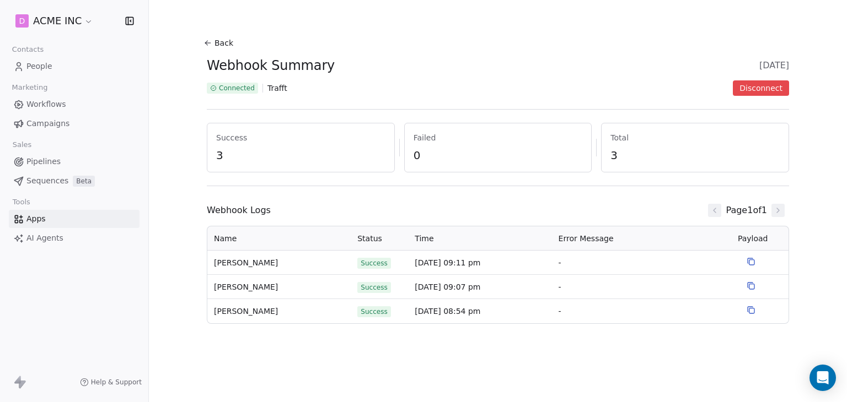
click at [750, 262] on icon at bounding box center [750, 261] width 9 height 9
click at [755, 285] on icon at bounding box center [750, 286] width 9 height 9
